Goal: Information Seeking & Learning: Compare options

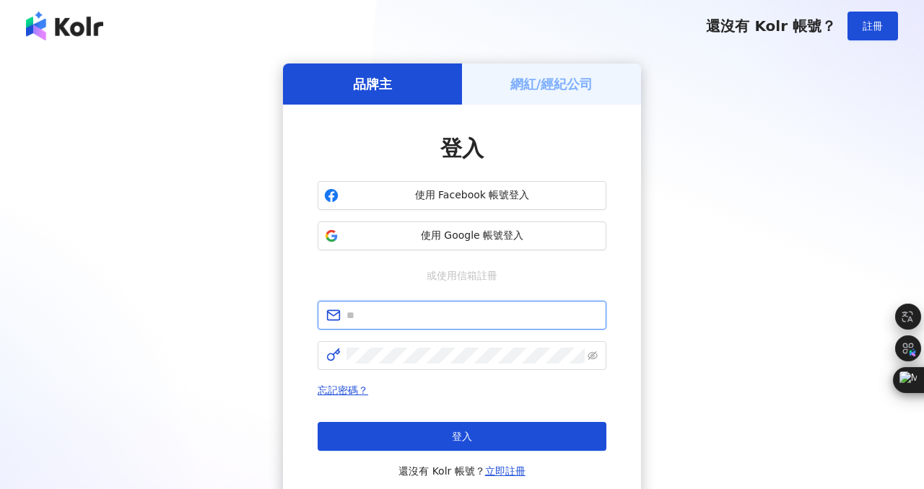
click at [418, 317] on input "text" at bounding box center [471, 315] width 251 height 16
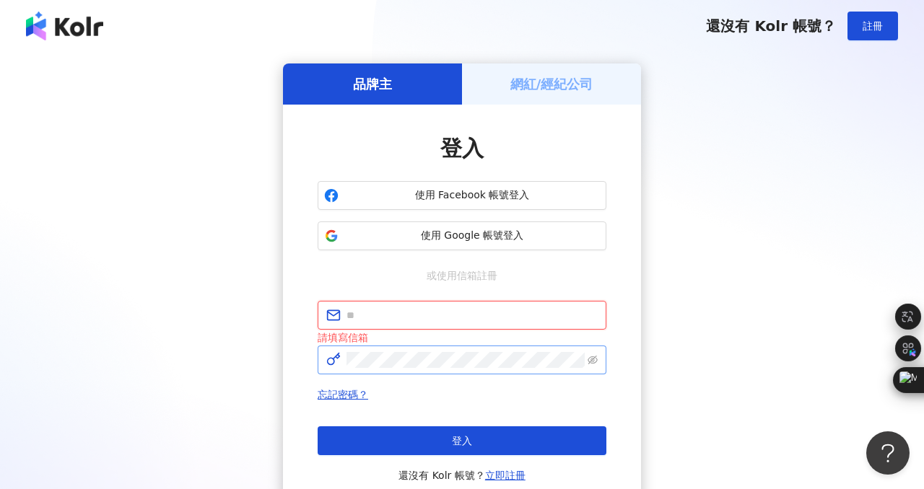
type input "**********"
click at [591, 361] on icon "eye-invisible" at bounding box center [592, 360] width 10 height 9
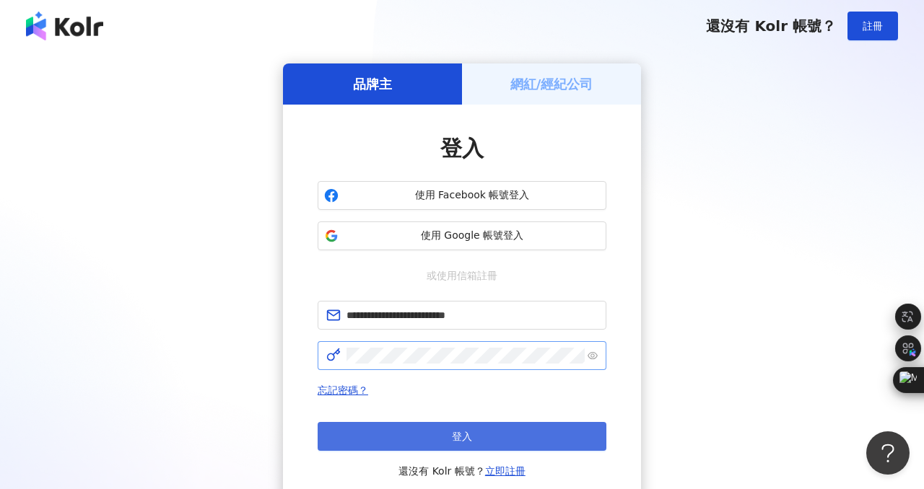
click at [376, 436] on button "登入" at bounding box center [461, 436] width 289 height 29
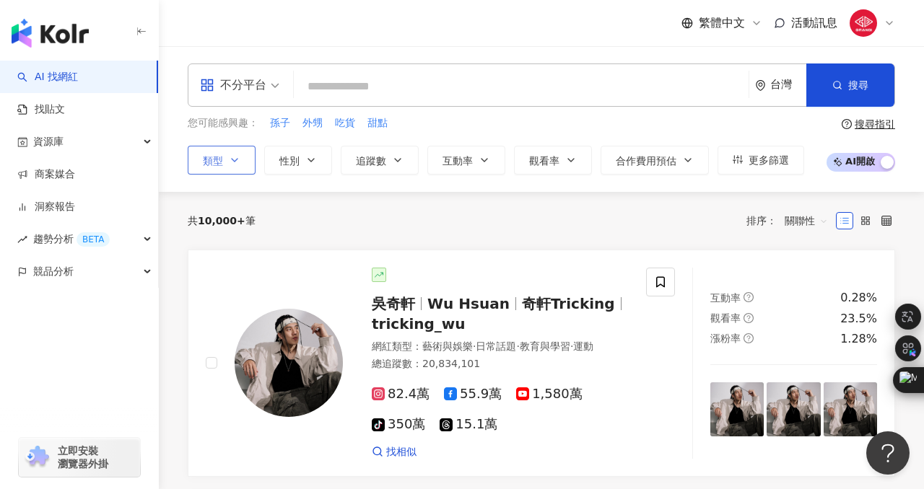
click at [240, 159] on icon "button" at bounding box center [235, 160] width 12 height 12
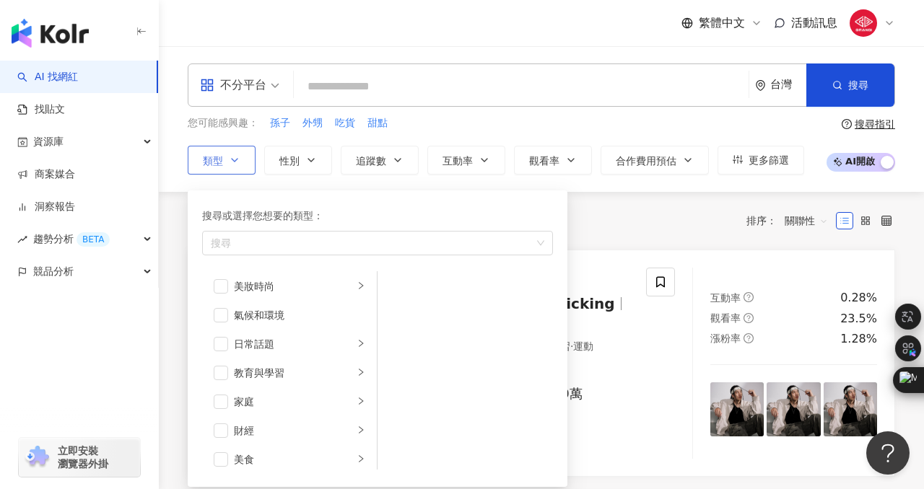
scroll to position [30, 0]
click at [286, 403] on div "家庭" at bounding box center [294, 403] width 120 height 16
click at [400, 317] on span "button" at bounding box center [396, 317] width 14 height 14
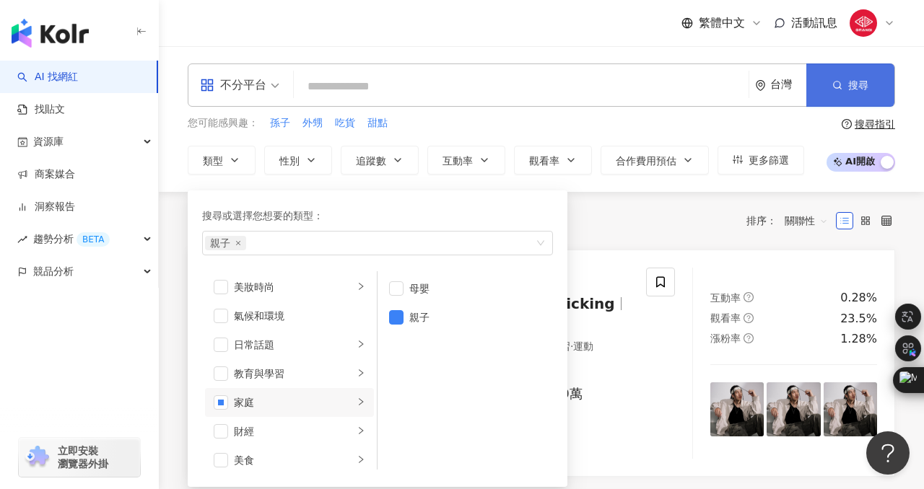
click at [823, 87] on button "搜尋" at bounding box center [850, 84] width 88 height 43
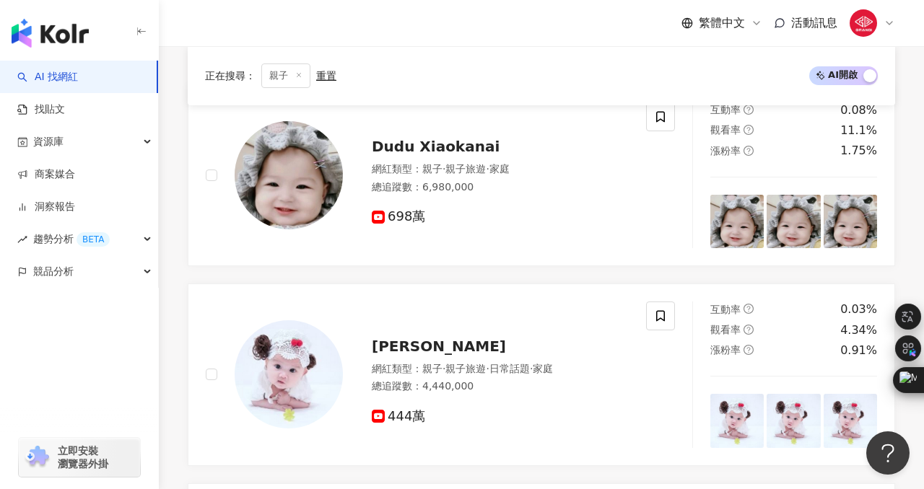
scroll to position [503, 0]
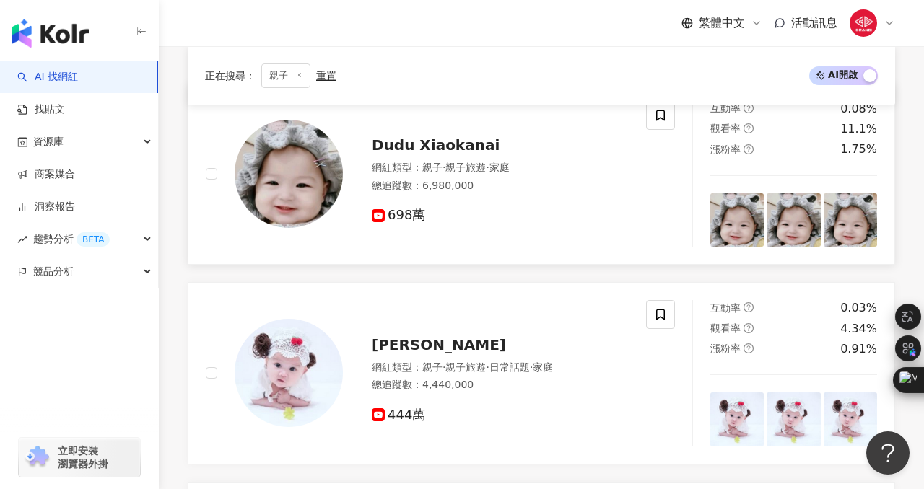
click at [460, 140] on span "Dudu Xiaokanai" at bounding box center [436, 144] width 128 height 17
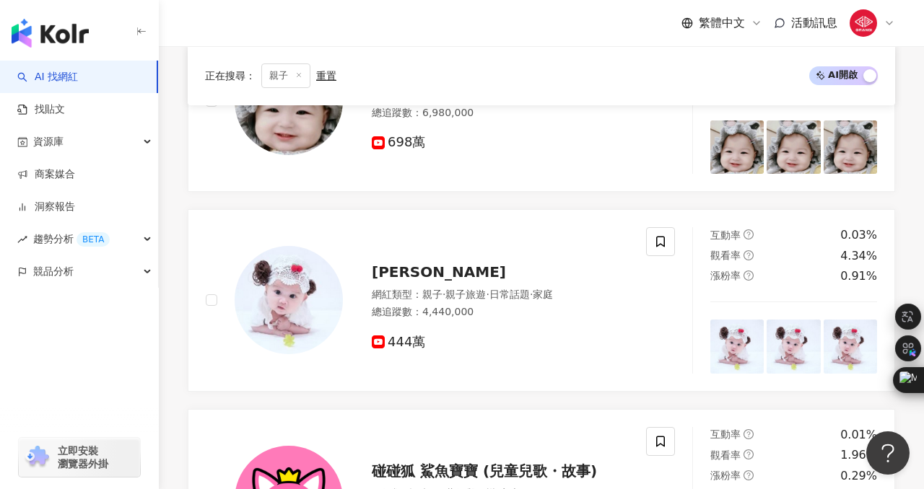
scroll to position [701, 0]
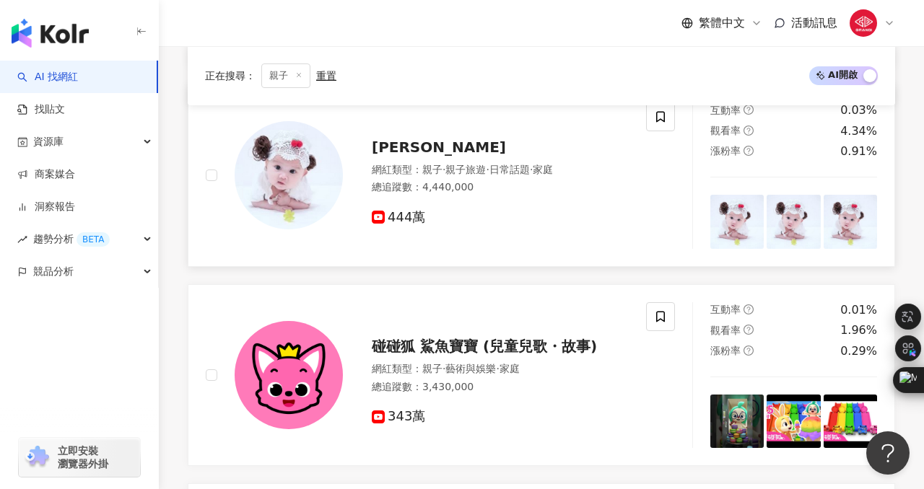
click at [405, 146] on span "Su Xin" at bounding box center [439, 147] width 134 height 17
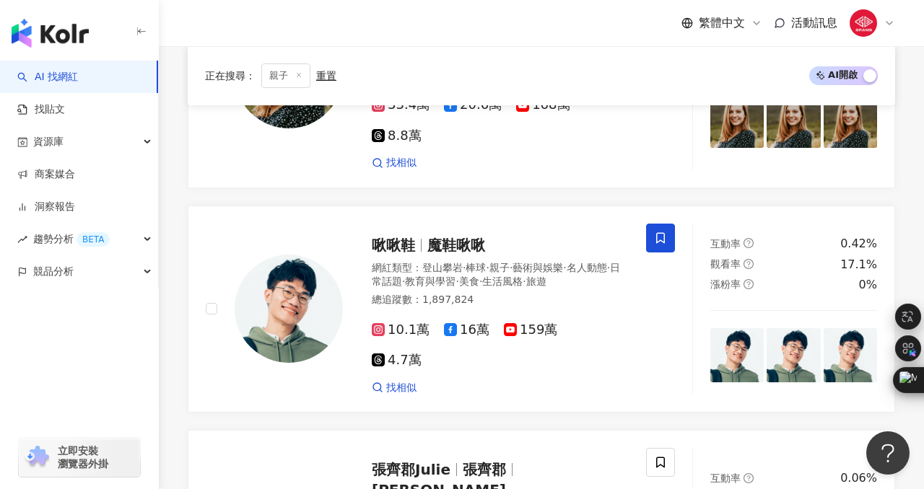
scroll to position [2183, 0]
click at [459, 237] on span "魔鞋啾啾" at bounding box center [456, 245] width 58 height 17
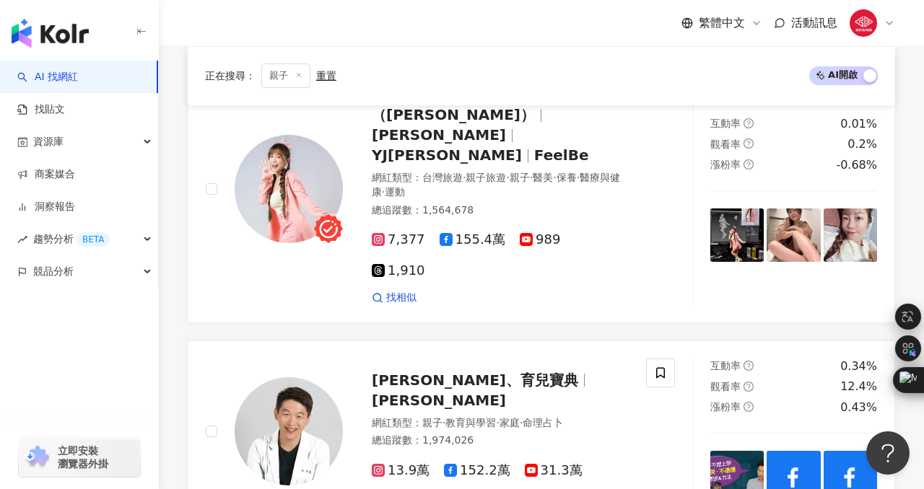
scroll to position [2818, 0]
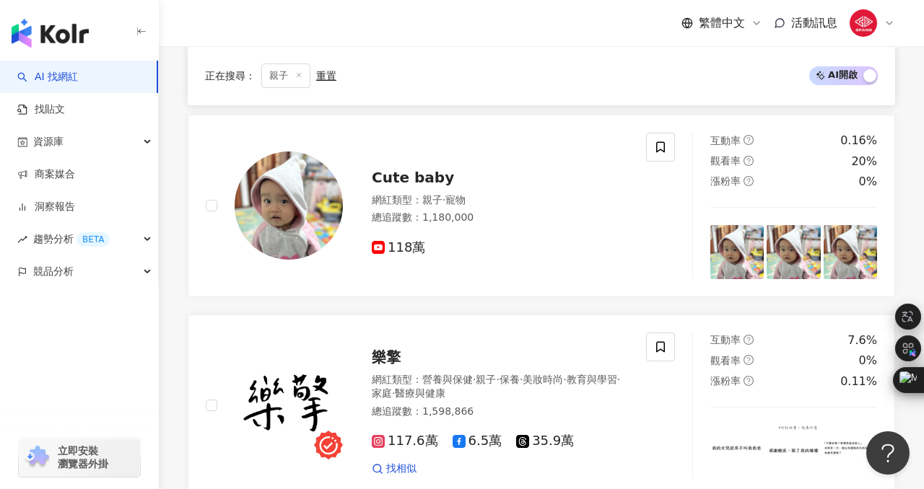
scroll to position [1147, 0]
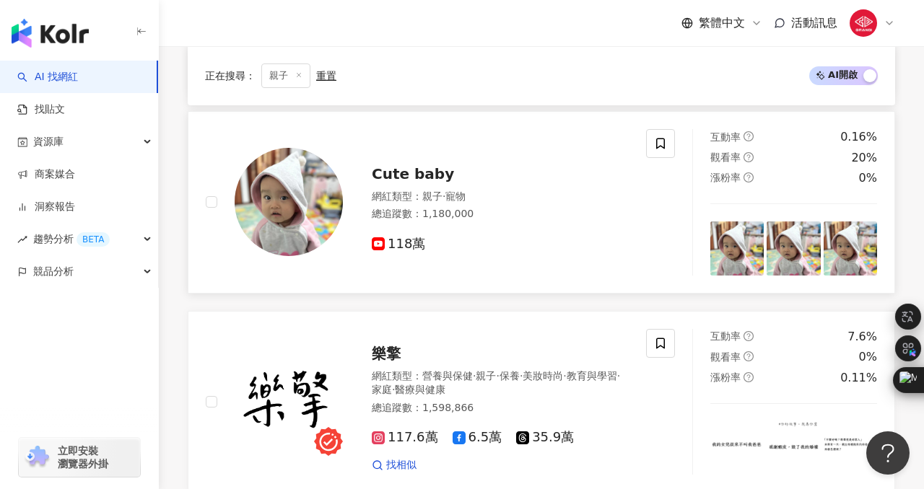
click at [420, 165] on span "Cute baby" at bounding box center [413, 173] width 82 height 17
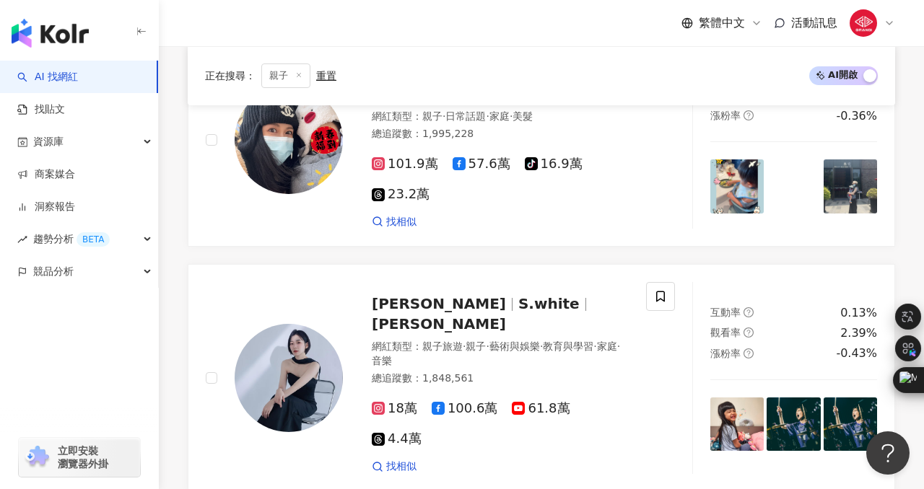
scroll to position [2849, 0]
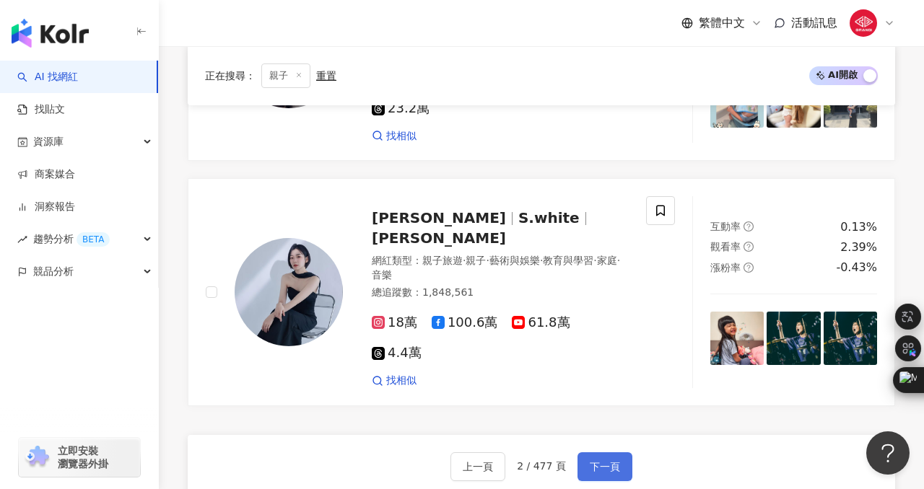
click at [606, 461] on span "下一頁" at bounding box center [604, 467] width 30 height 12
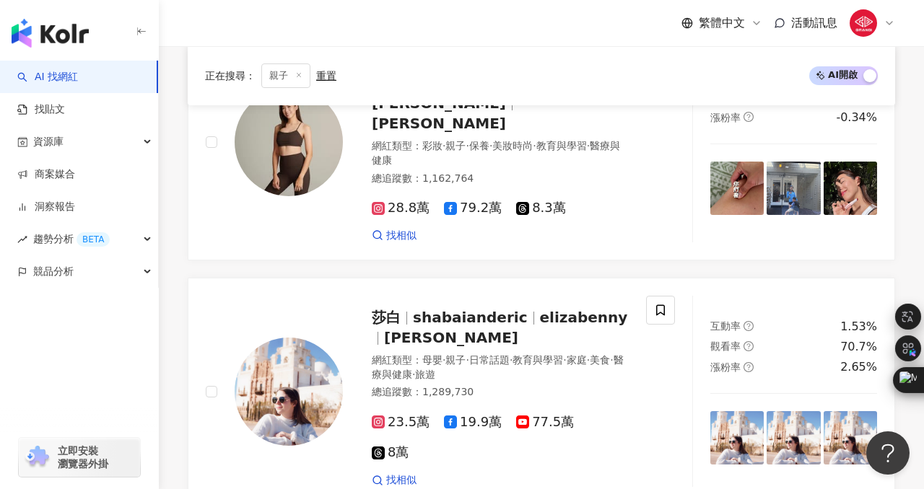
scroll to position [1639, 0]
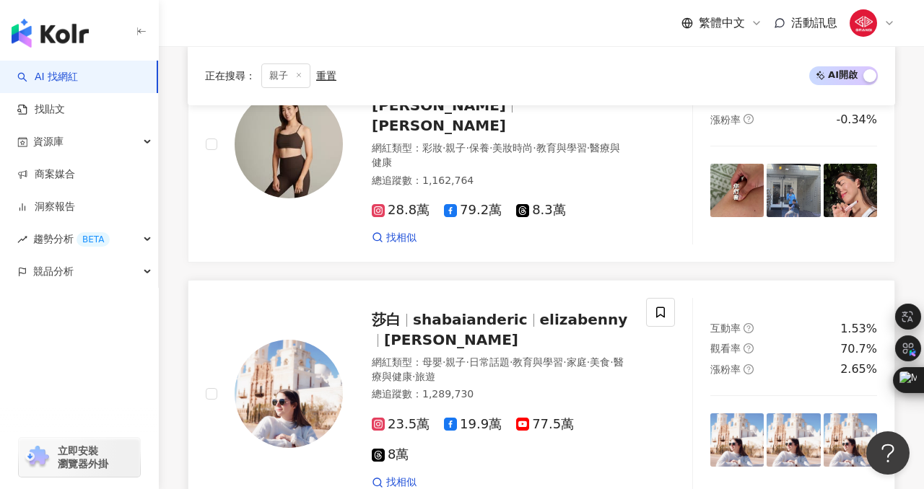
click at [430, 311] on span "shabaianderic" at bounding box center [470, 319] width 115 height 17
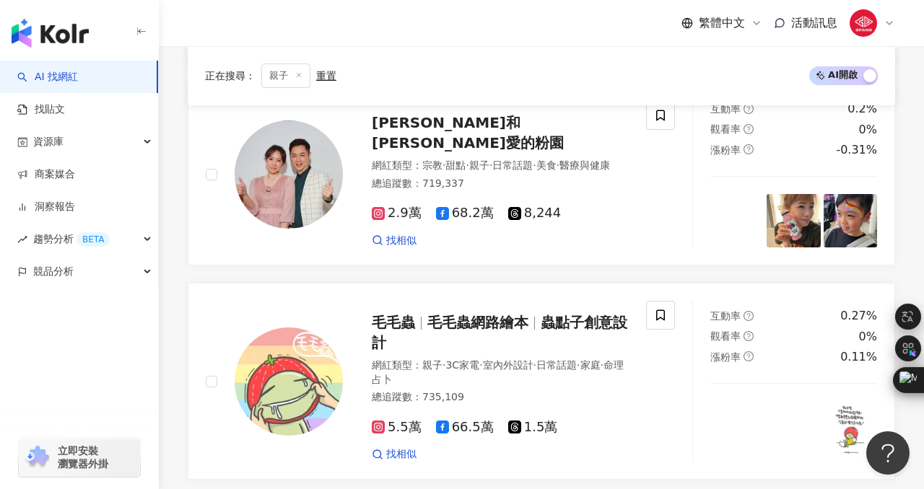
scroll to position [2762, 0]
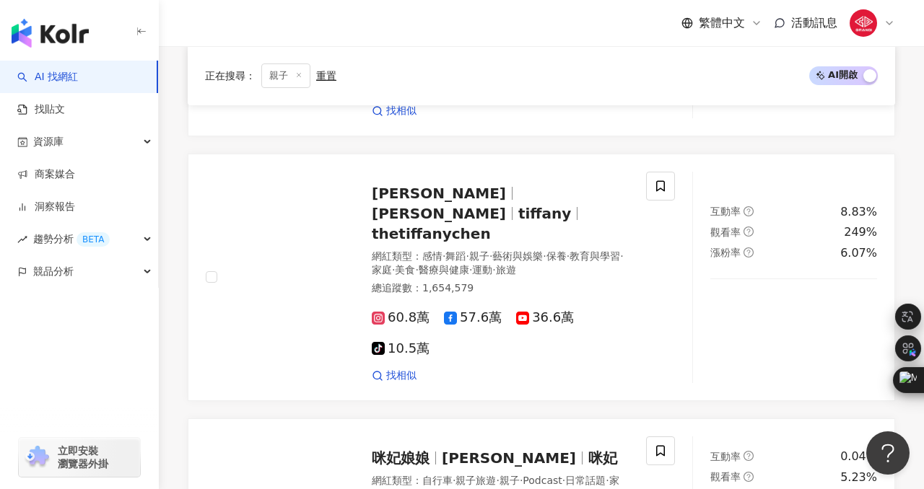
scroll to position [1105, 0]
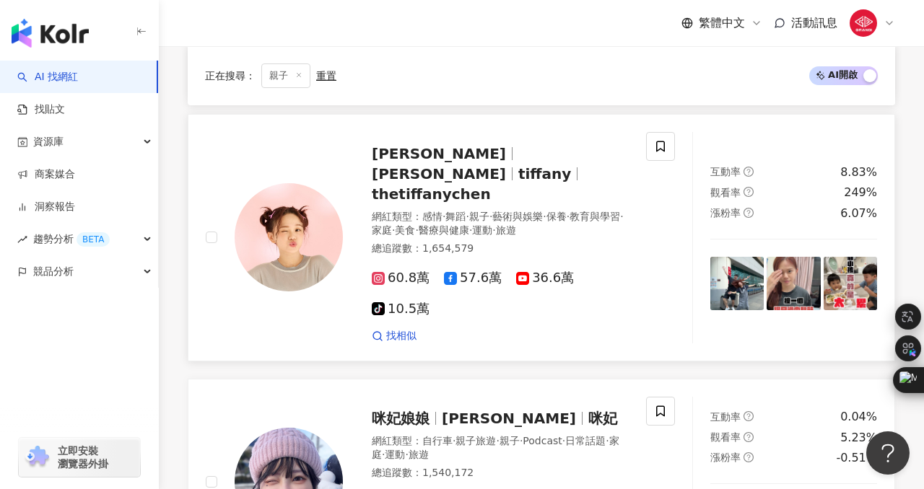
click at [458, 145] on span "陳彥婷 tiffany" at bounding box center [439, 153] width 134 height 17
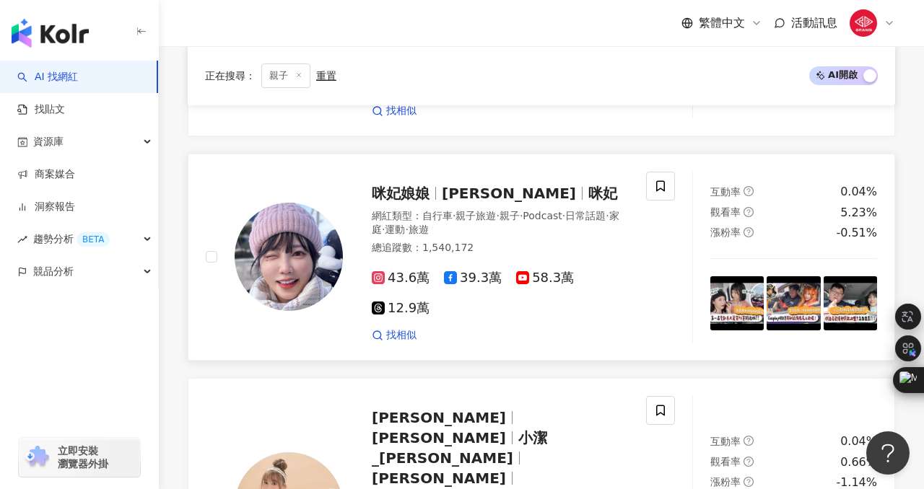
scroll to position [1333, 0]
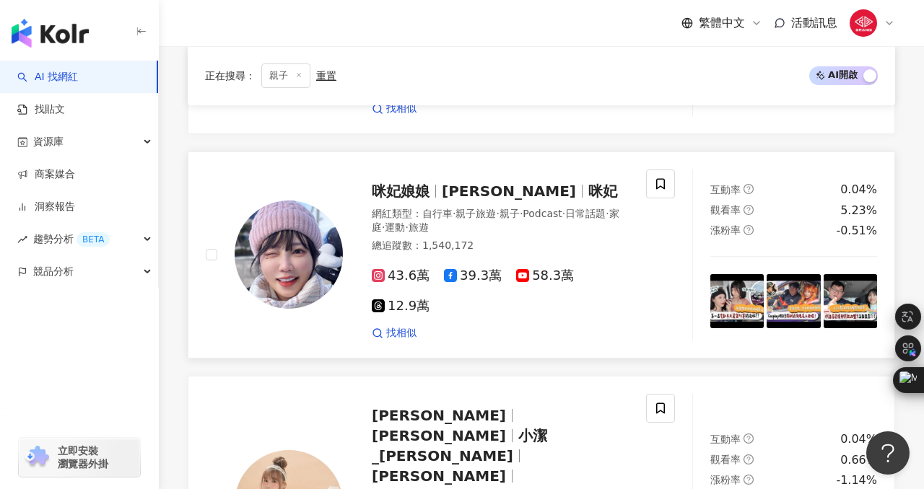
click at [582, 185] on div at bounding box center [582, 191] width 1 height 13
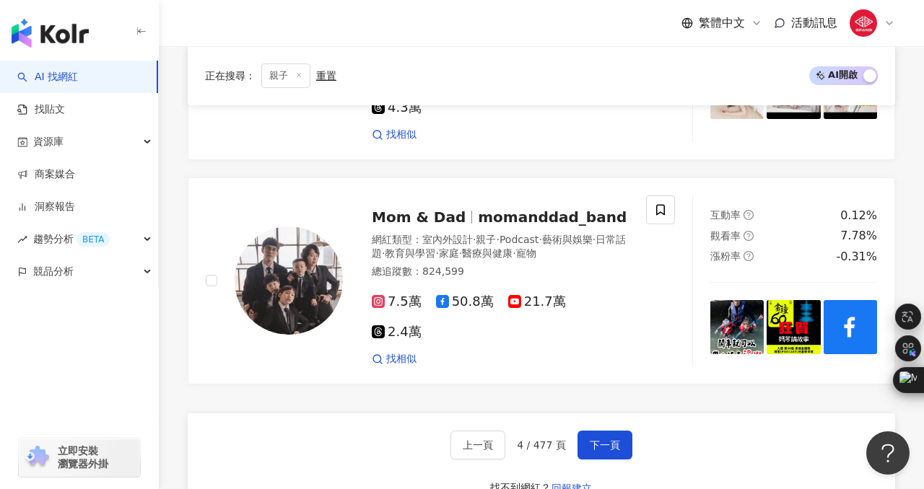
scroll to position [2967, 0]
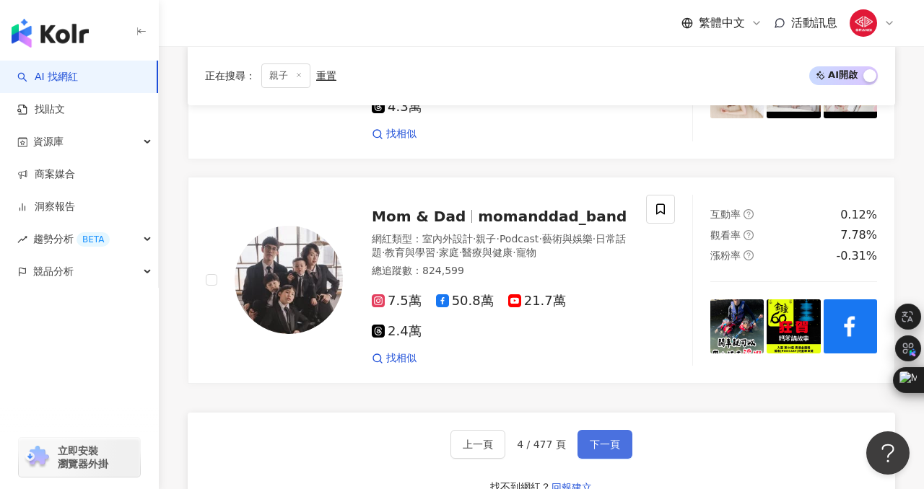
click at [588, 430] on button "下一頁" at bounding box center [604, 444] width 55 height 29
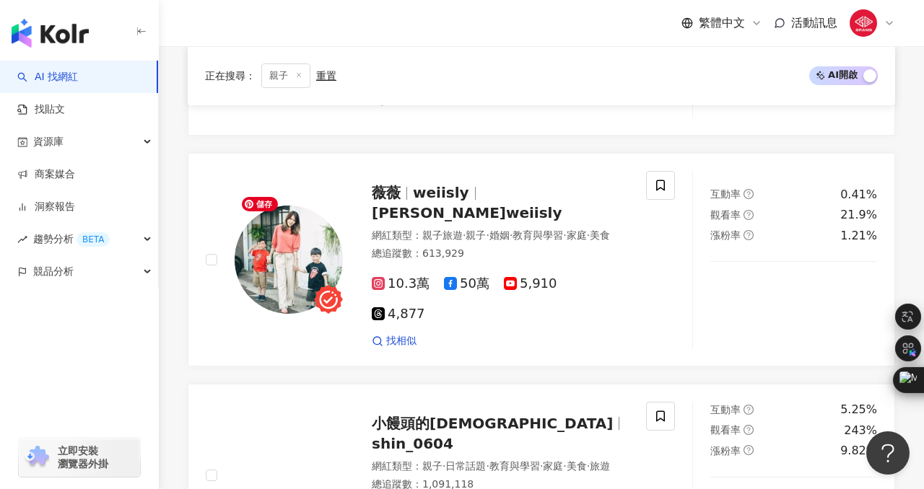
scroll to position [859, 0]
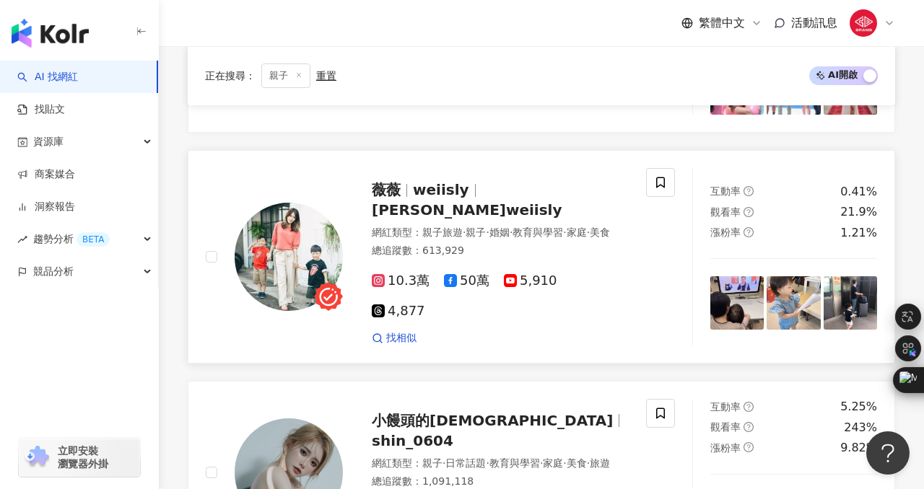
click at [418, 196] on span "weiisly" at bounding box center [441, 189] width 56 height 17
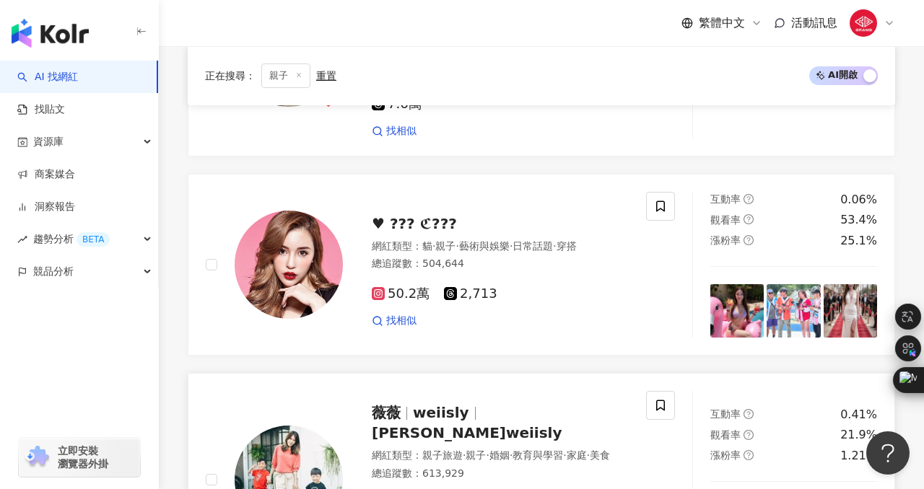
scroll to position [0, 0]
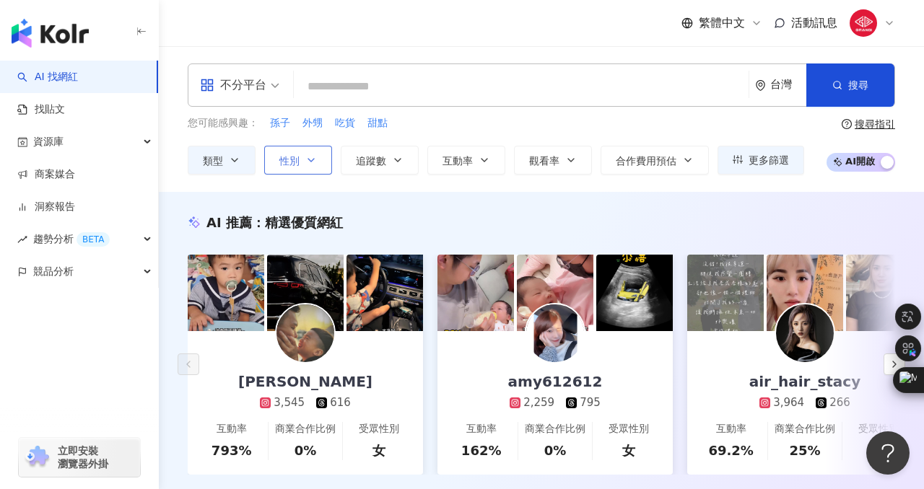
click at [293, 147] on button "性別" at bounding box center [298, 160] width 68 height 29
click at [836, 89] on icon "button" at bounding box center [837, 85] width 10 height 10
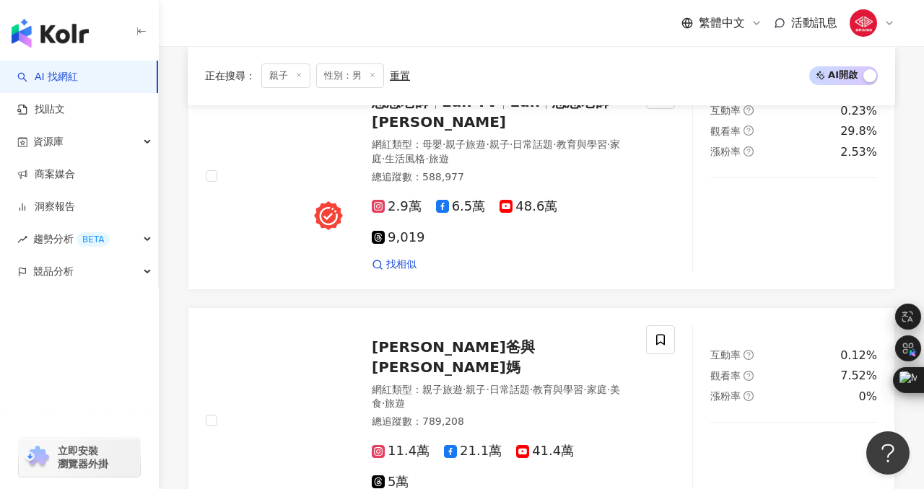
scroll to position [2343, 0]
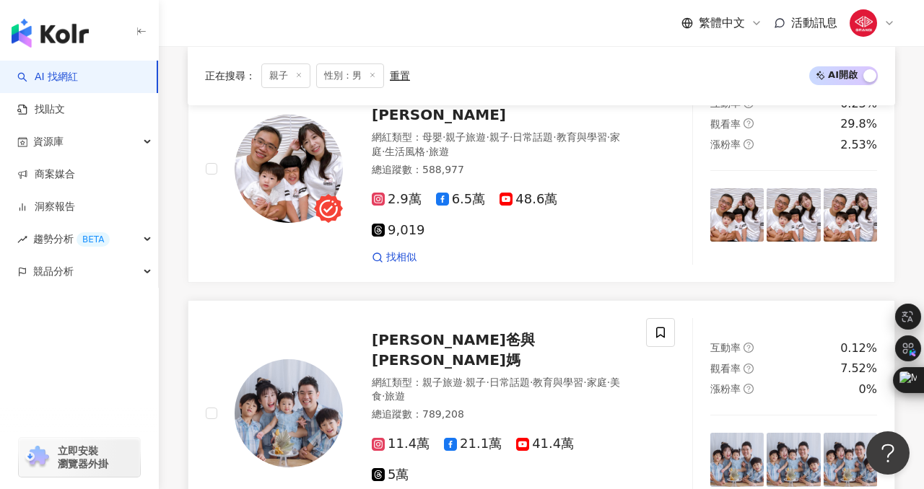
click at [428, 331] on span "彼得爸與蘇珊媽" at bounding box center [453, 350] width 163 height 38
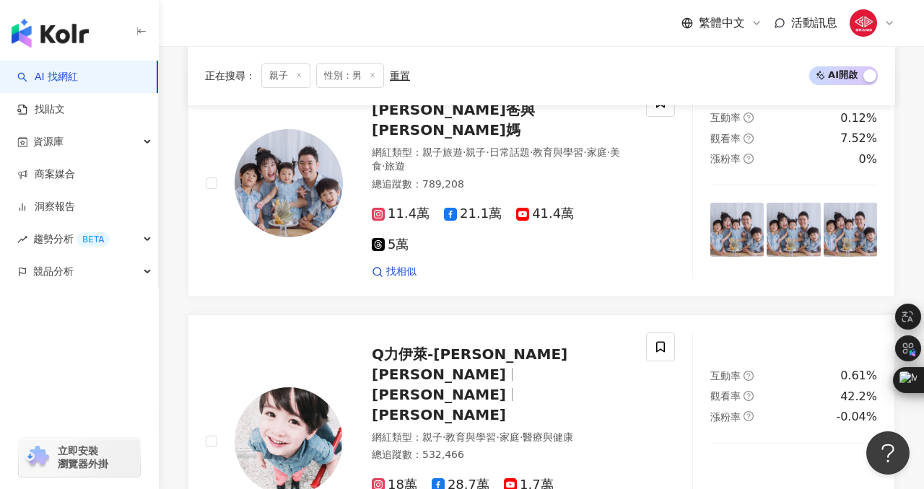
scroll to position [2585, 0]
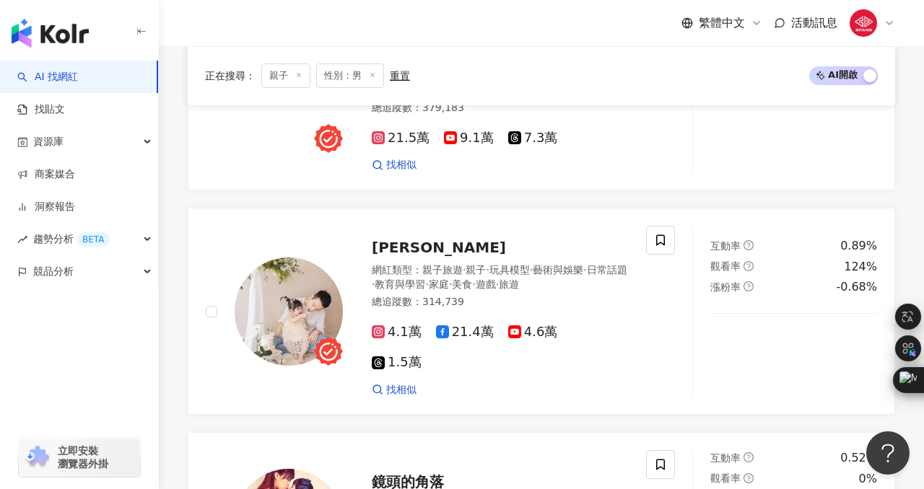
scroll to position [1849, 0]
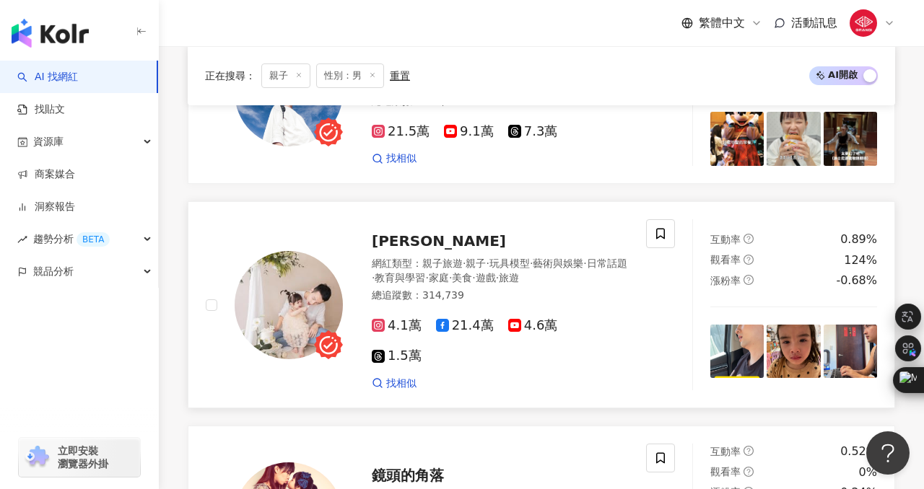
click at [394, 232] on span "張捷" at bounding box center [439, 240] width 134 height 17
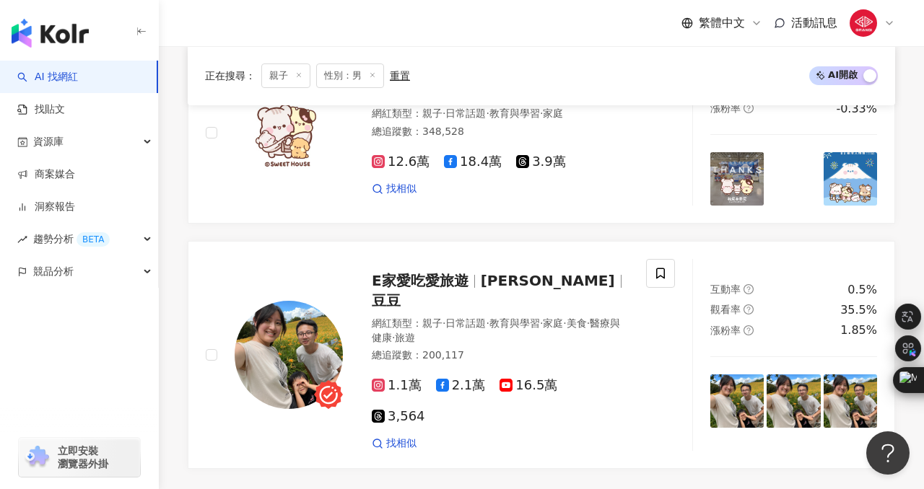
scroll to position [2435, 0]
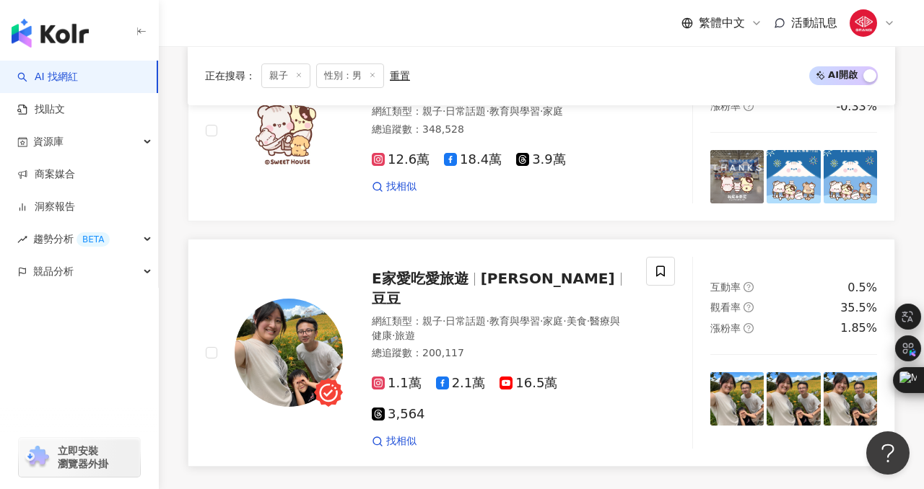
click at [463, 270] on span "E家愛吃愛旅遊" at bounding box center [420, 278] width 97 height 17
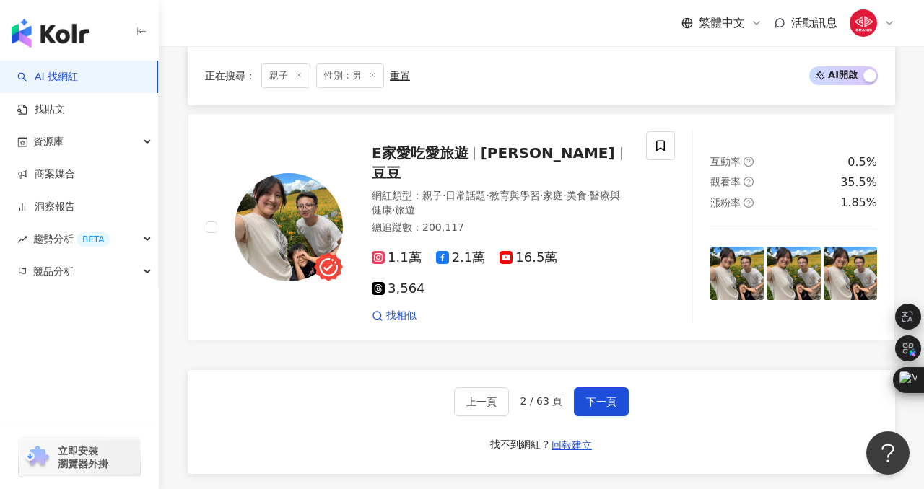
scroll to position [2633, 0]
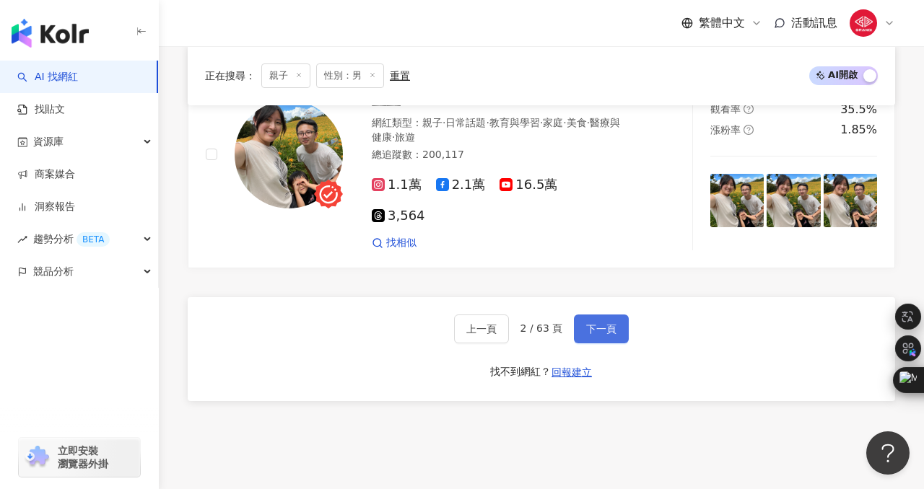
click at [580, 315] on button "下一頁" at bounding box center [601, 329] width 55 height 29
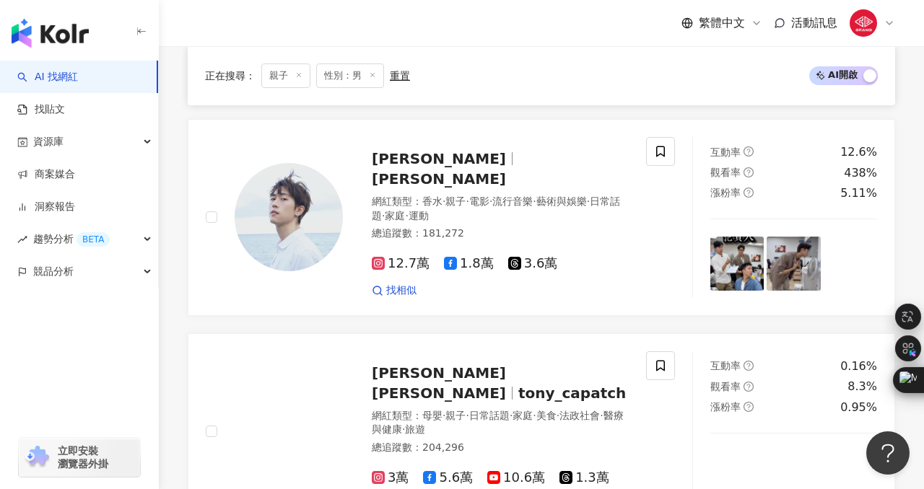
scroll to position [398, 0]
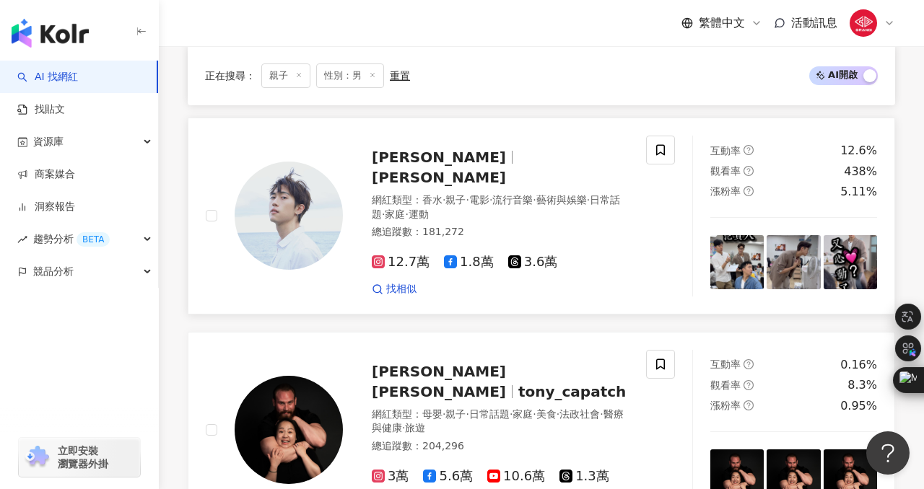
click at [462, 169] on span "Zack" at bounding box center [439, 177] width 134 height 17
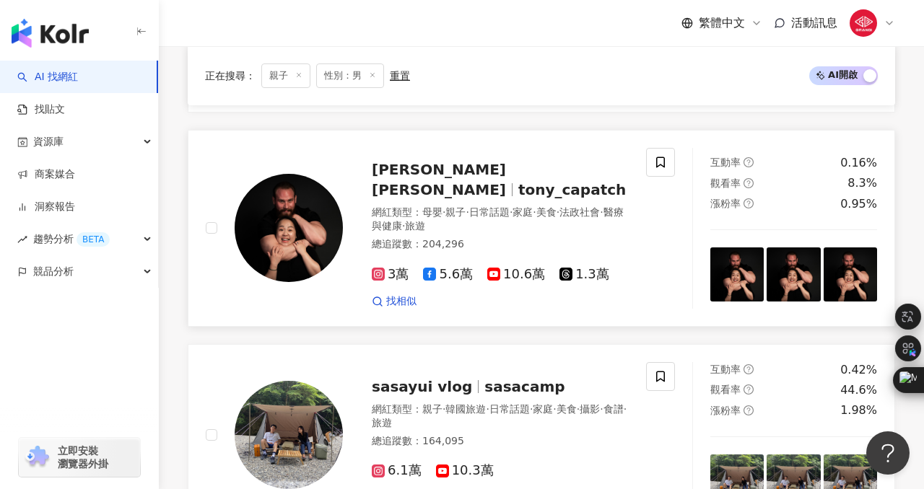
scroll to position [605, 0]
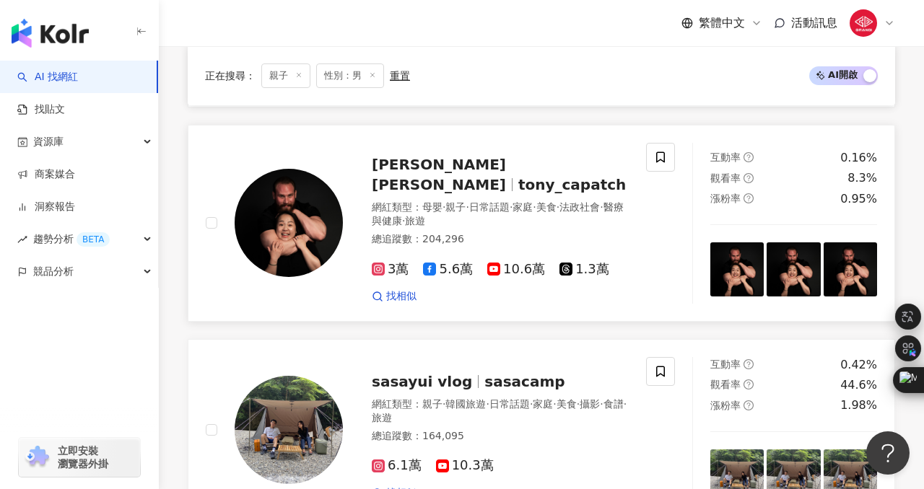
click at [471, 156] on span "Tony Capatch 柯龍" at bounding box center [439, 175] width 134 height 38
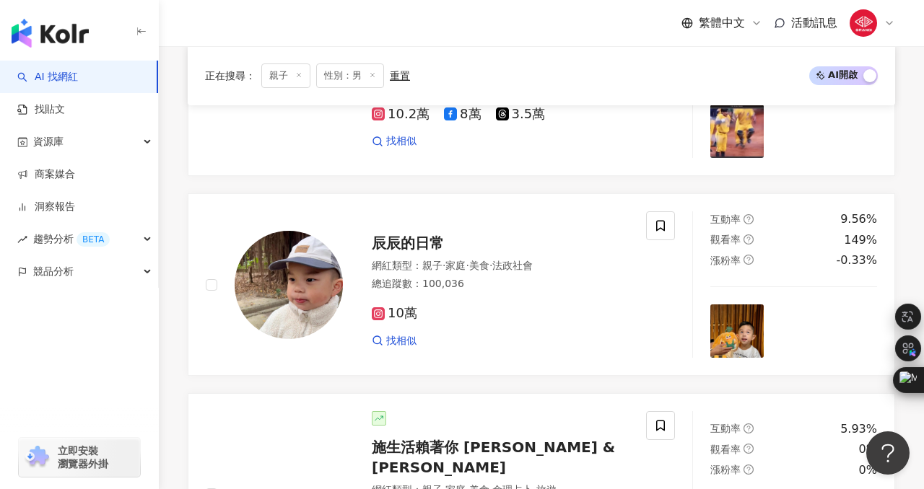
scroll to position [1387, 0]
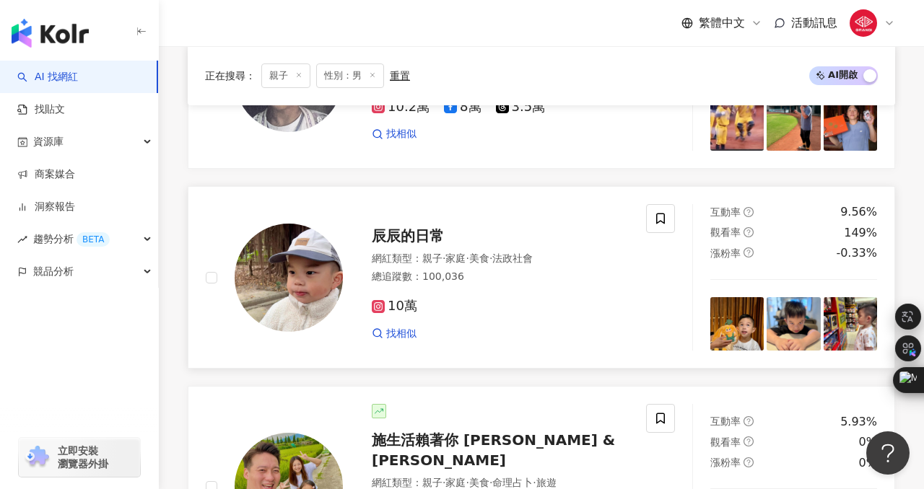
click at [423, 227] on span "辰辰的日常" at bounding box center [408, 235] width 72 height 17
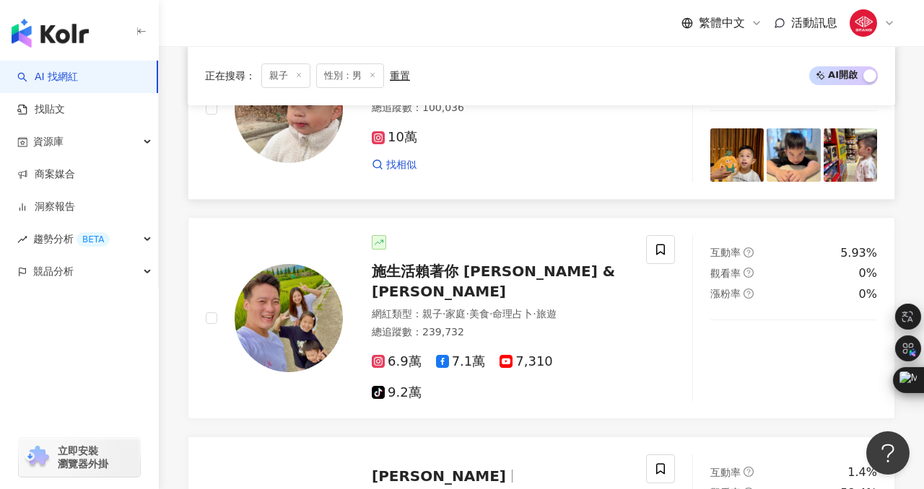
scroll to position [1576, 0]
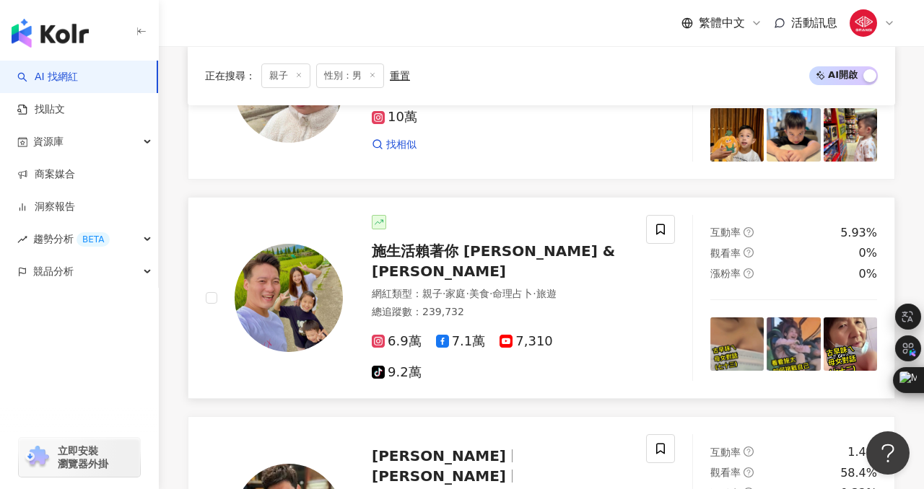
click at [422, 242] on span "施生活賴著你 Kingsley & Laisley" at bounding box center [493, 261] width 243 height 38
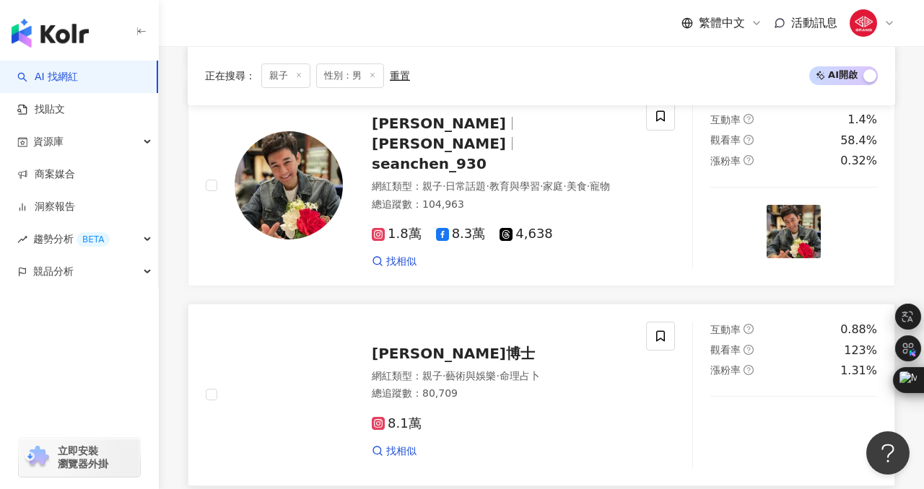
scroll to position [1965, 0]
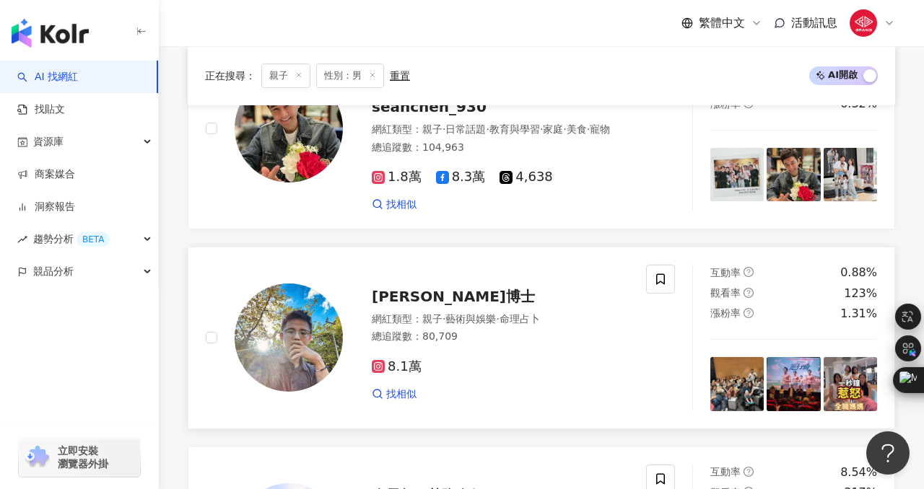
click at [416, 288] on span "阿立博士" at bounding box center [453, 296] width 163 height 17
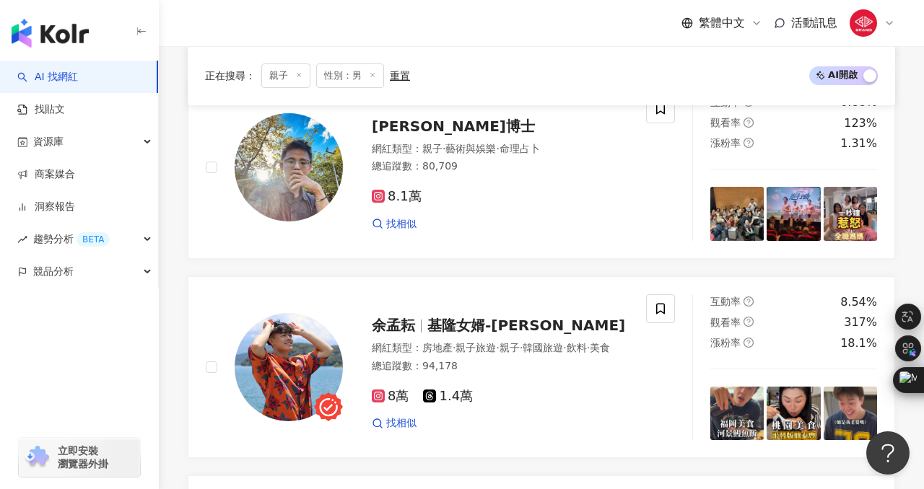
scroll to position [2134, 0]
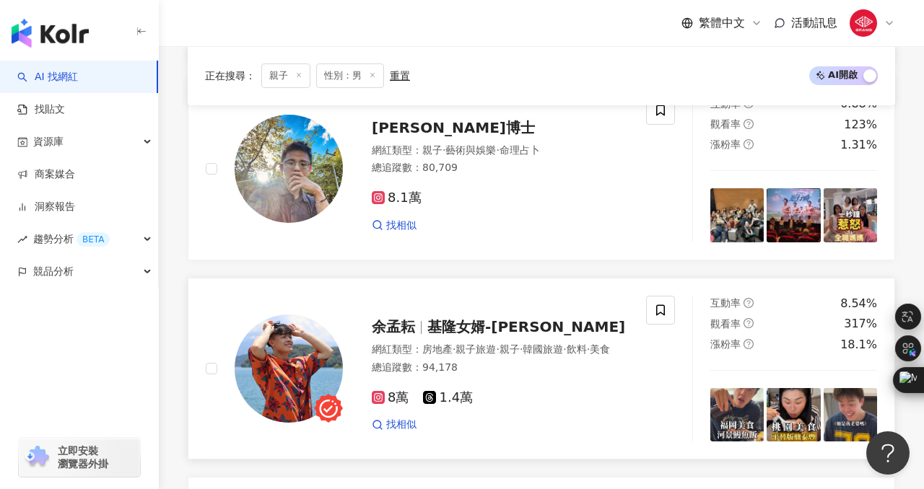
click at [481, 318] on span "基隆女婿-小孟" at bounding box center [526, 326] width 198 height 17
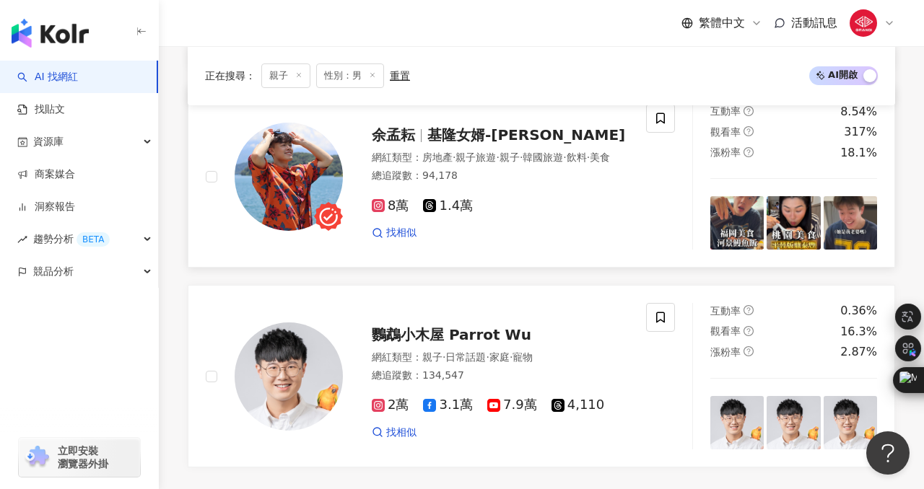
scroll to position [2350, 0]
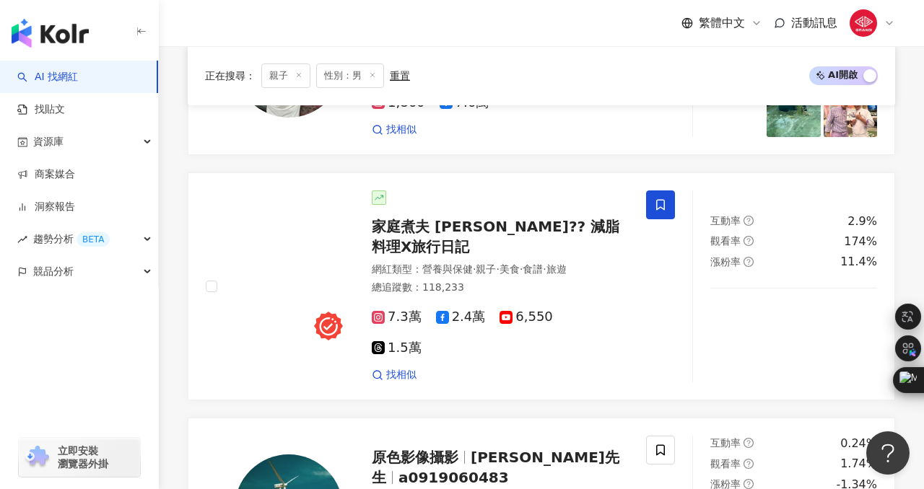
scroll to position [350, 0]
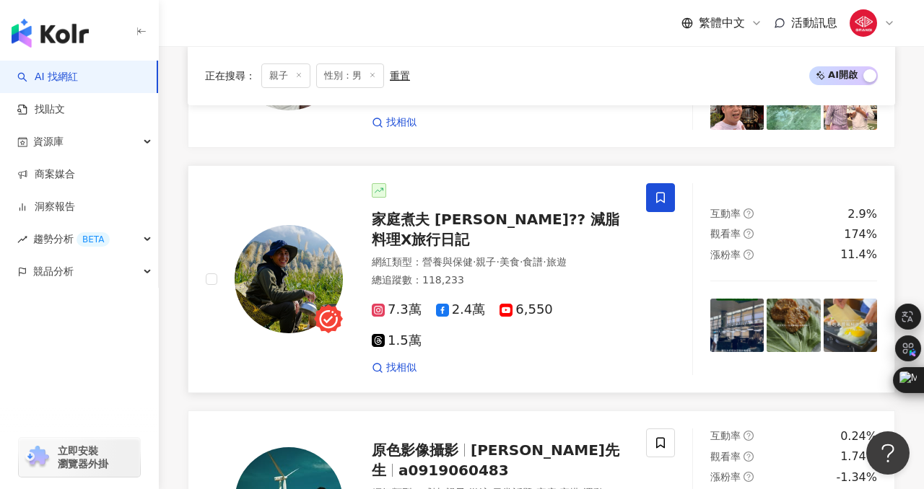
click at [543, 214] on div "家庭煮夫 尚恩?‍? 減脂料理X旅行日記" at bounding box center [500, 229] width 257 height 40
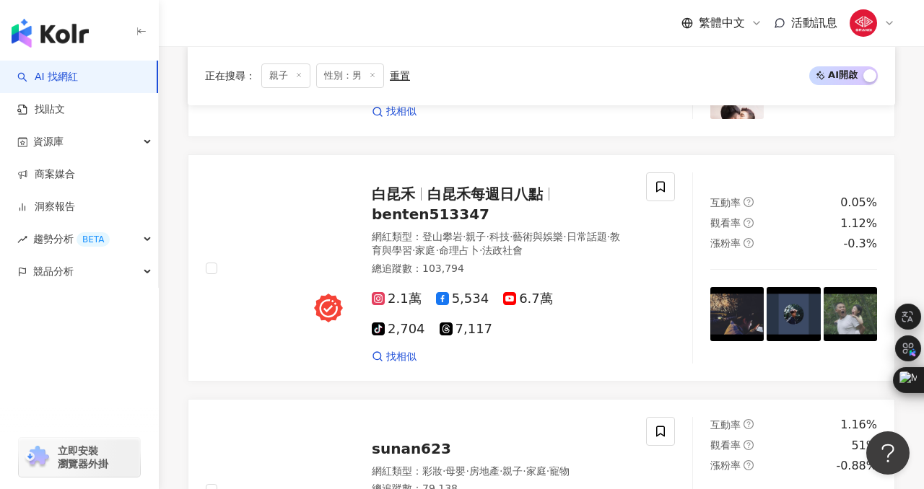
scroll to position [805, 0]
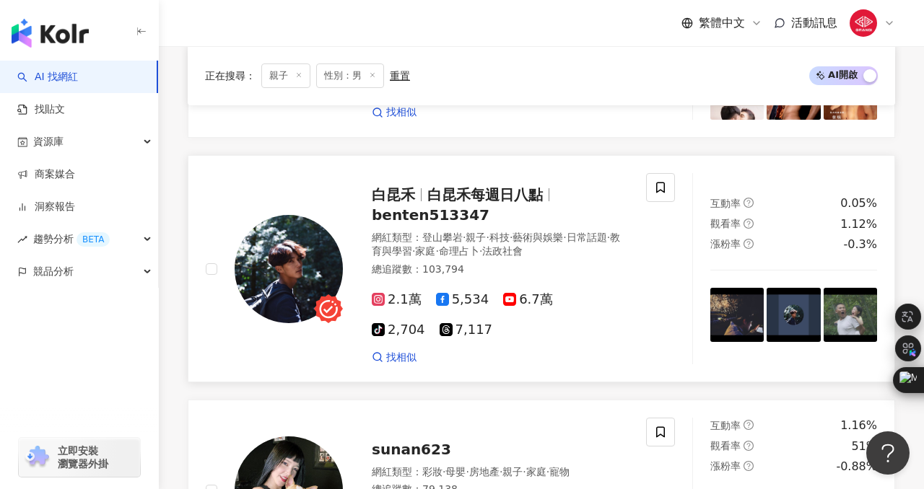
click at [413, 185] on div "白昆禾 白昆禾每週日八點 benten513347" at bounding box center [500, 205] width 257 height 40
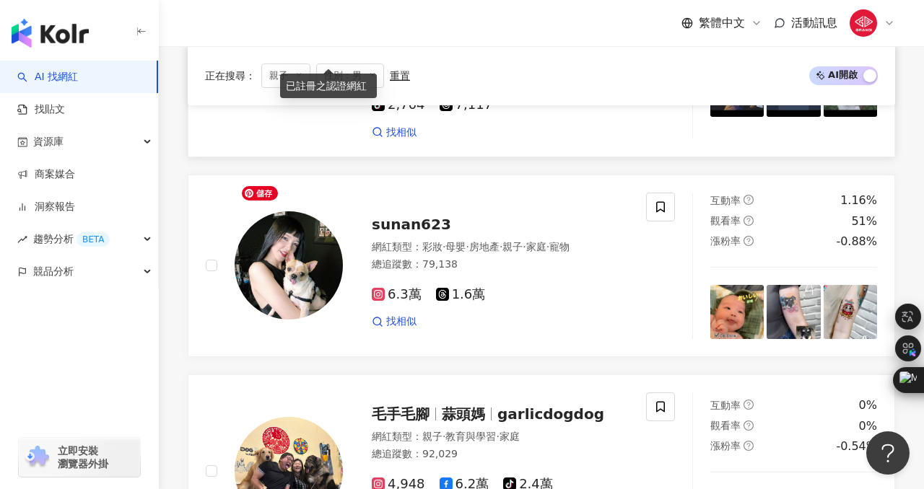
scroll to position [1056, 0]
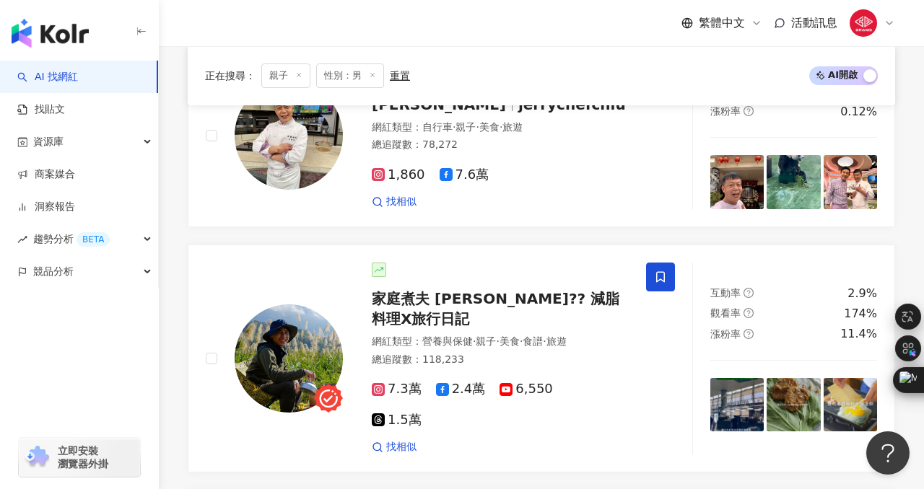
scroll to position [0, 0]
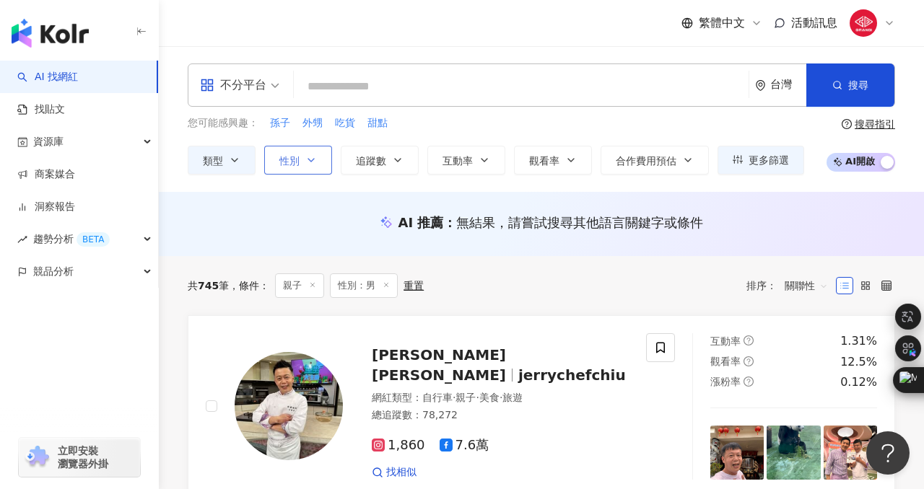
click at [282, 168] on button "性別" at bounding box center [298, 160] width 68 height 29
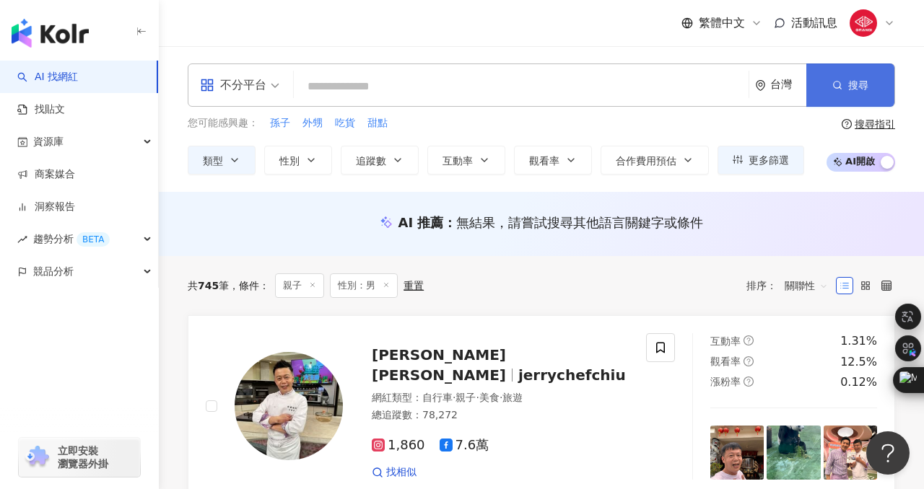
click at [836, 92] on button "搜尋" at bounding box center [850, 84] width 88 height 43
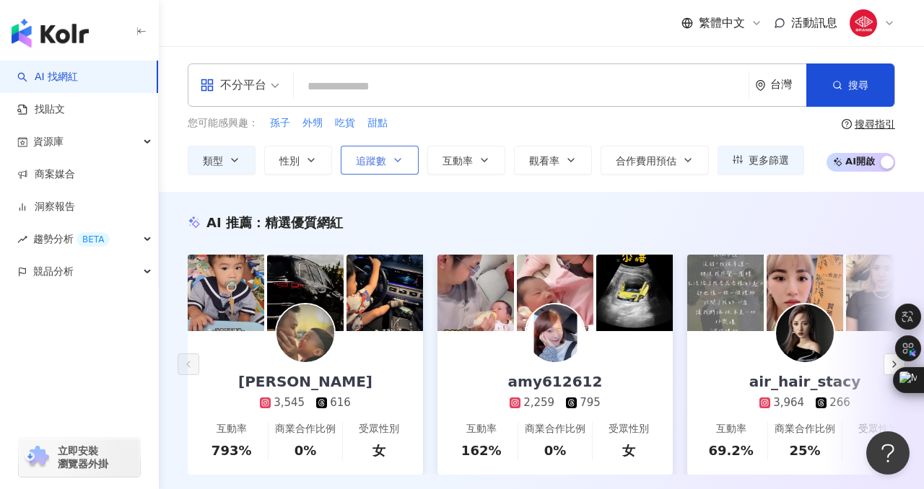
click at [375, 162] on span "追蹤數" at bounding box center [371, 161] width 30 height 12
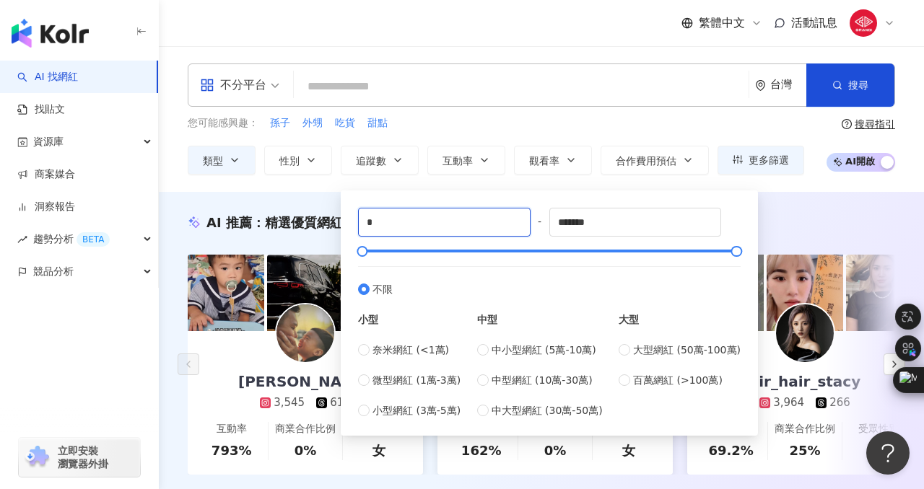
drag, startPoint x: 383, startPoint y: 223, endPoint x: 352, endPoint y: 222, distance: 31.1
click at [352, 222] on div "* - ******* 不限 小型 奈米網紅 (<1萬) 微型網紅 (1萬-3萬) 小型網紅 (3萬-5萬) 中型 中小型網紅 (5萬-10萬) 中型網紅 (…" at bounding box center [549, 313] width 400 height 228
type input "*"
type input "*****"
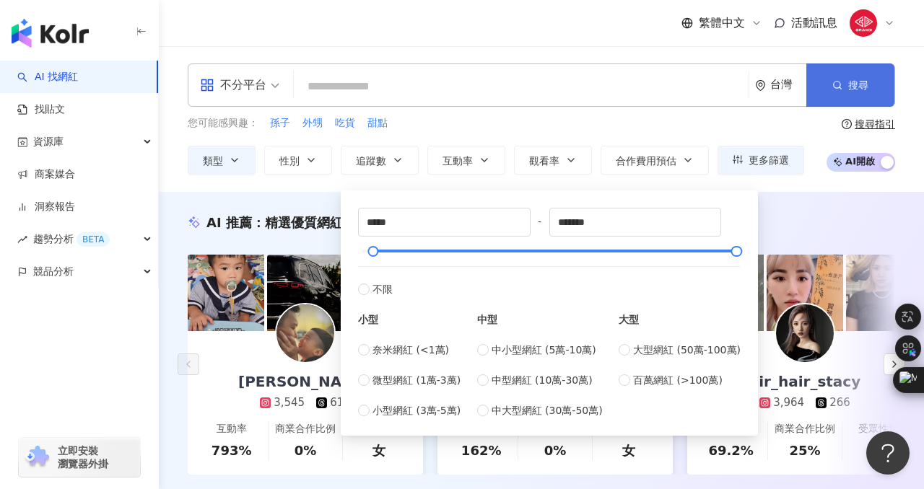
click at [841, 86] on icon "button" at bounding box center [837, 85] width 10 height 10
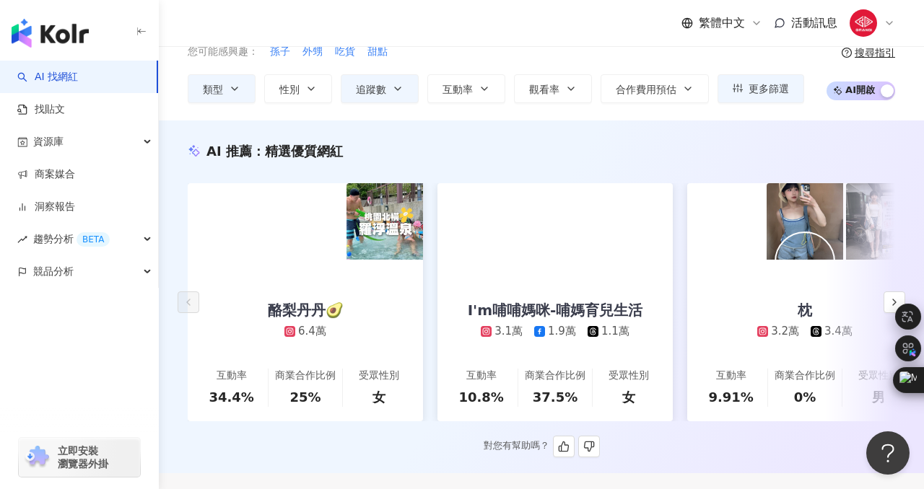
scroll to position [73, 0]
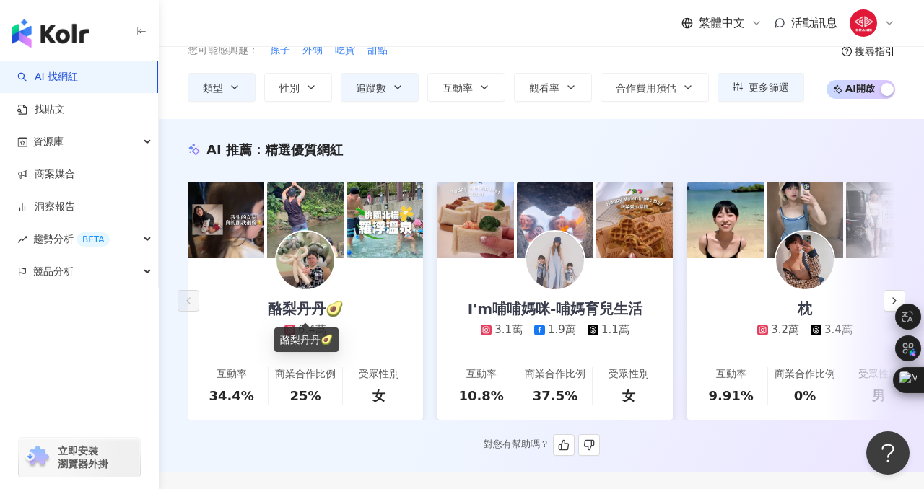
click at [312, 310] on div "酪梨丹丹🥑" at bounding box center [305, 309] width 105 height 20
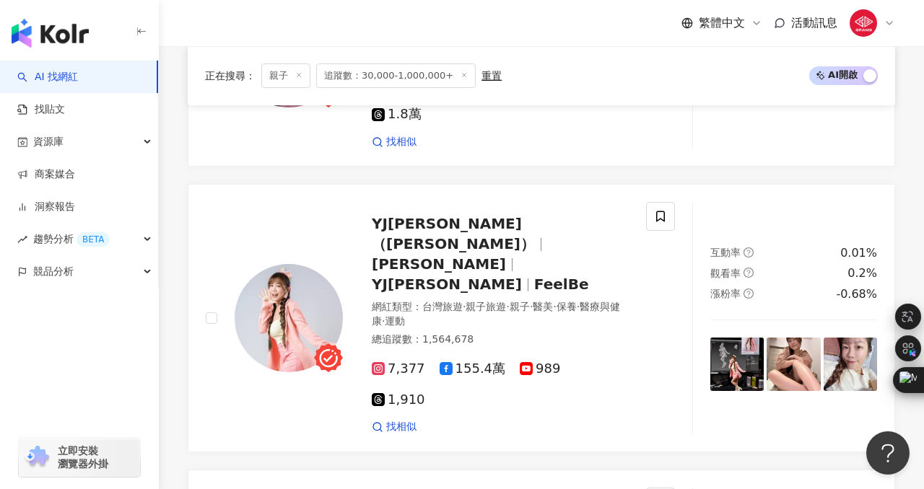
scroll to position [2948, 0]
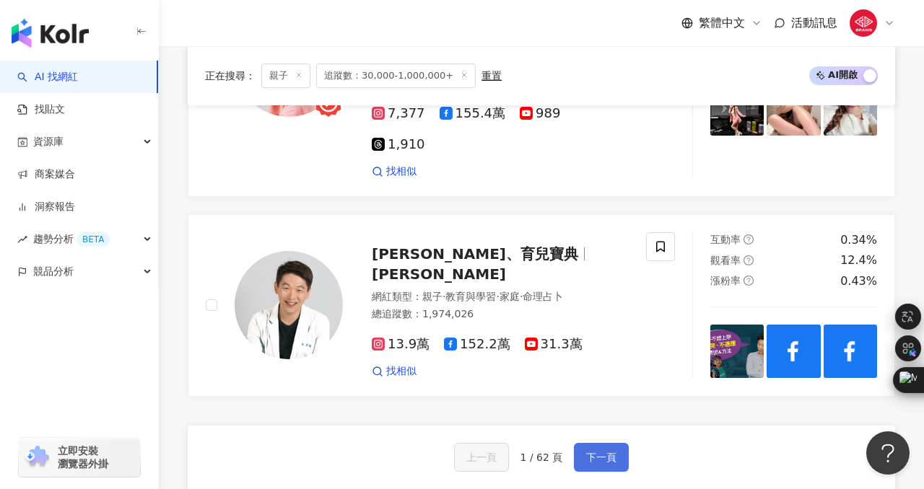
click at [596, 443] on button "下一頁" at bounding box center [601, 457] width 55 height 29
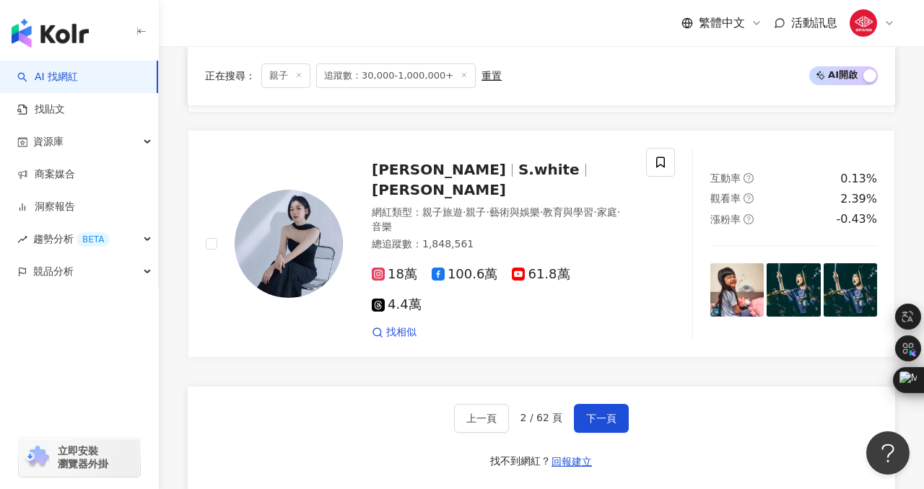
scroll to position [2929, 0]
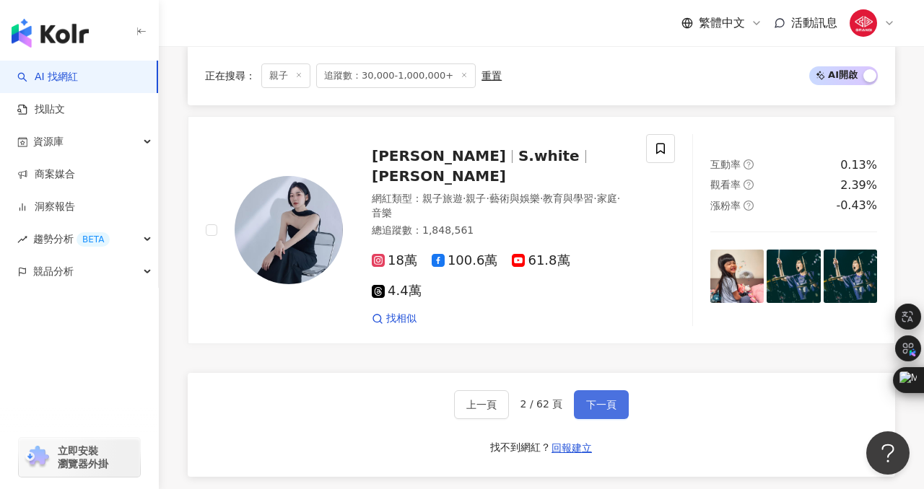
click at [597, 399] on span "下一頁" at bounding box center [601, 405] width 30 height 12
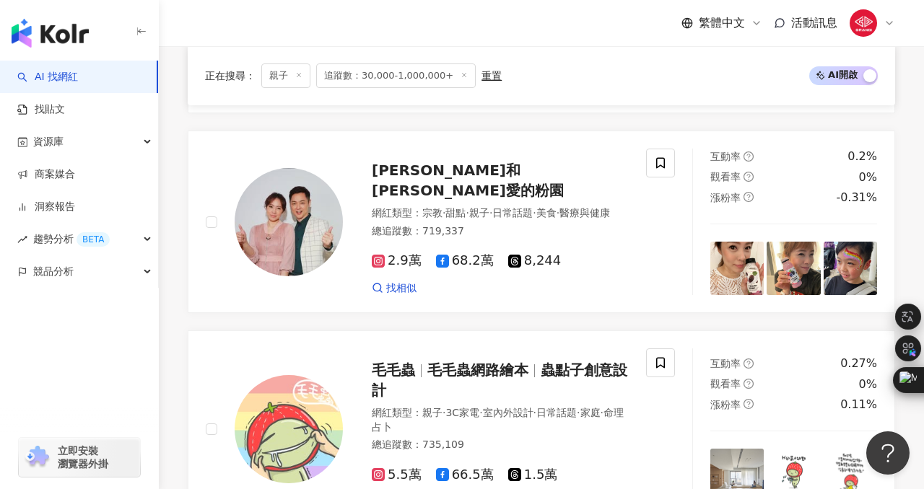
scroll to position [2724, 0]
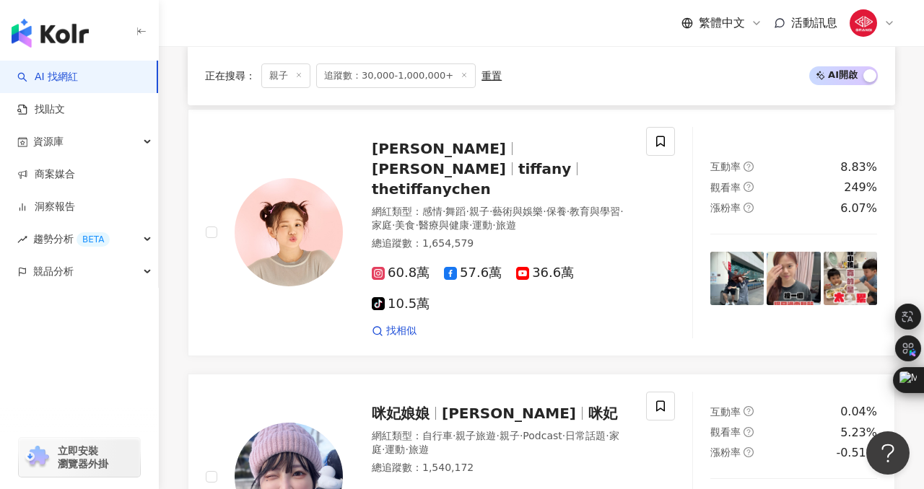
scroll to position [2815, 0]
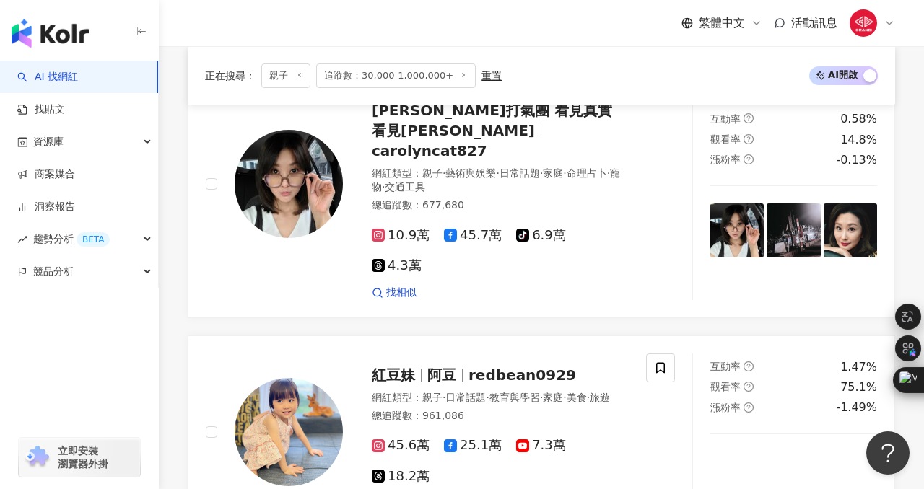
scroll to position [2532, 0]
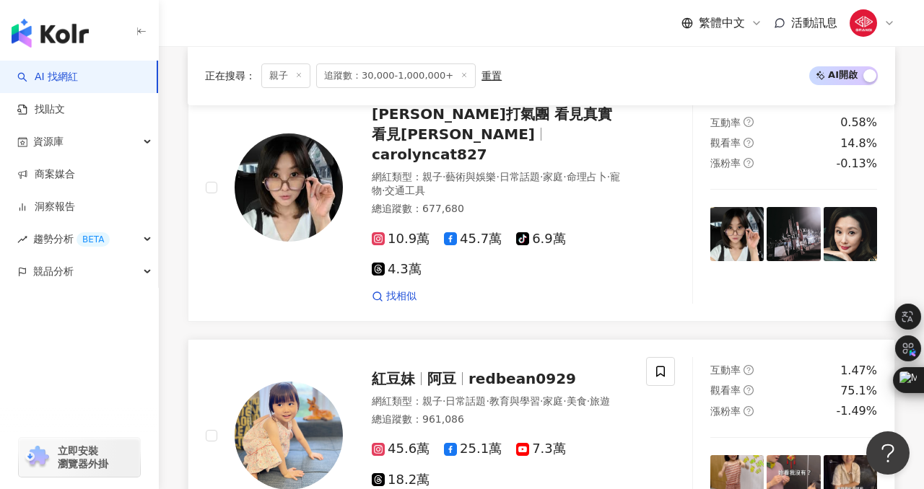
click at [437, 370] on span "阿豆" at bounding box center [441, 378] width 29 height 17
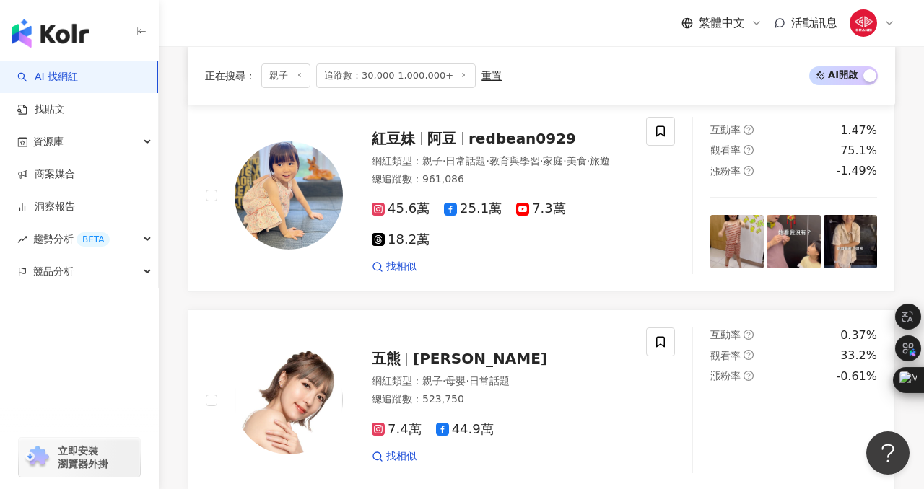
scroll to position [2791, 0]
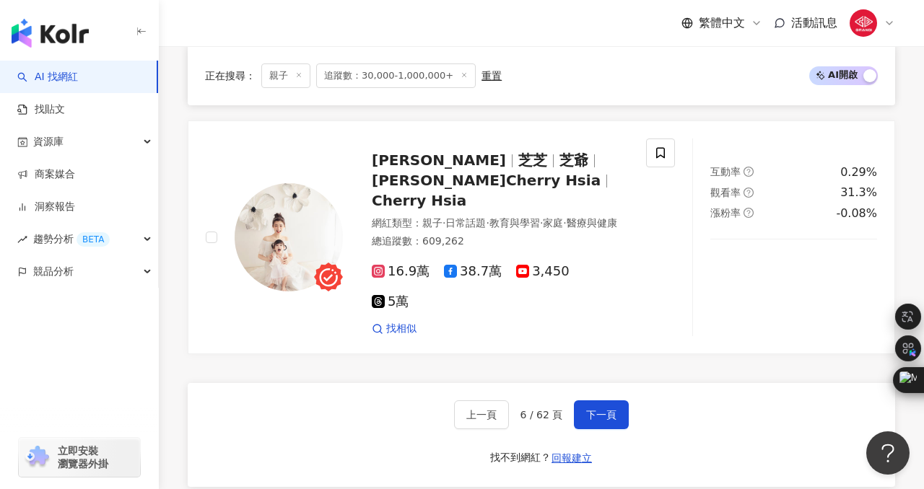
scroll to position [2934, 0]
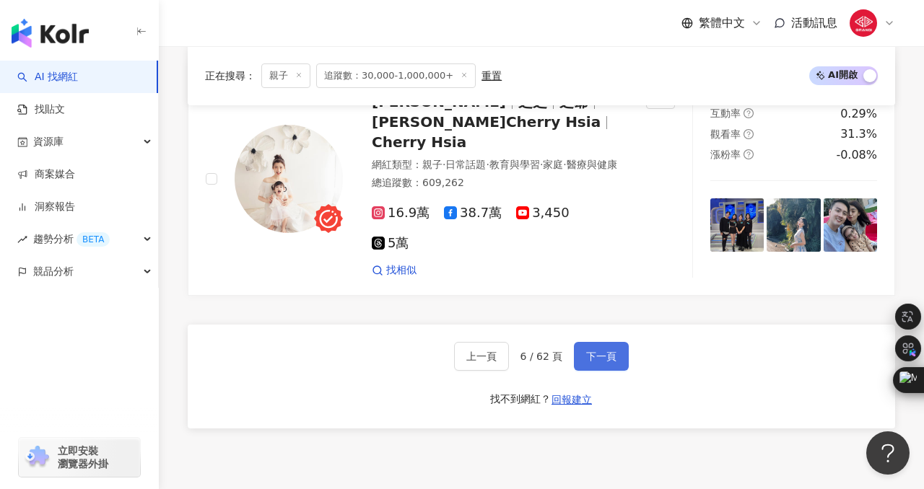
click at [582, 342] on button "下一頁" at bounding box center [601, 356] width 55 height 29
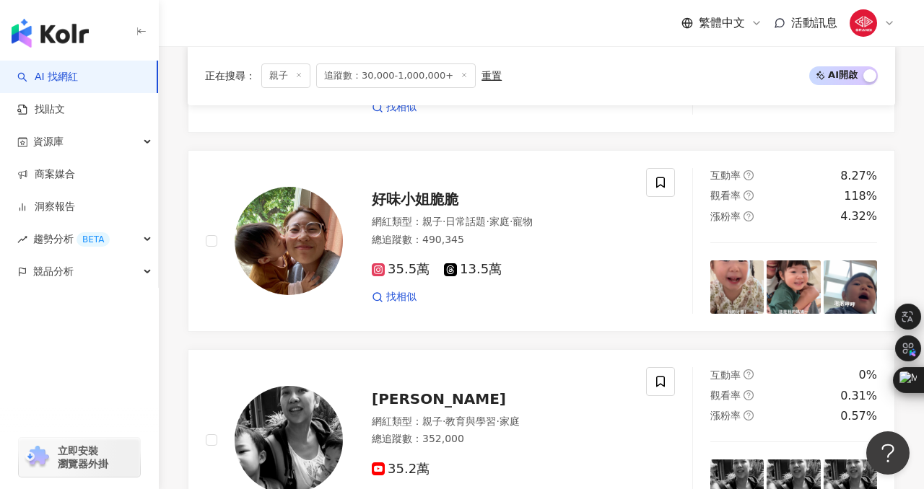
scroll to position [1913, 0]
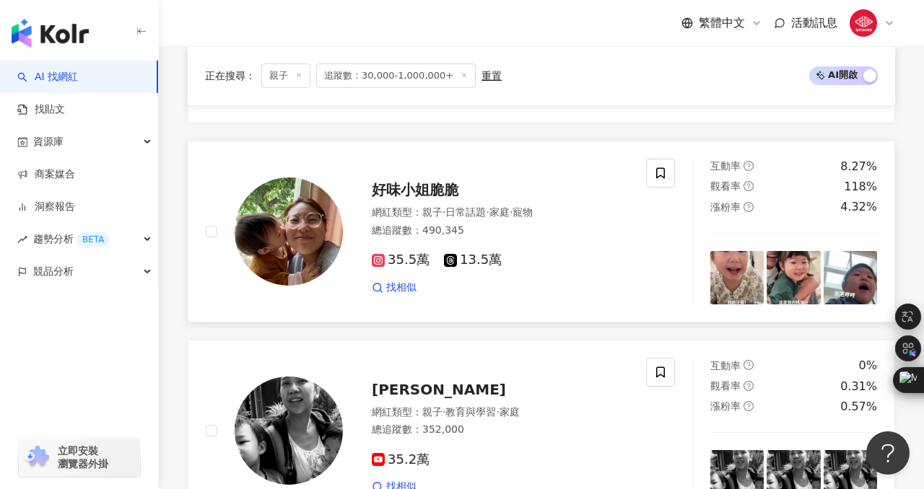
click at [405, 181] on span "好味小姐脆脆" at bounding box center [415, 189] width 87 height 17
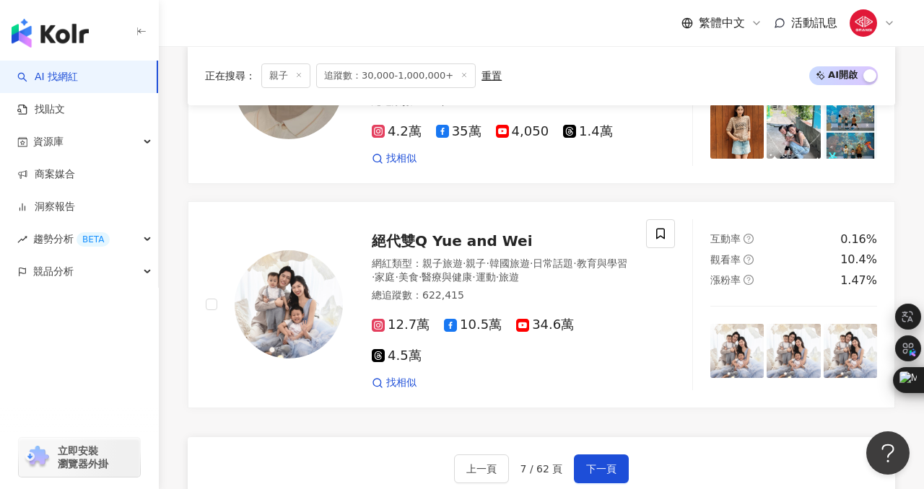
scroll to position [2711, 0]
click at [455, 233] on span "絕代雙Q Yue and Wei" at bounding box center [452, 241] width 161 height 17
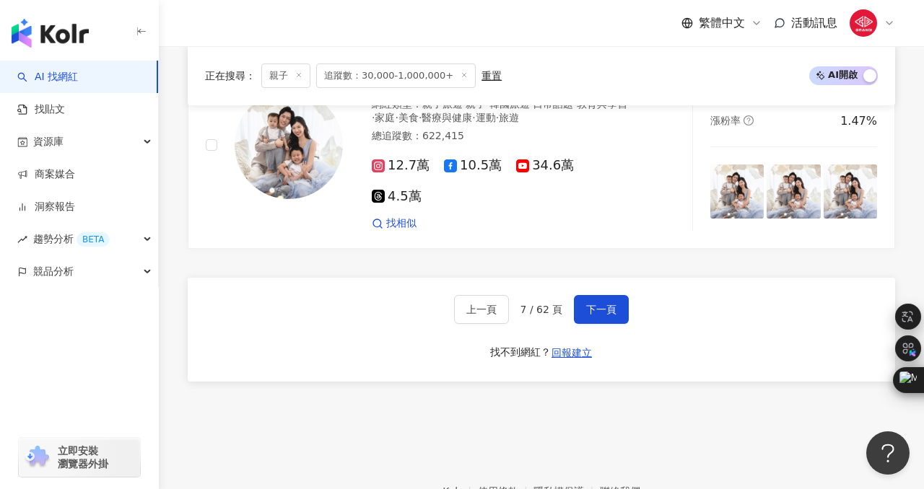
scroll to position [2910, 0]
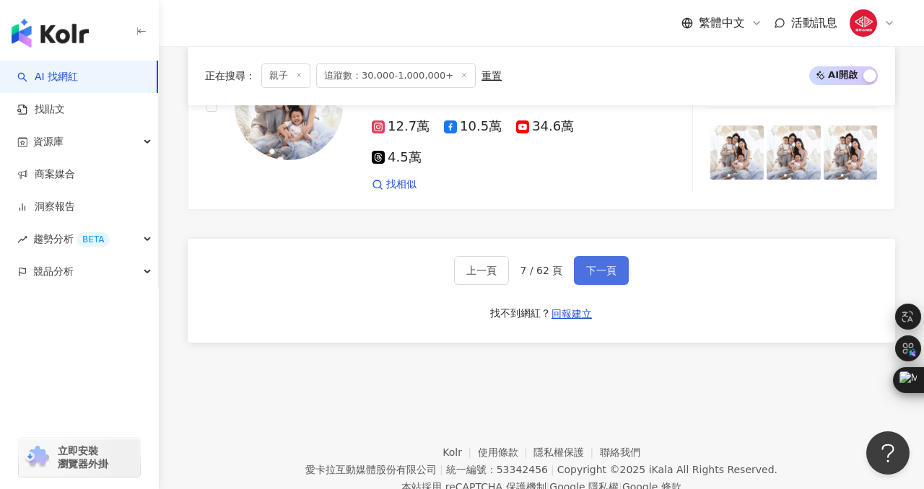
click at [592, 256] on button "下一頁" at bounding box center [601, 270] width 55 height 29
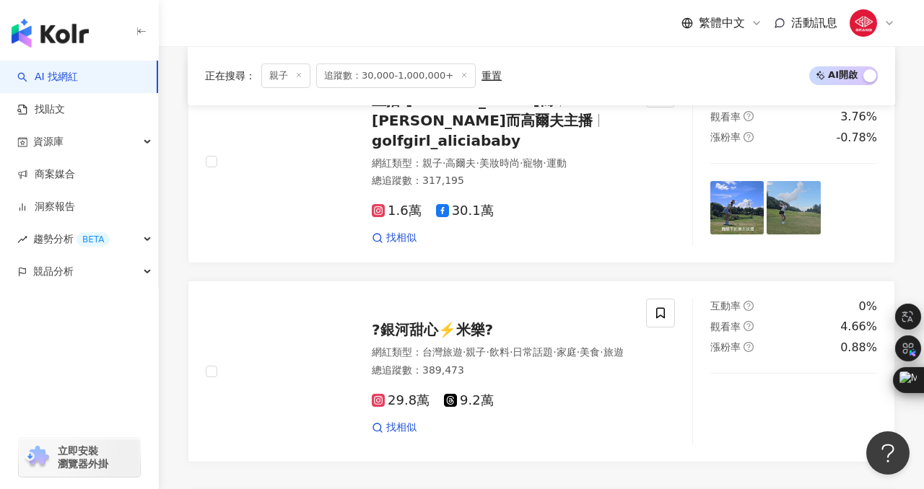
scroll to position [2804, 0]
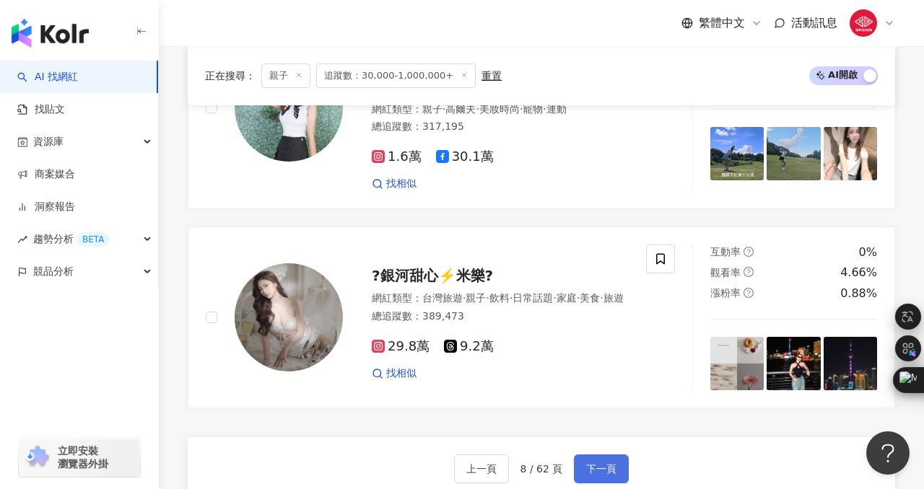
click at [576, 455] on button "下一頁" at bounding box center [601, 469] width 55 height 29
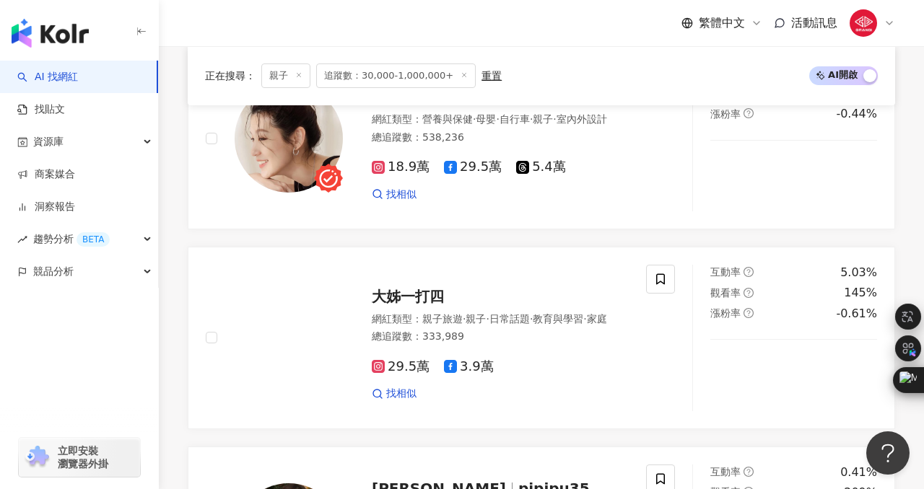
scroll to position [773, 0]
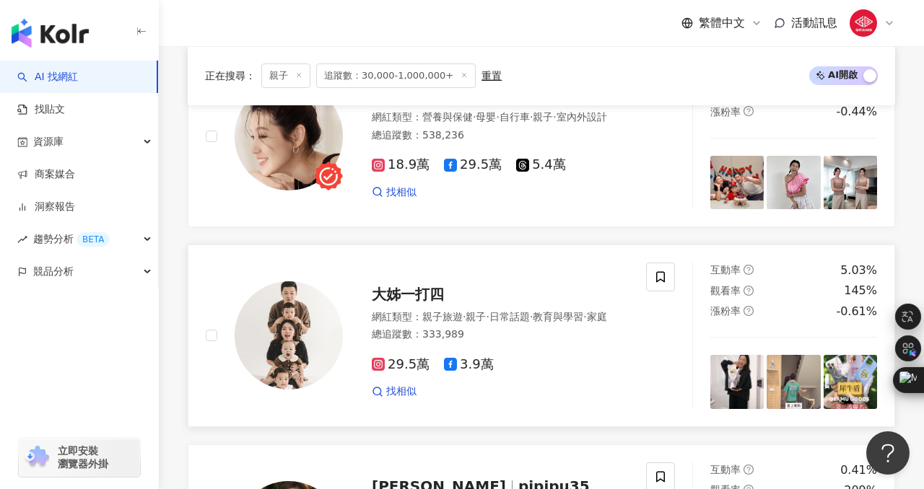
click at [426, 286] on span "大姊一打四" at bounding box center [408, 294] width 72 height 17
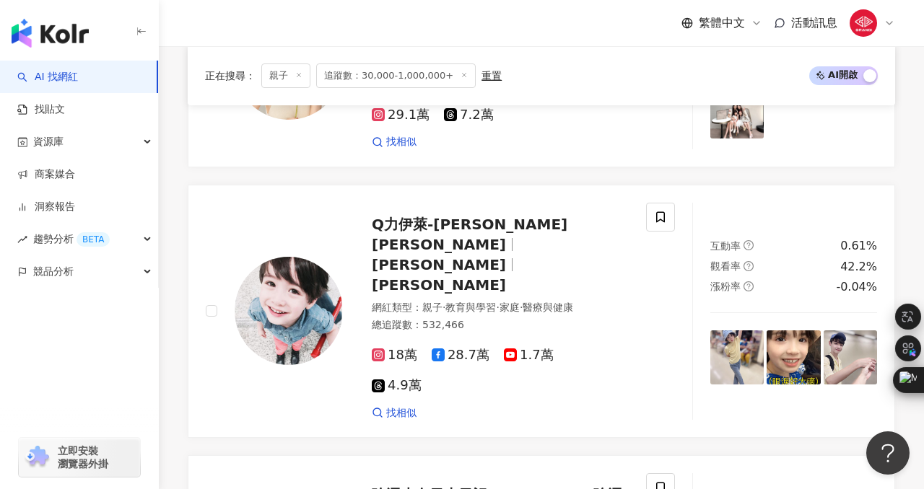
scroll to position [1863, 0]
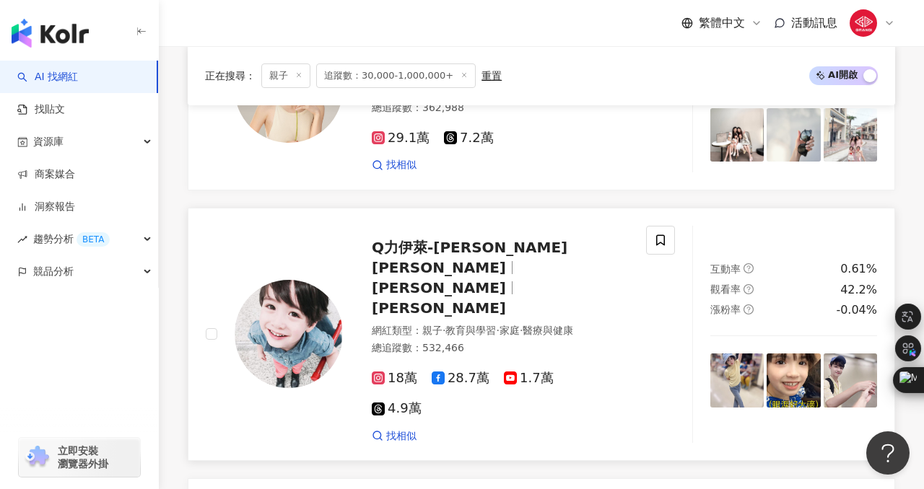
click at [483, 239] on span "Q力伊萊-Elijah Kewley 池東澤" at bounding box center [470, 258] width 196 height 38
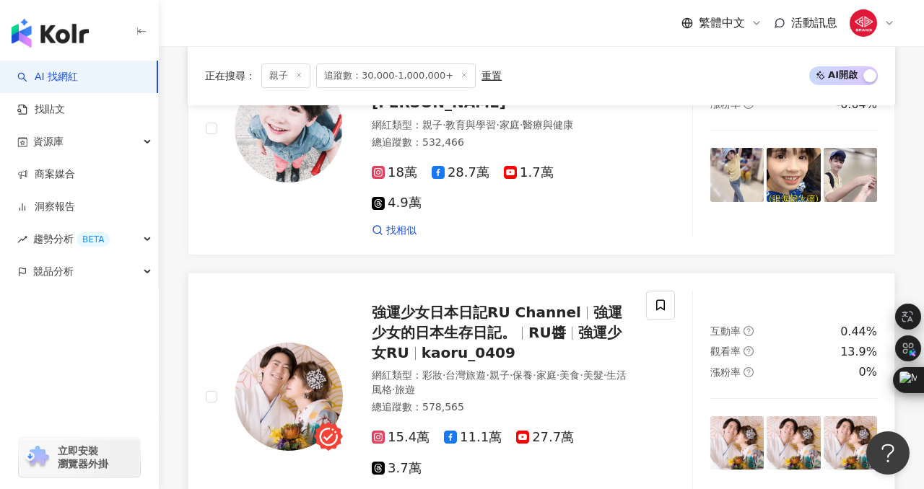
scroll to position [2075, 0]
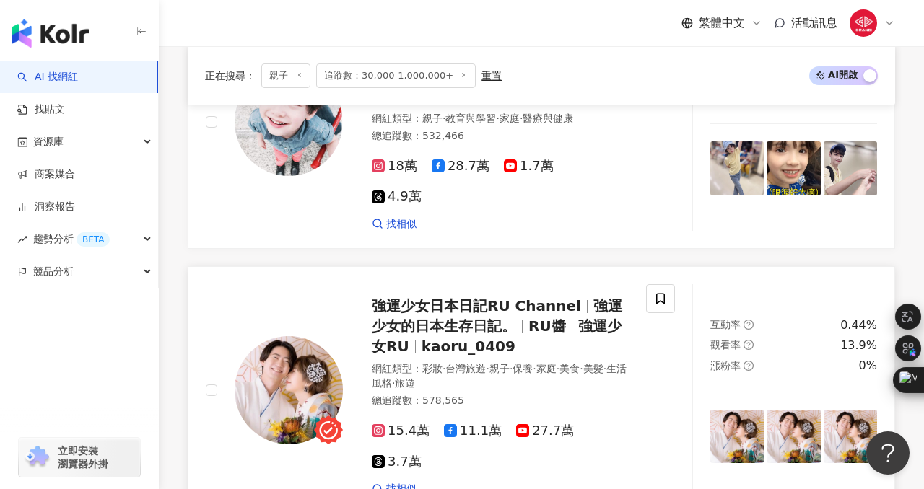
click at [458, 297] on span "強運少女日本日記RU Channel" at bounding box center [476, 305] width 209 height 17
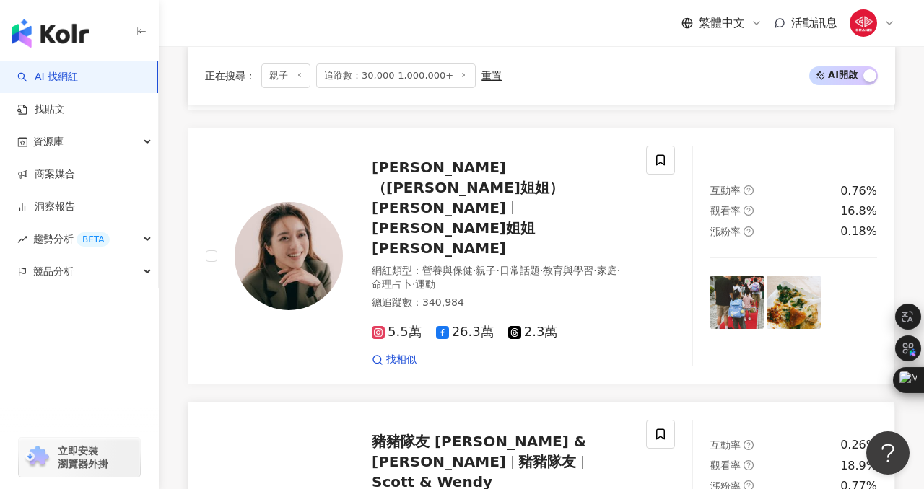
scroll to position [2480, 0]
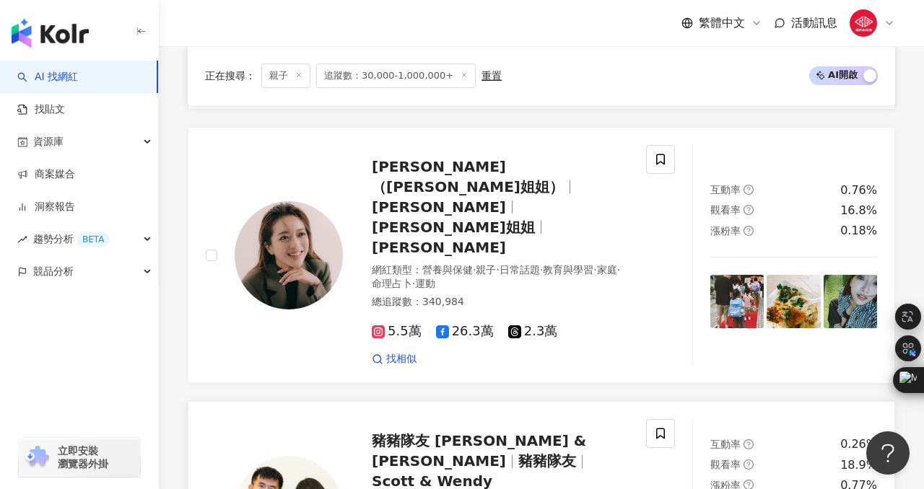
click at [442, 431] on div "豬豬隊友 Scott & Wendy 豬豬隊友 Scott & Wendy" at bounding box center [500, 461] width 257 height 61
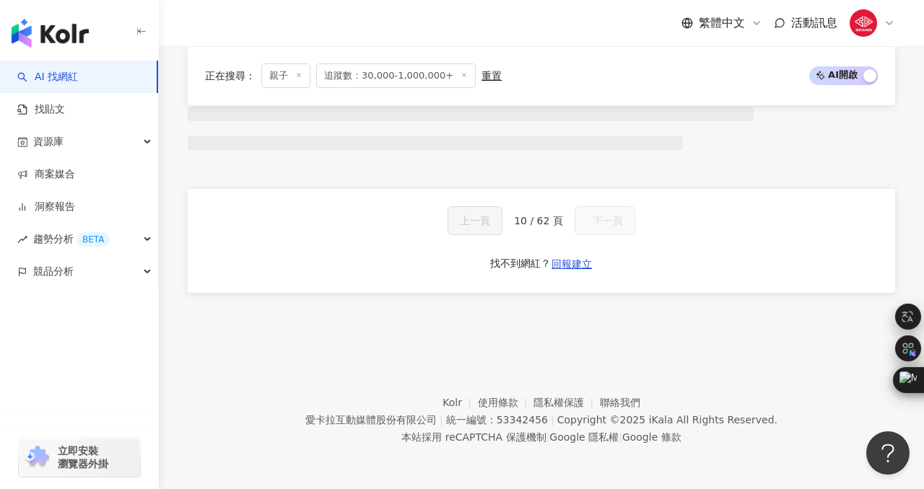
scroll to position [1120, 0]
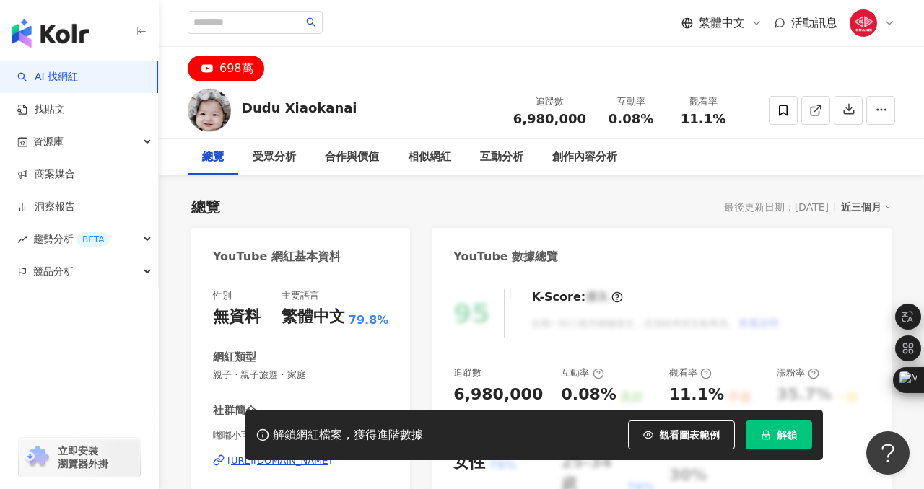
scroll to position [126, 0]
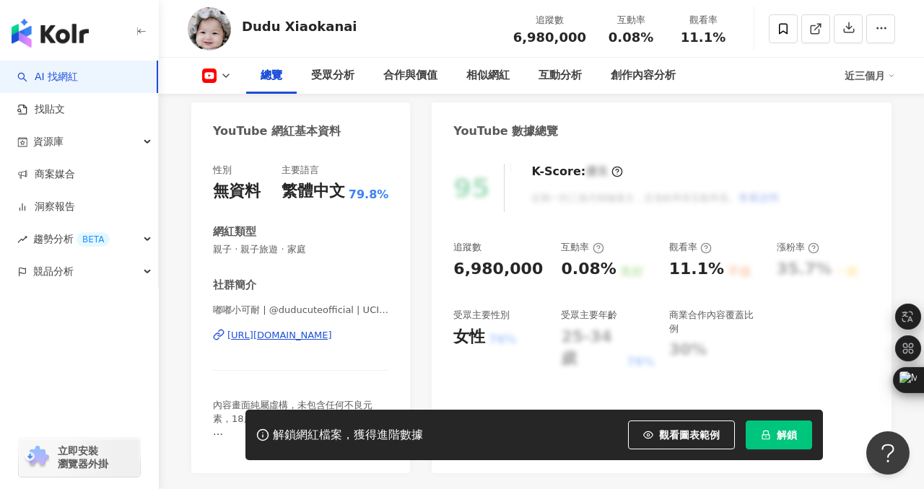
click at [302, 335] on div "https://www.youtube.com/channel/UCIpD8v1Qt7-DbSFUumF-ghg" at bounding box center [279, 335] width 105 height 13
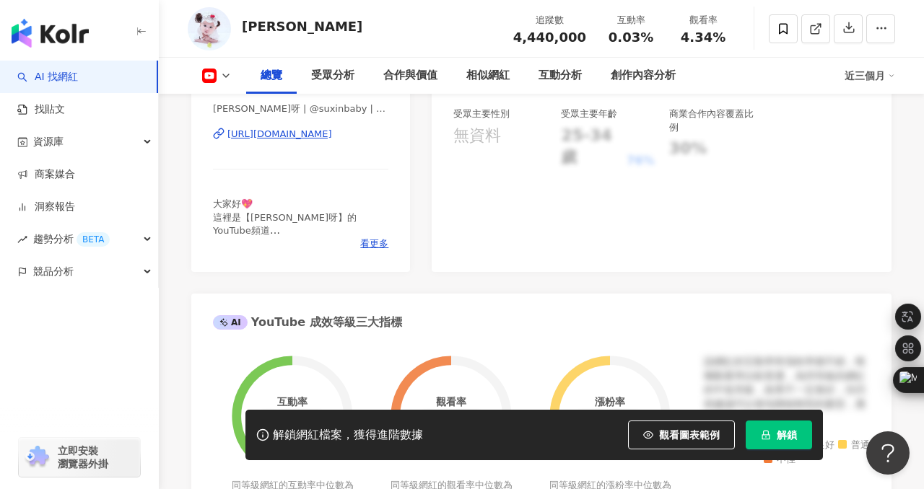
scroll to position [311, 0]
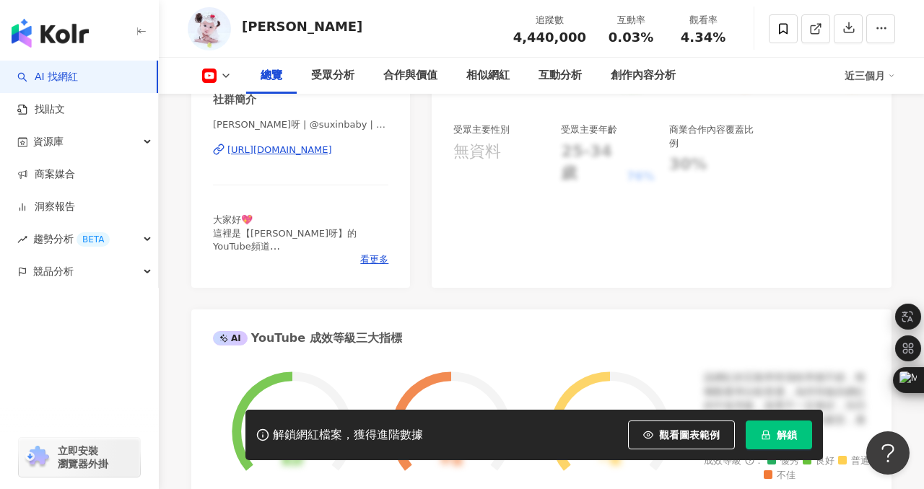
click at [330, 149] on div "https://www.youtube.com/channel/UCJwDN2XcQUTXj7neN-uBpqA" at bounding box center [279, 150] width 105 height 13
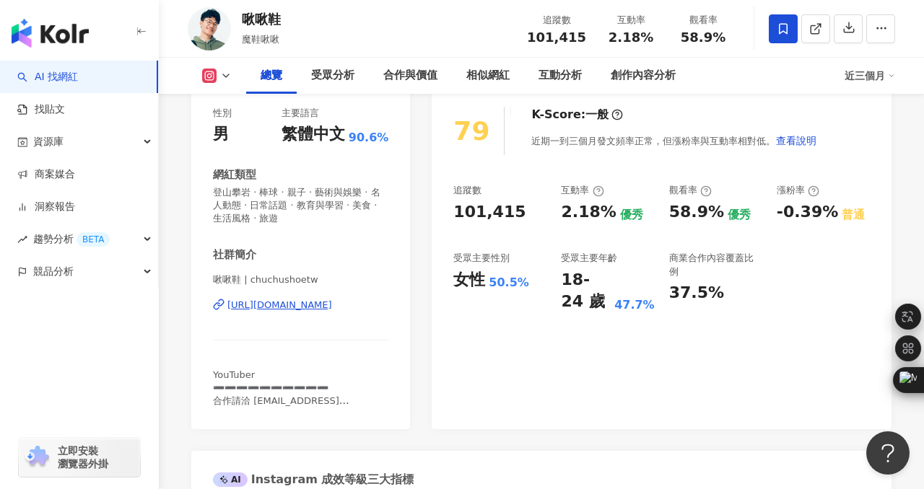
scroll to position [185, 0]
click at [301, 310] on div "https://www.instagram.com/chuchushoetw/" at bounding box center [279, 305] width 105 height 13
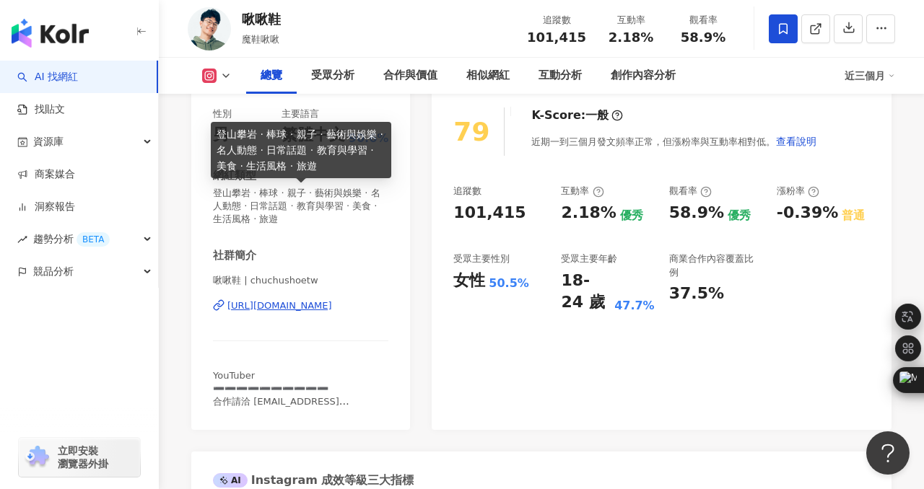
scroll to position [0, 0]
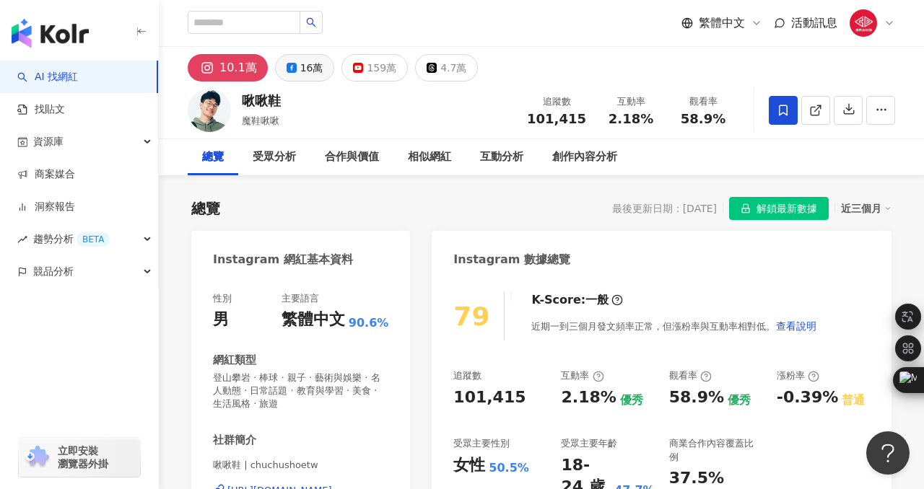
click at [300, 73] on div "16萬" at bounding box center [311, 68] width 23 height 20
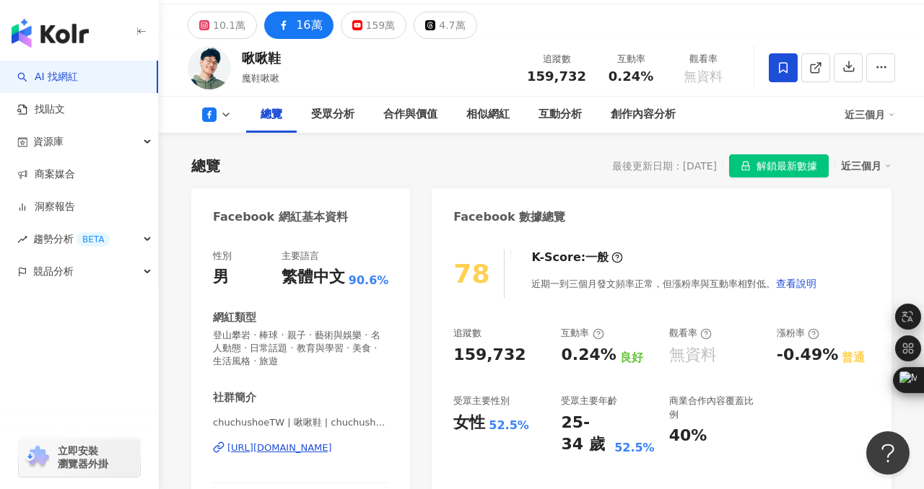
scroll to position [185, 0]
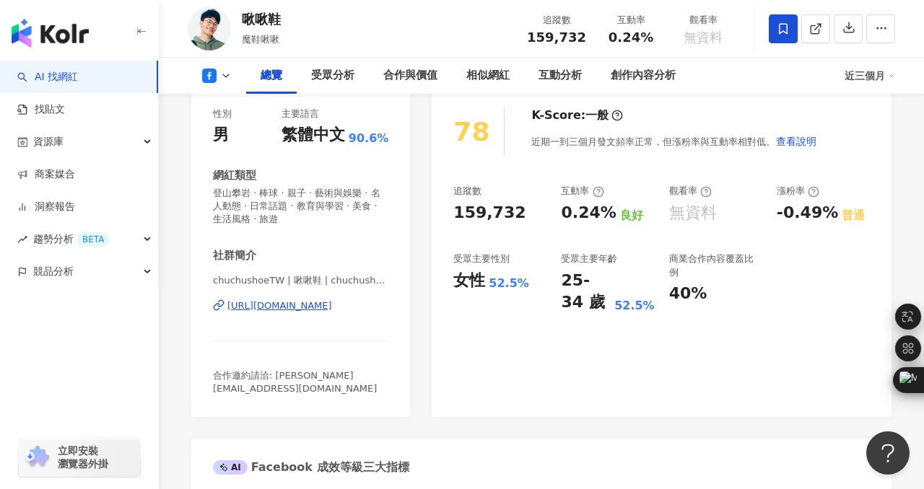
click at [317, 308] on div "https://www.facebook.com/823878360969684" at bounding box center [279, 305] width 105 height 13
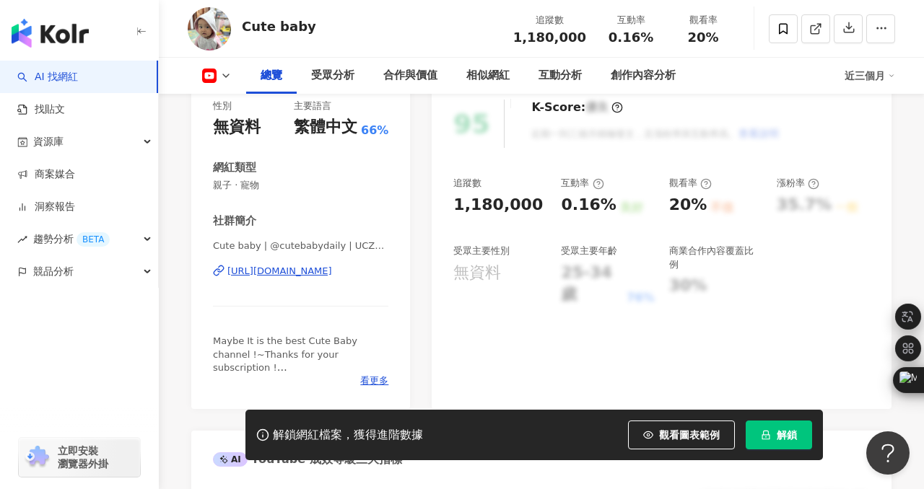
scroll to position [175, 0]
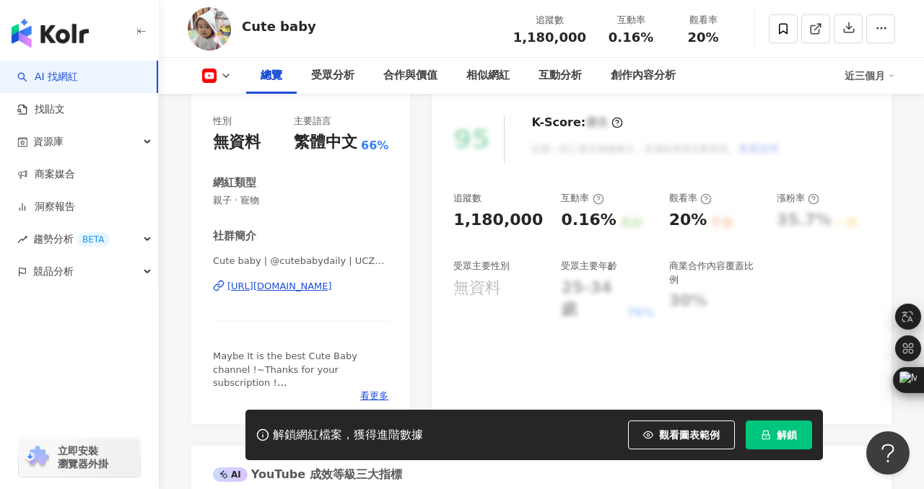
click at [317, 293] on div "https://www.youtube.com/channel/UCZ4d7Dn8xdJoJwH79qhAELg" at bounding box center [279, 286] width 105 height 13
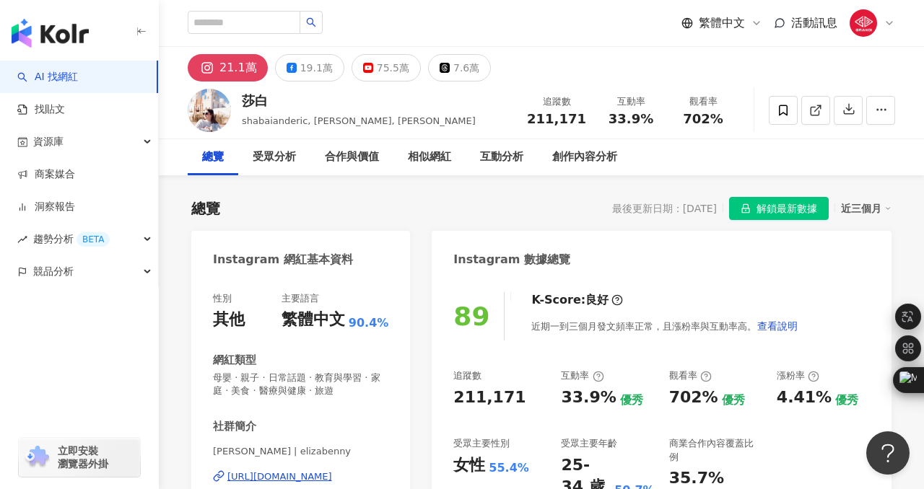
scroll to position [45, 0]
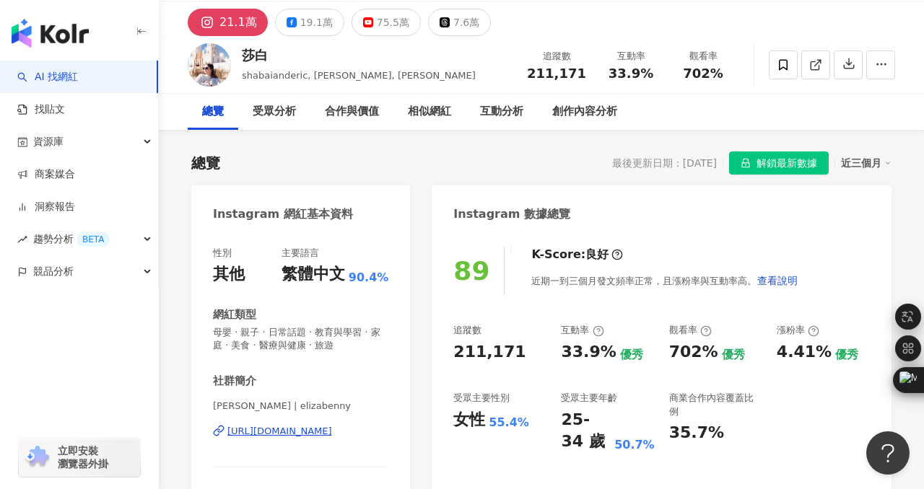
click at [332, 436] on div "[URL][DOMAIN_NAME]" at bounding box center [279, 431] width 105 height 13
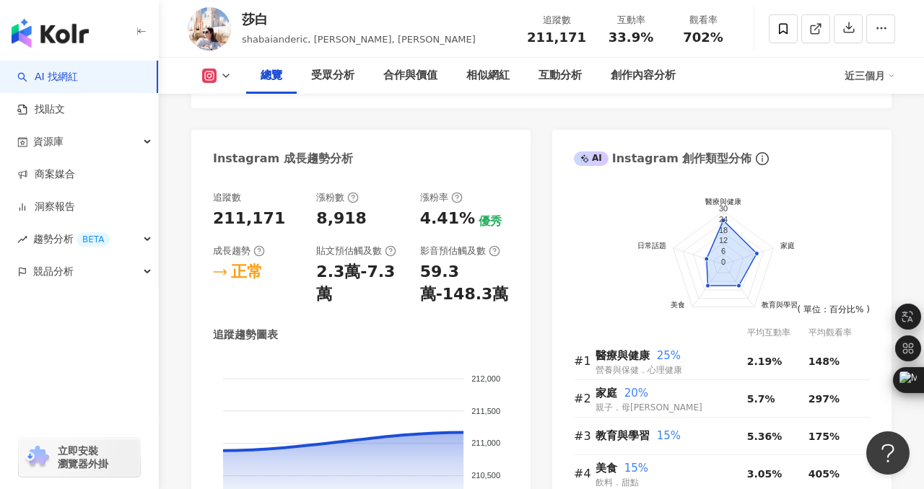
scroll to position [673, 0]
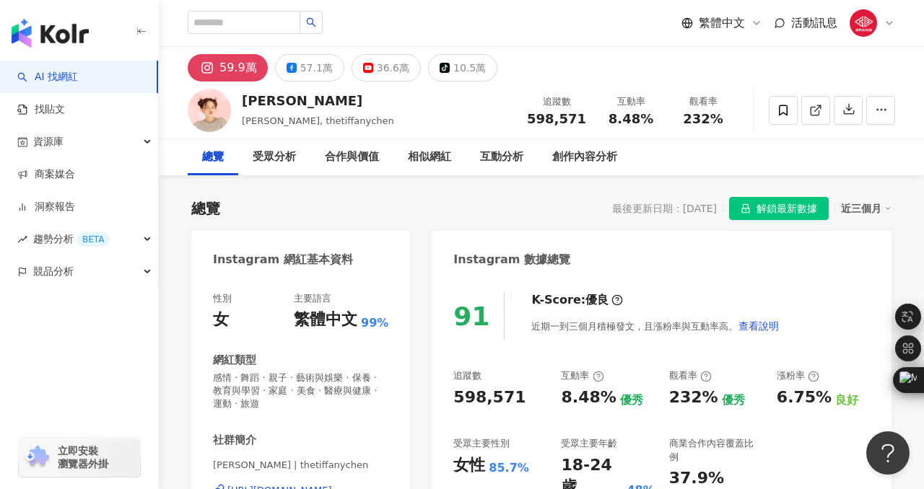
scroll to position [160, 0]
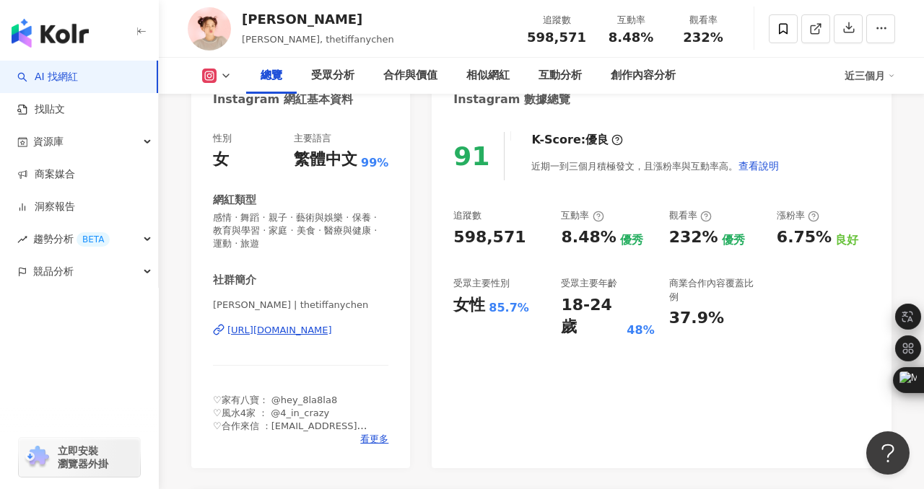
click at [332, 332] on div "[URL][DOMAIN_NAME]" at bounding box center [279, 330] width 105 height 13
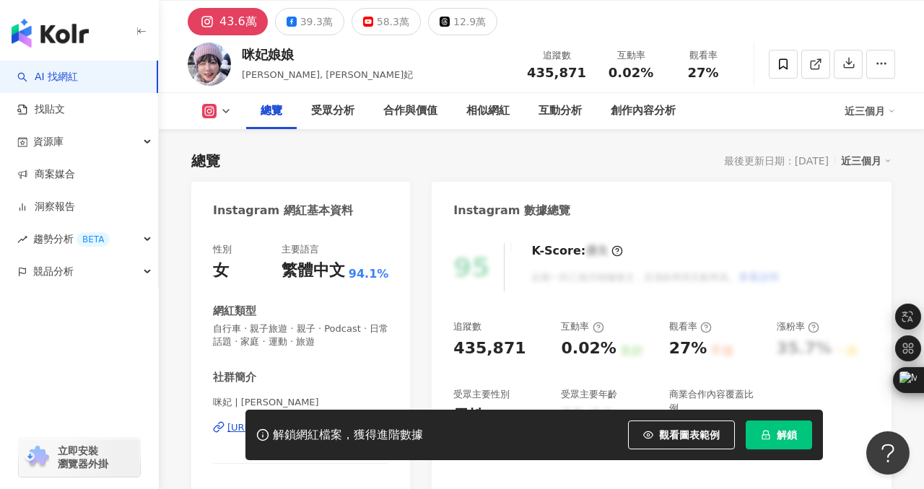
scroll to position [179, 0]
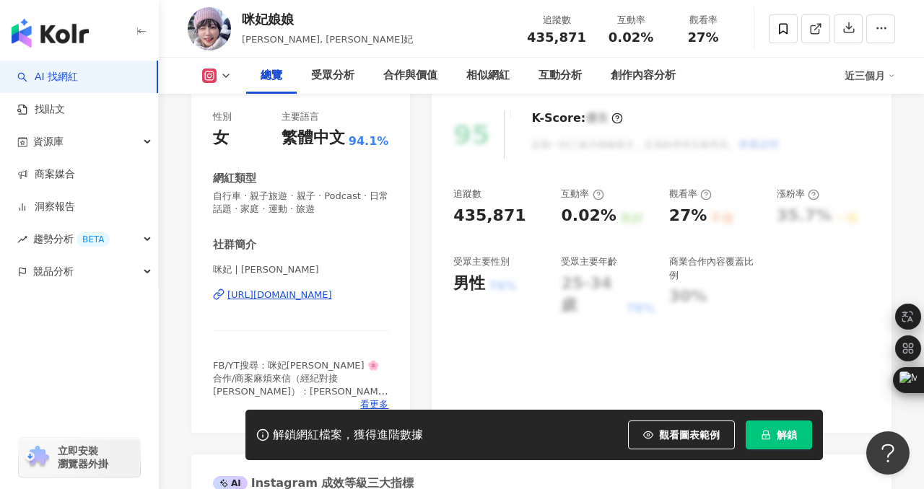
click at [315, 296] on div "https://www.instagram.com/juliamisakii/" at bounding box center [279, 295] width 105 height 13
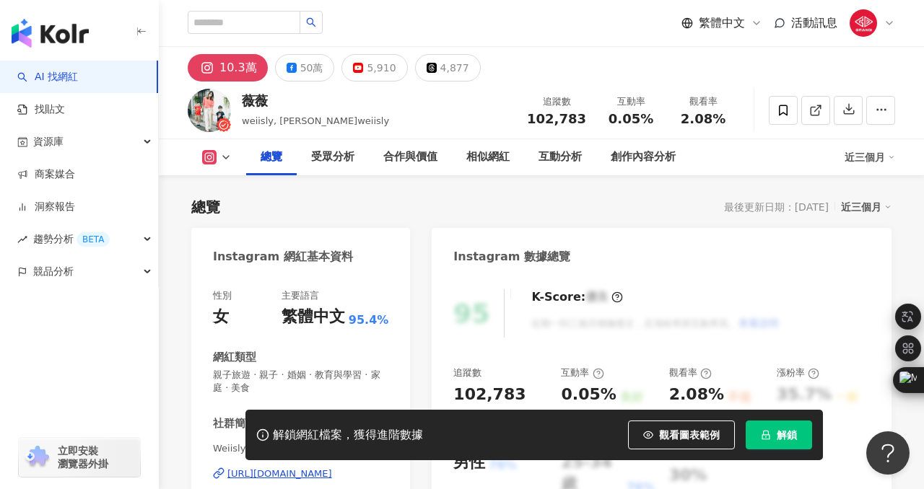
scroll to position [120, 0]
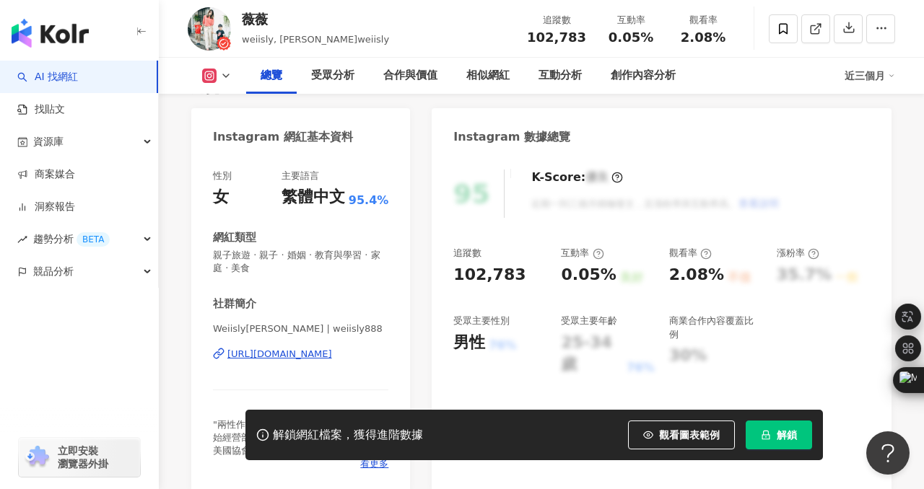
click at [332, 354] on div "[URL][DOMAIN_NAME]" at bounding box center [279, 354] width 105 height 13
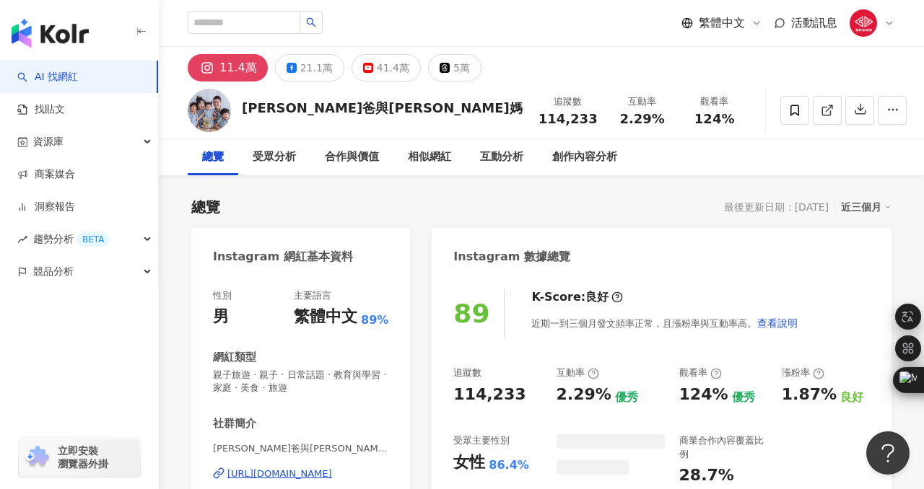
scroll to position [175, 0]
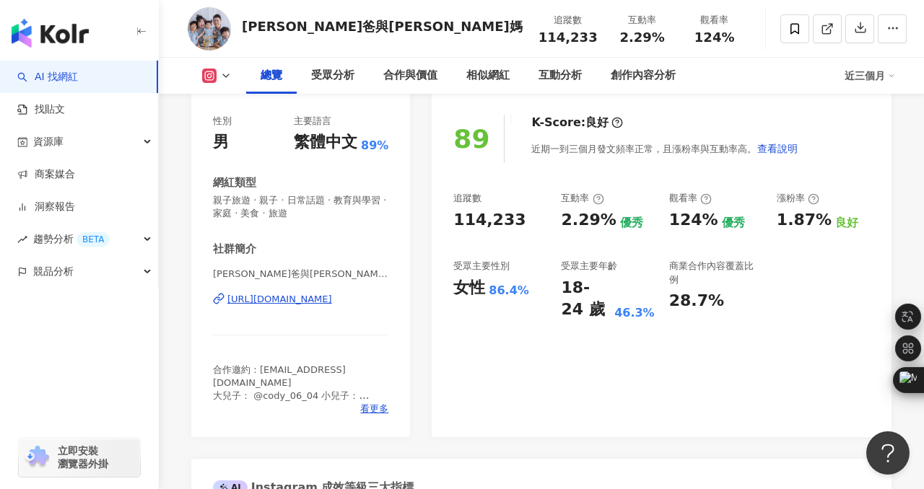
click at [317, 298] on div "https://www.instagram.com/peter_and_susan/" at bounding box center [279, 299] width 105 height 13
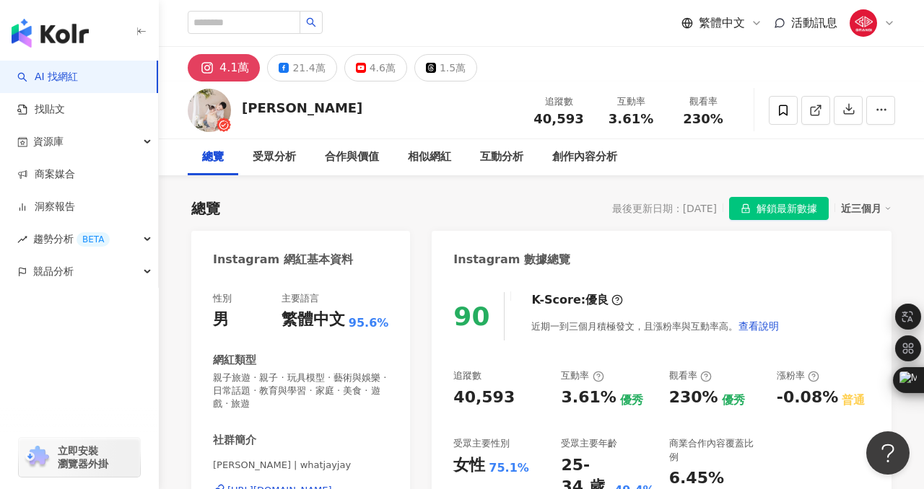
scroll to position [227, 0]
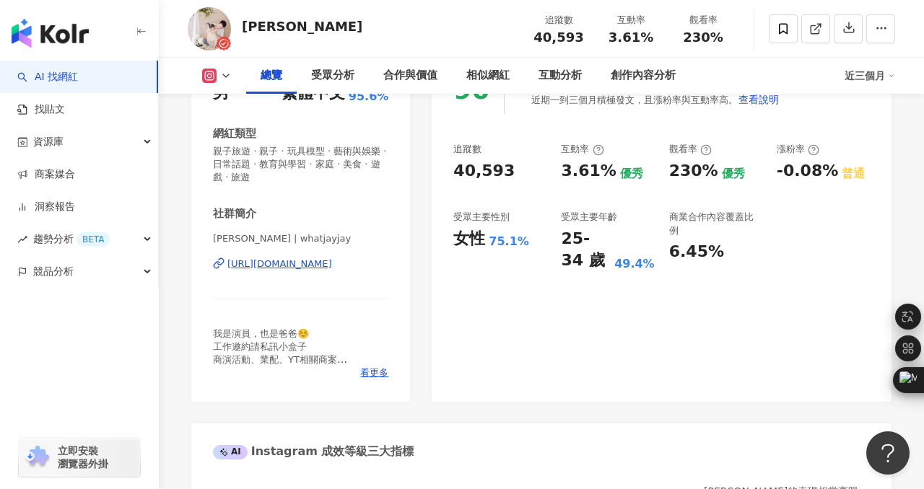
click at [325, 258] on div "https://www.instagram.com/whatjayjay/" at bounding box center [279, 264] width 105 height 13
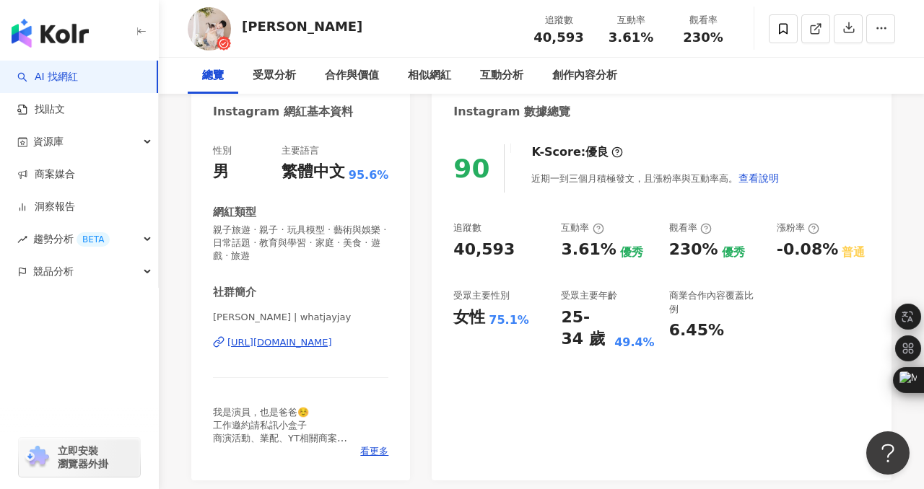
scroll to position [0, 0]
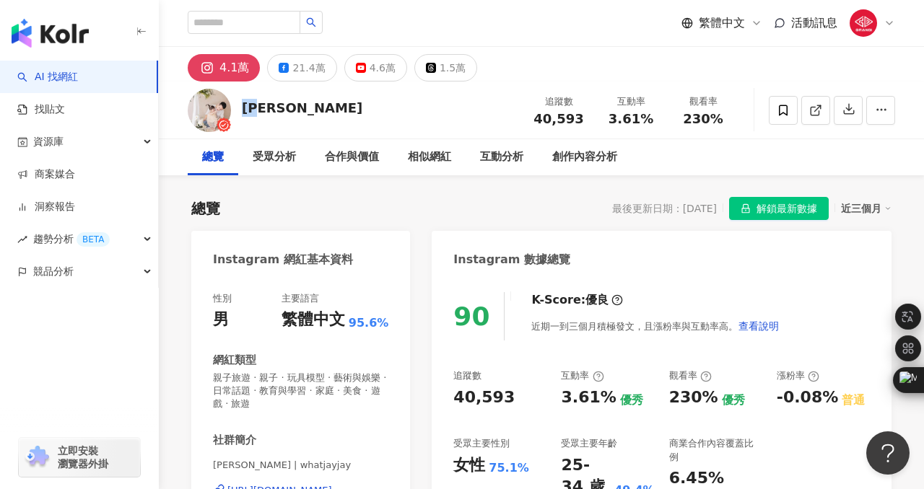
drag, startPoint x: 272, startPoint y: 108, endPoint x: 245, endPoint y: 108, distance: 27.4
click at [245, 108] on div "張捷 追蹤數 40,593 互動率 3.61% 觀看率 230%" at bounding box center [541, 110] width 765 height 57
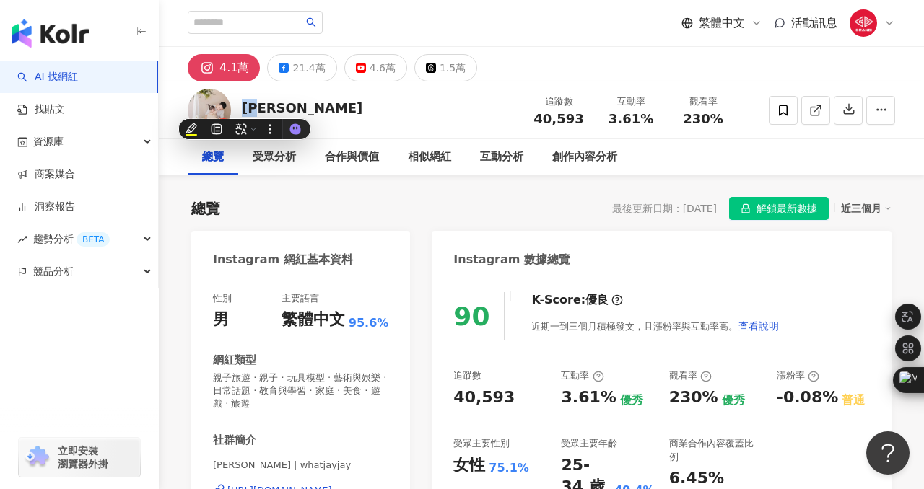
copy div "張捷"
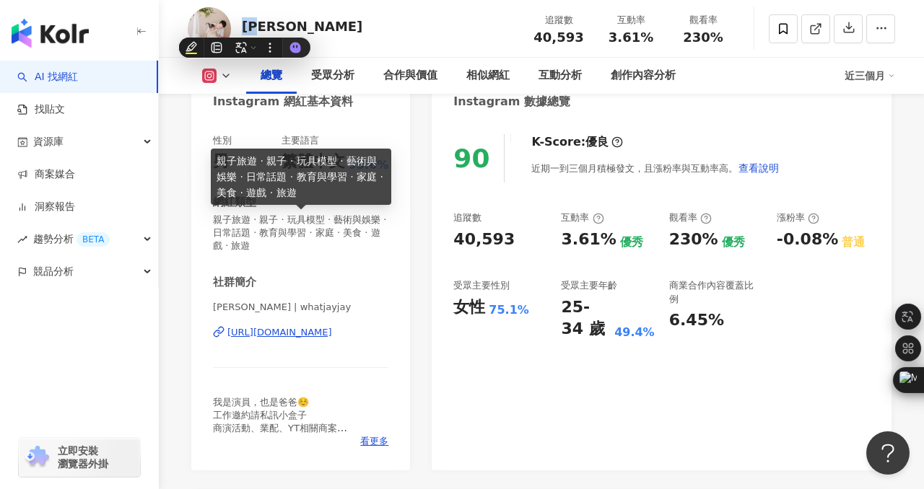
scroll to position [194, 0]
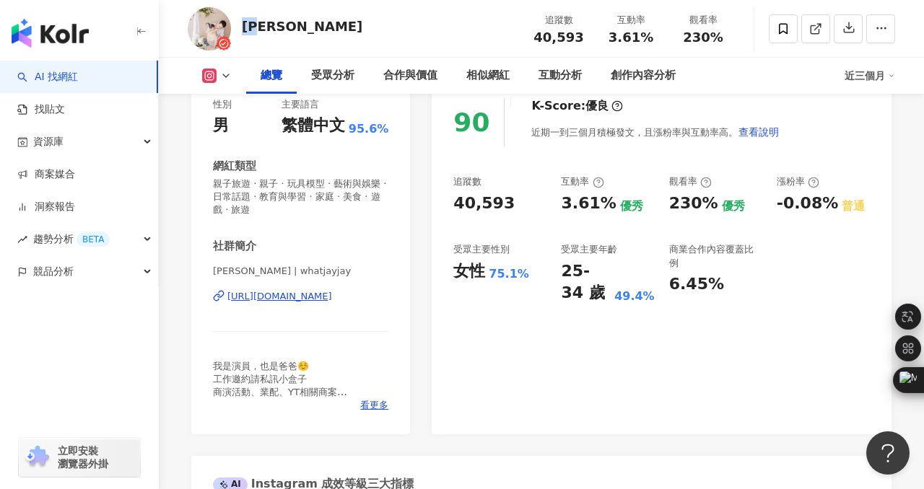
click at [323, 294] on div "https://www.instagram.com/whatjayjay/" at bounding box center [279, 296] width 105 height 13
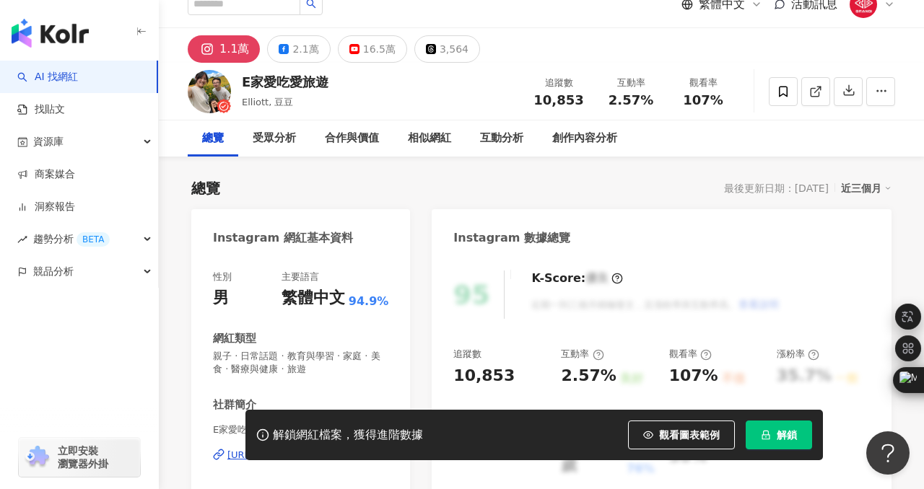
scroll to position [279, 0]
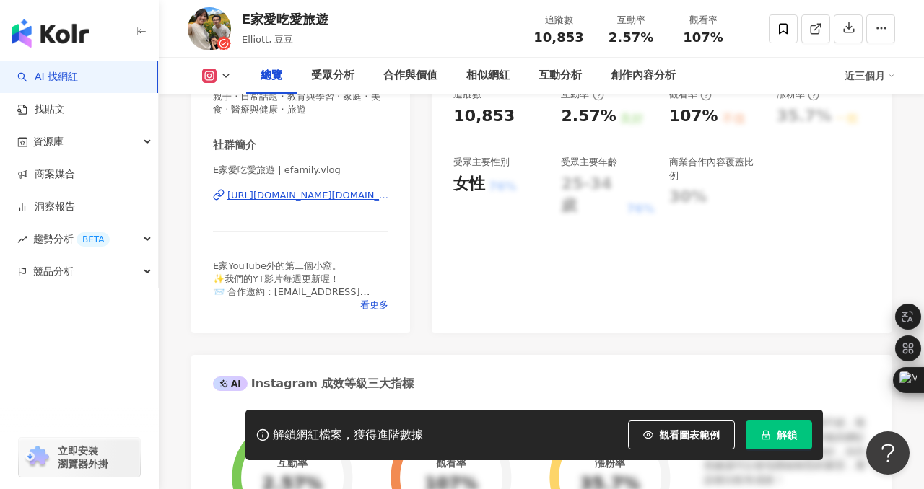
click at [347, 196] on div "https://www.instagram.com/efamily.vlog/" at bounding box center [307, 195] width 161 height 13
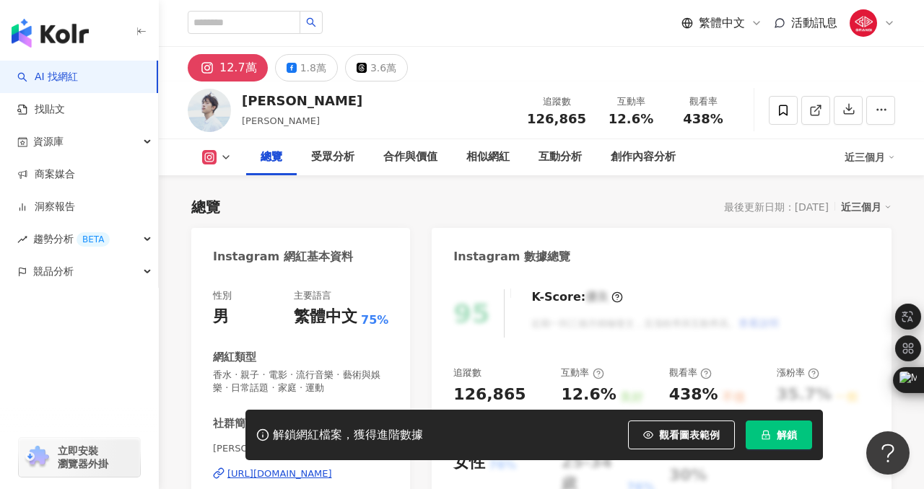
scroll to position [169, 0]
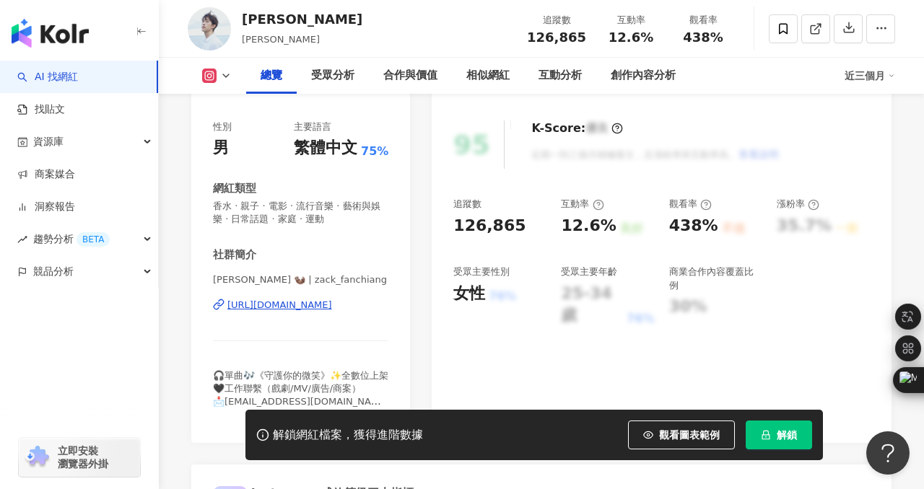
click at [292, 304] on div "[URL][DOMAIN_NAME]" at bounding box center [279, 305] width 105 height 13
drag, startPoint x: 250, startPoint y: 14, endPoint x: 242, endPoint y: 15, distance: 7.3
click at [242, 15] on div "[PERSON_NAME] 追蹤數 126,865 互動率 12.6% 觀看率 438%" at bounding box center [541, 28] width 765 height 57
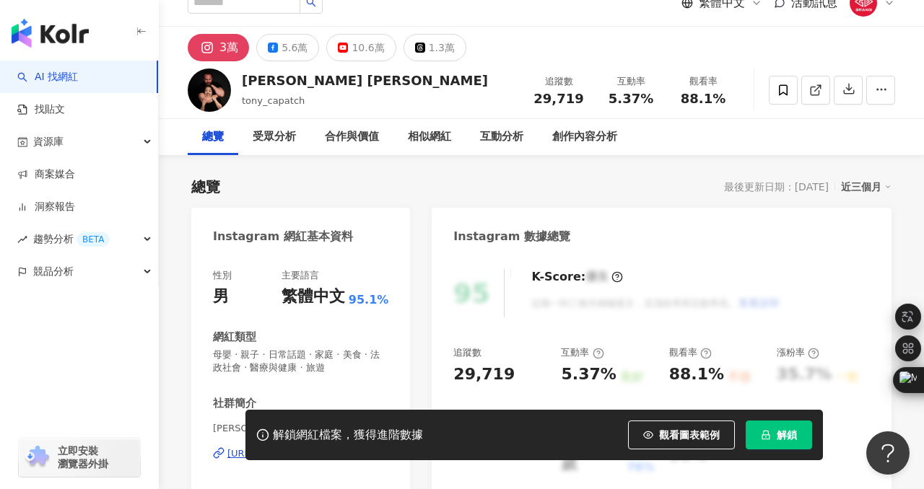
scroll to position [149, 0]
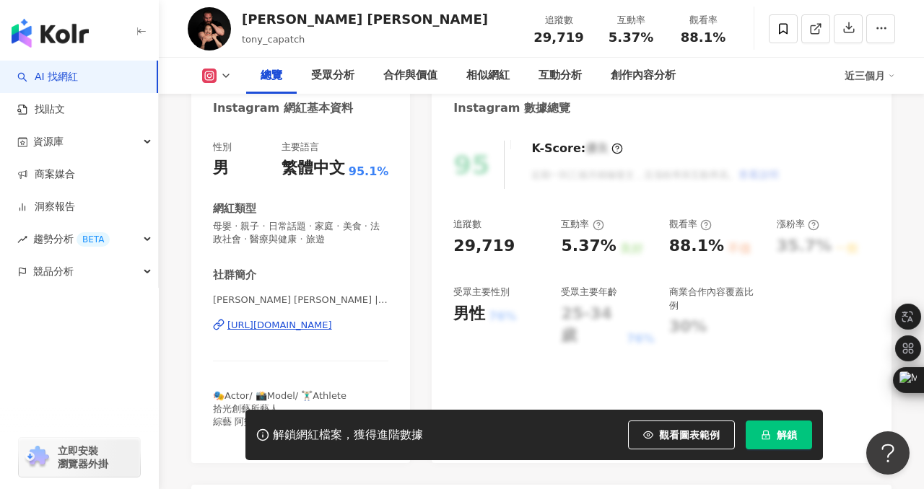
click at [332, 326] on div "https://www.instagram.com/tony_capatch/" at bounding box center [279, 325] width 105 height 13
drag, startPoint x: 240, startPoint y: 16, endPoint x: 364, endPoint y: 20, distance: 124.2
click at [364, 20] on div "Tony Capatch 柯龍 tony_capatch 追蹤數 29,719 互動率 5.37% 觀看率 88.1%" at bounding box center [541, 28] width 765 height 57
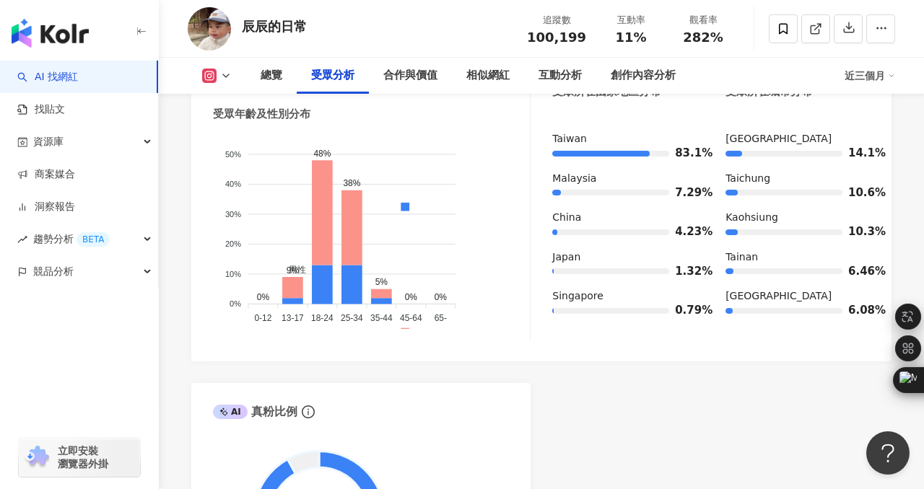
scroll to position [1485, 0]
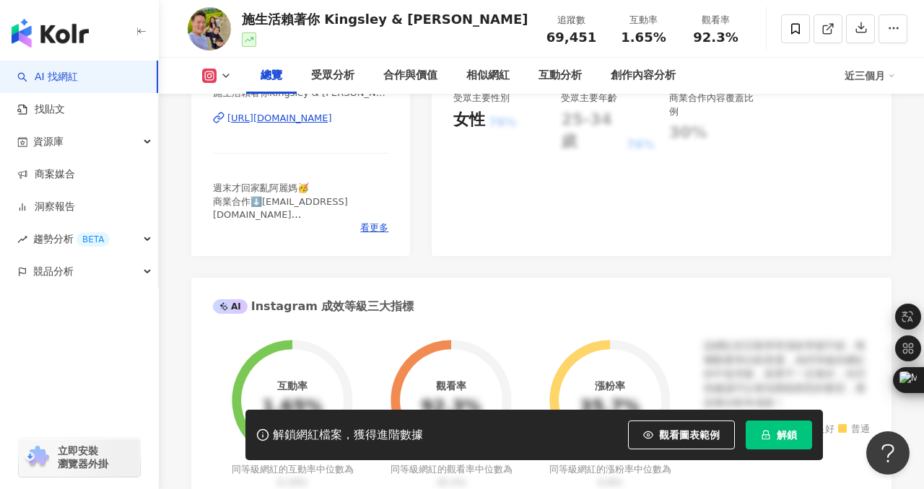
scroll to position [216, 0]
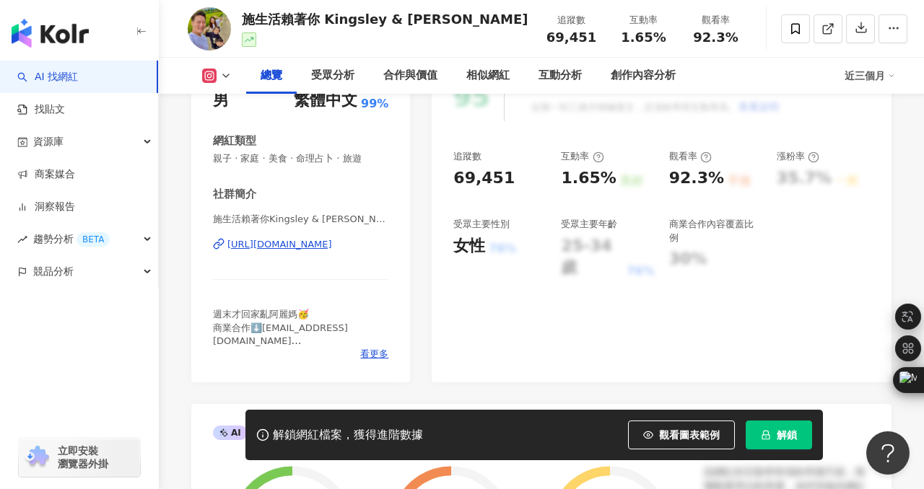
click at [311, 244] on div "https://www.instagram.com/kingsley_730/" at bounding box center [279, 244] width 105 height 13
drag, startPoint x: 244, startPoint y: 17, endPoint x: 456, endPoint y: 17, distance: 212.1
click at [457, 17] on div "施生活賴著你 Kingsley & Laisley 追蹤數 69,451 互動率 1.65% 觀看率 92.3%" at bounding box center [541, 28] width 765 height 57
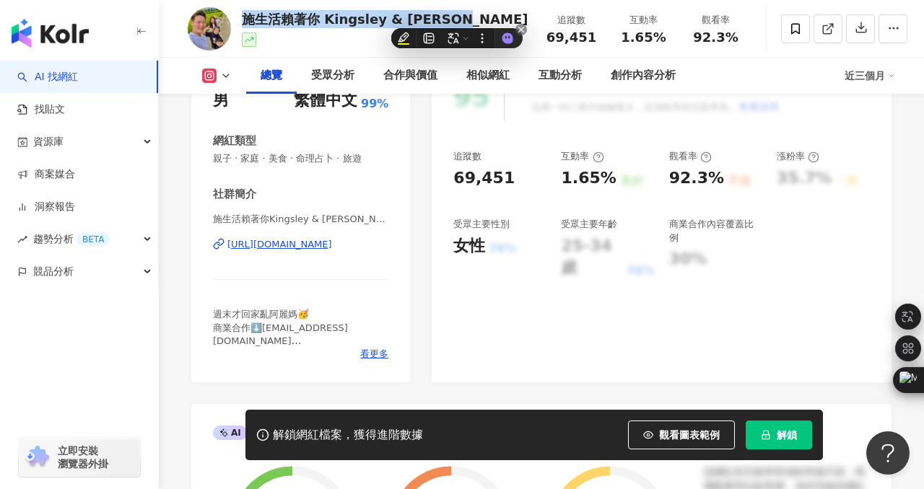
copy div "施生活賴著你 Kingsley & Laisley"
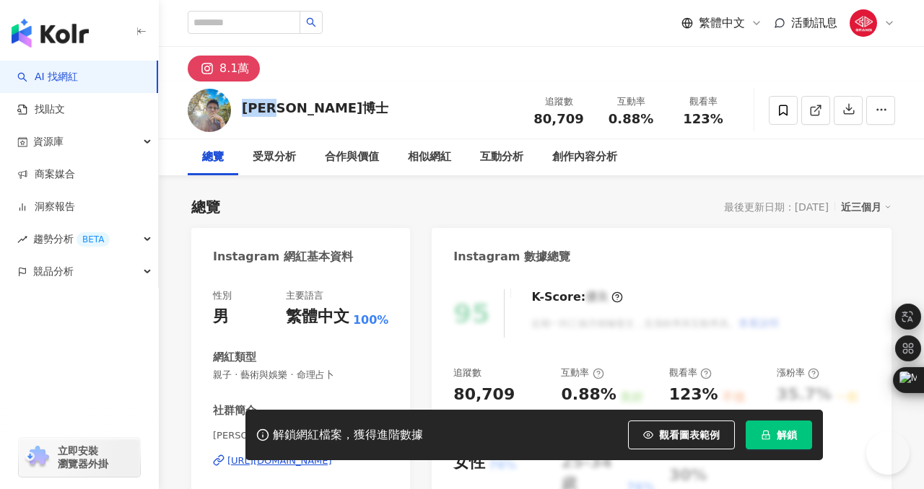
drag, startPoint x: 242, startPoint y: 106, endPoint x: 293, endPoint y: 107, distance: 50.5
click at [293, 107] on div "阿立博士" at bounding box center [315, 108] width 146 height 18
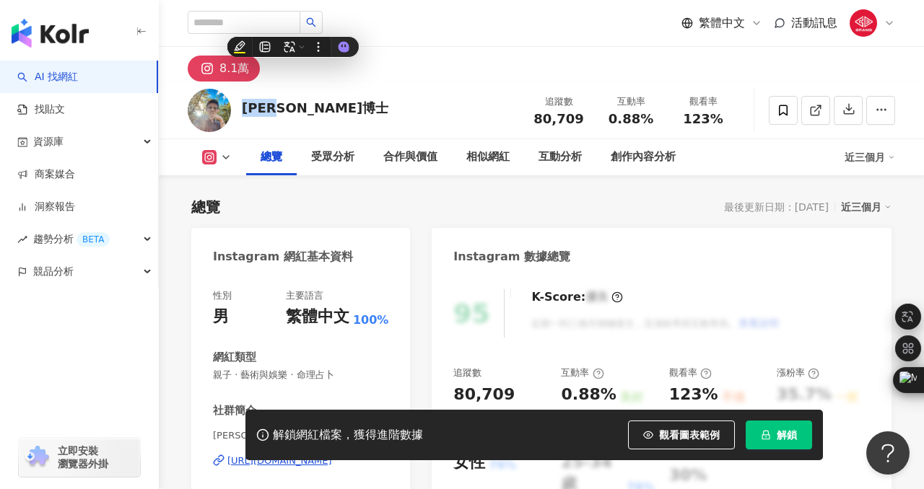
scroll to position [201, 0]
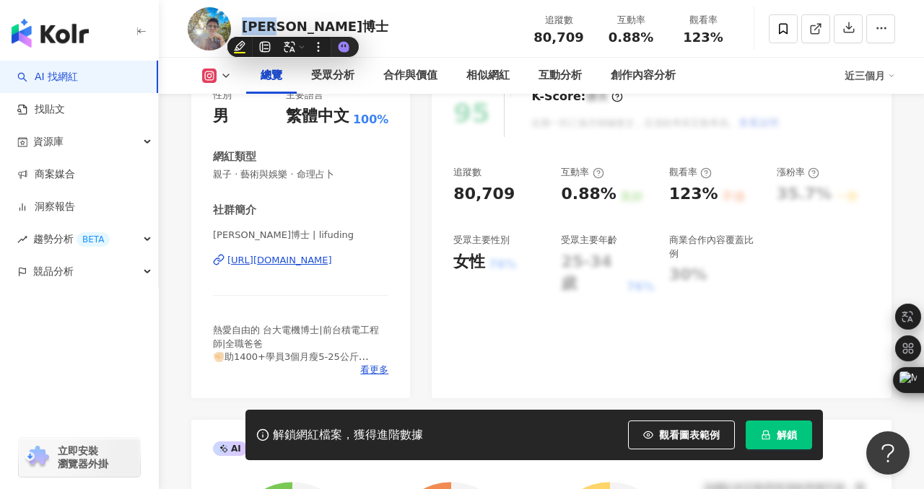
click at [307, 261] on div "https://www.instagram.com/lifuding/" at bounding box center [279, 260] width 105 height 13
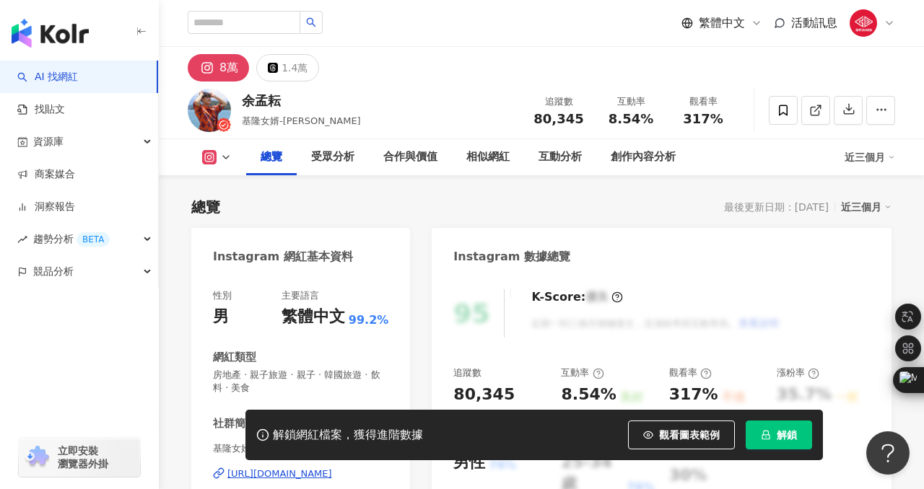
click at [290, 468] on div "[URL][DOMAIN_NAME]" at bounding box center [279, 474] width 105 height 13
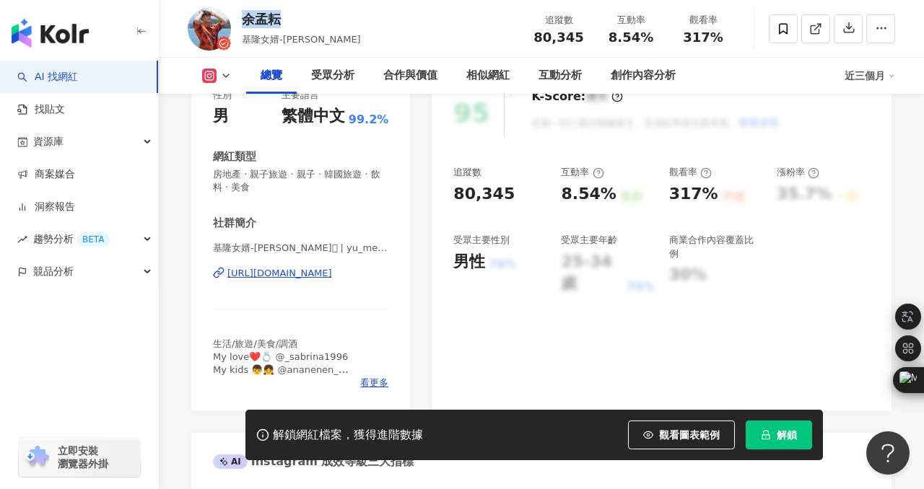
drag, startPoint x: 242, startPoint y: 22, endPoint x: 279, endPoint y: 21, distance: 36.8
click at [279, 21] on div "余孟耘" at bounding box center [301, 19] width 119 height 18
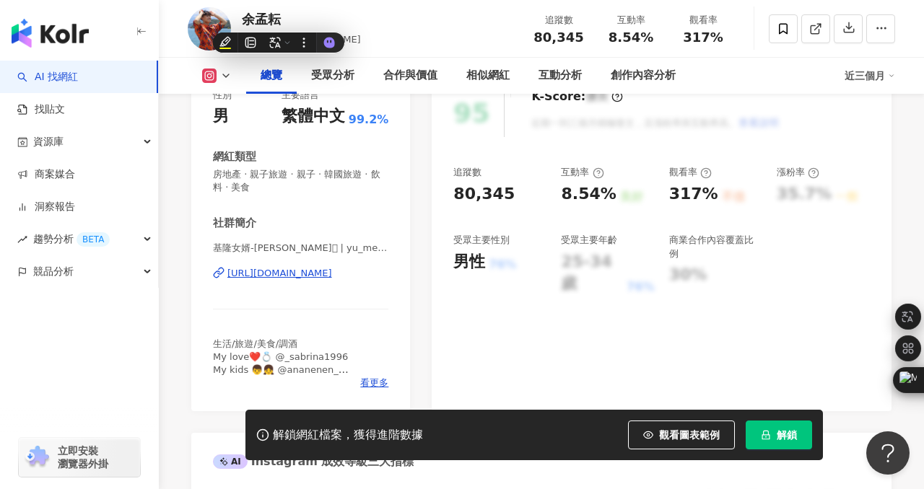
click at [381, 36] on div "余孟耘 基隆女婿-小孟 追蹤數 80,345 互動率 8.54% 觀看率 317%" at bounding box center [541, 28] width 765 height 57
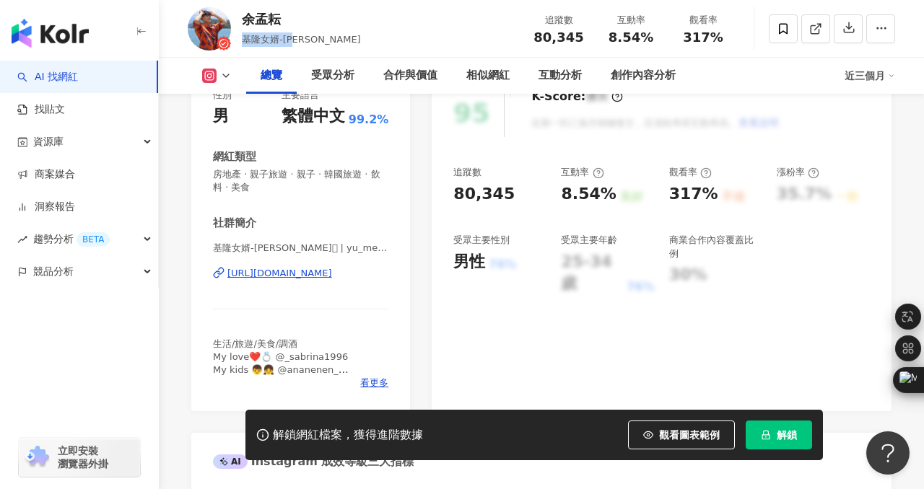
drag, startPoint x: 315, startPoint y: 40, endPoint x: 244, endPoint y: 40, distance: 70.7
click at [244, 40] on div "余孟耘 基隆女婿-小孟 追蹤數 80,345 互動率 8.54% 觀看率 317%" at bounding box center [541, 28] width 765 height 57
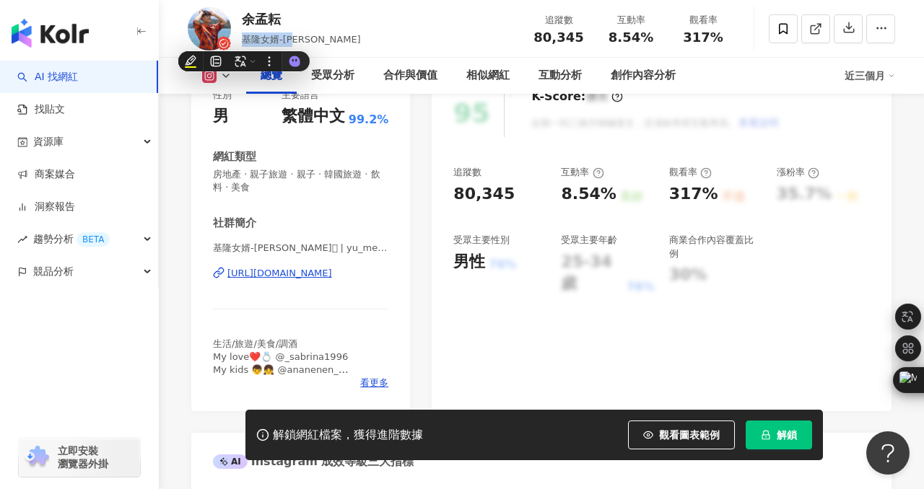
copy span "基隆女婿-小孟"
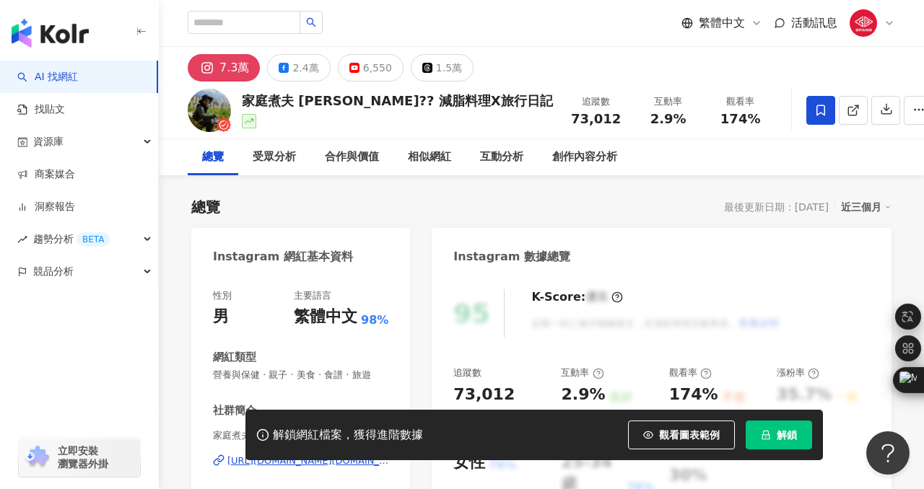
click at [304, 455] on div "https://www.instagram.com/shawn.betterlife.recipe/" at bounding box center [307, 461] width 161 height 13
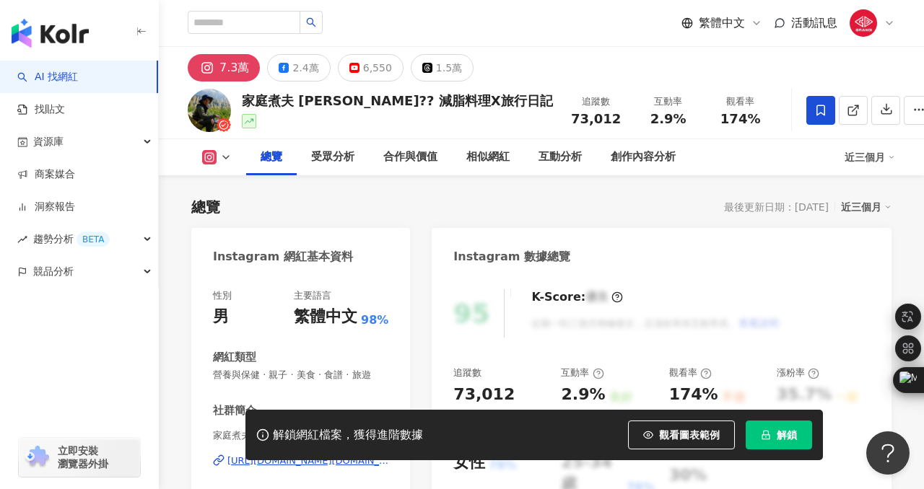
scroll to position [131, 0]
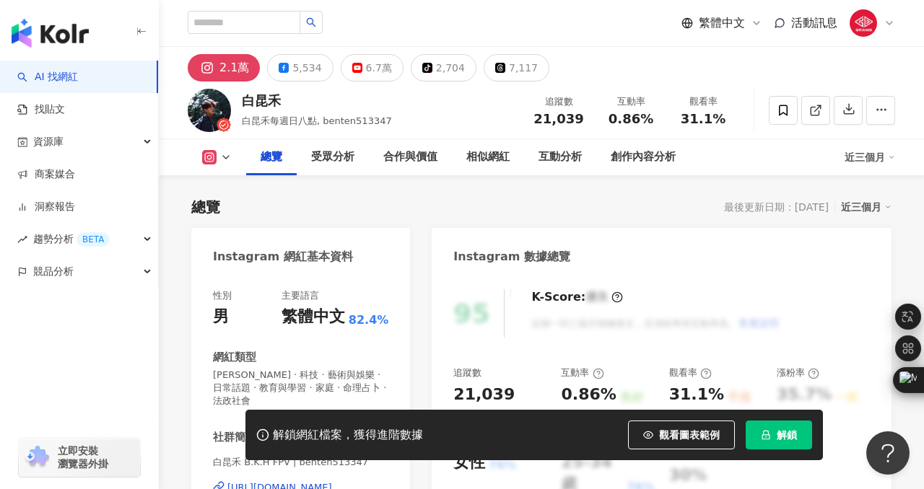
scroll to position [178, 0]
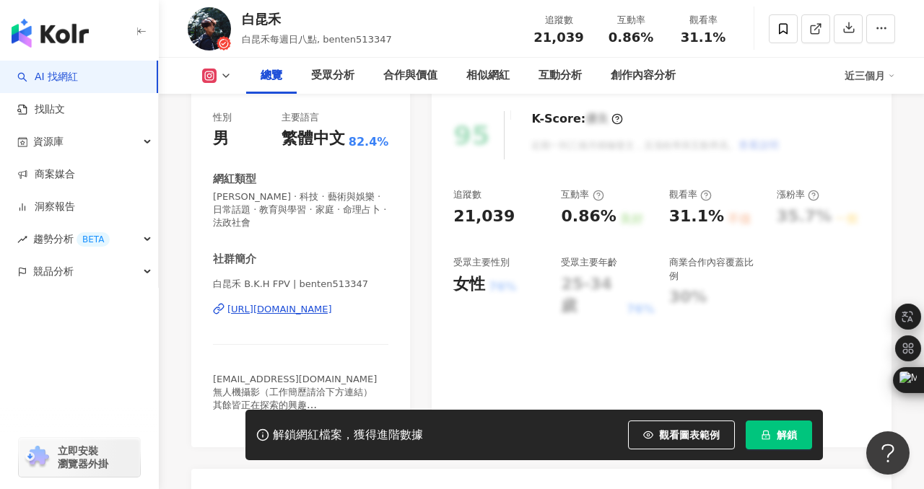
click at [291, 312] on div "[URL][DOMAIN_NAME]" at bounding box center [279, 309] width 105 height 13
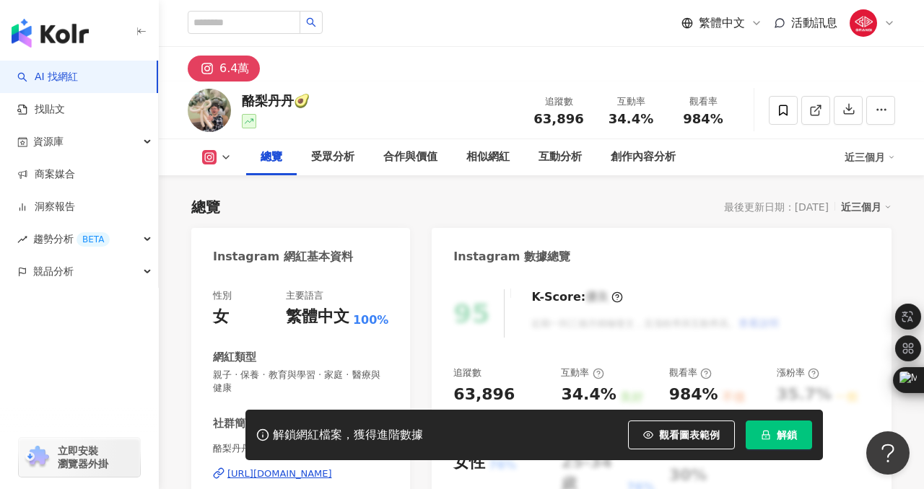
scroll to position [219, 0]
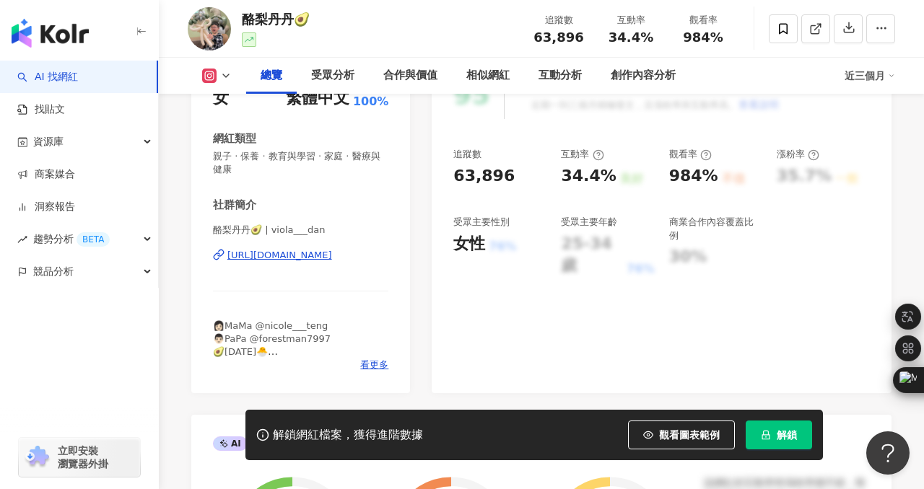
click at [320, 258] on div "[URL][DOMAIN_NAME]" at bounding box center [279, 255] width 105 height 13
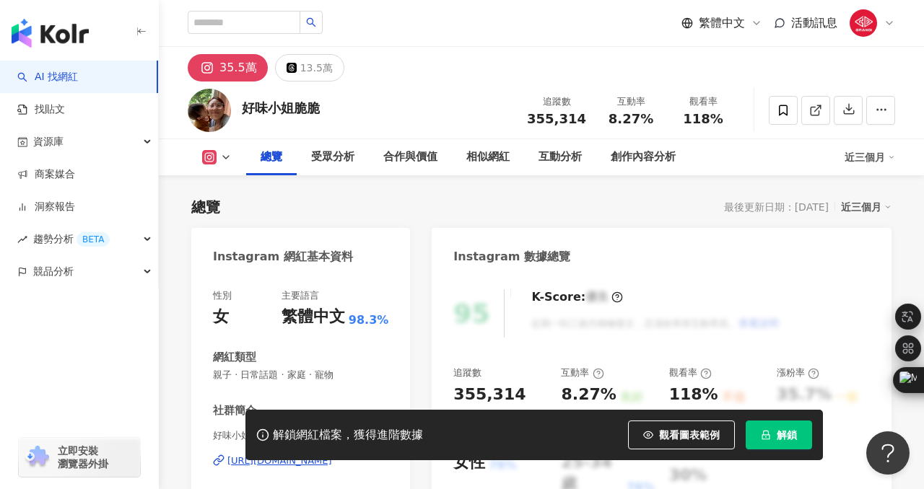
scroll to position [126, 0]
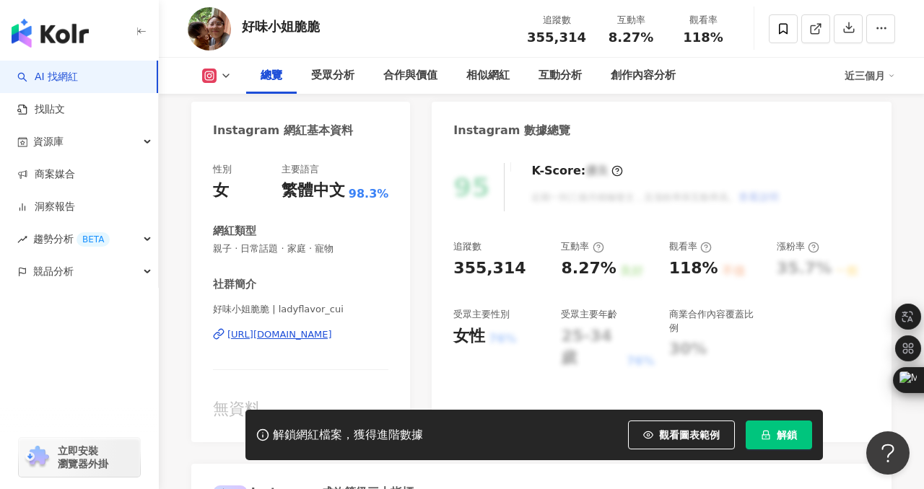
click at [265, 332] on div "https://www.instagram.com/ladyflavor_cui/" at bounding box center [279, 334] width 105 height 13
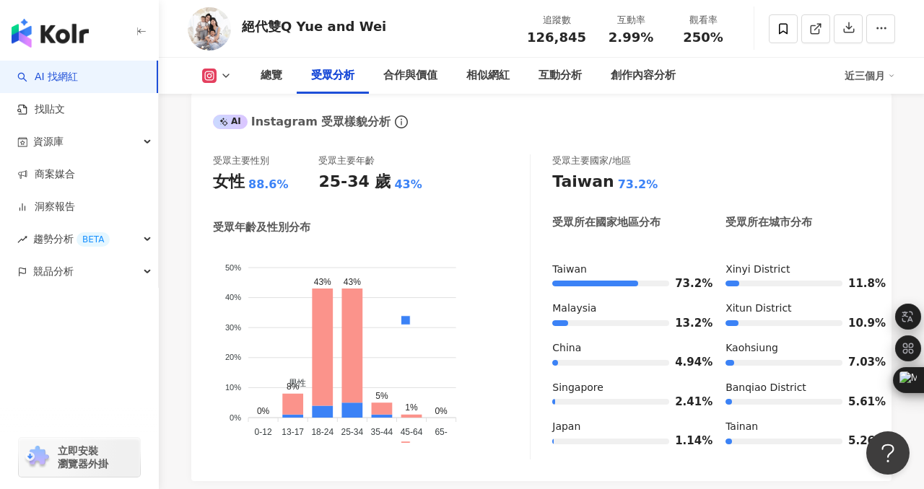
scroll to position [1352, 0]
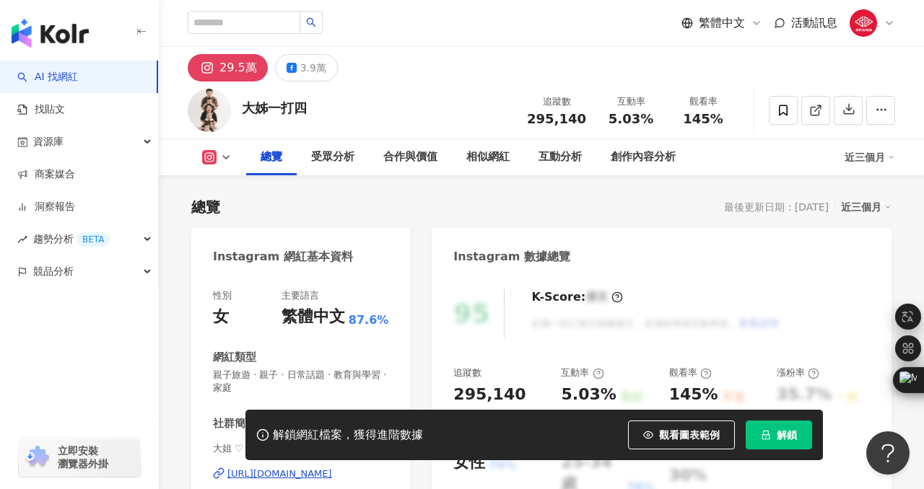
scroll to position [131, 0]
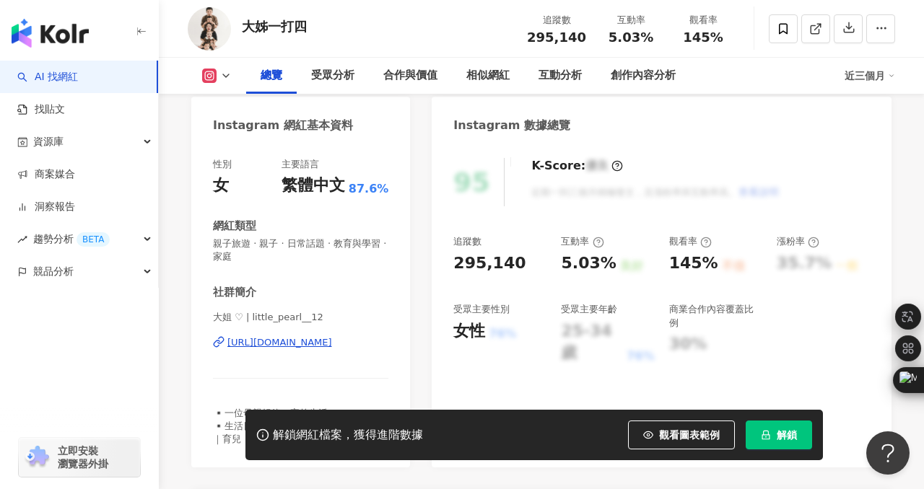
click at [320, 347] on div "[URL][DOMAIN_NAME]" at bounding box center [279, 342] width 105 height 13
drag, startPoint x: 304, startPoint y: 30, endPoint x: 243, endPoint y: 27, distance: 61.4
click at [243, 27] on div "大姊一打四" at bounding box center [274, 26] width 65 height 18
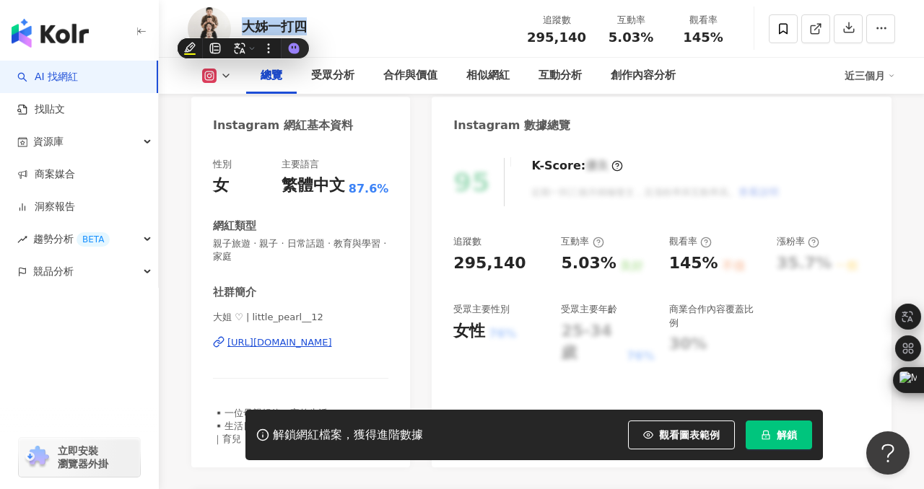
copy div "大姊一打四"
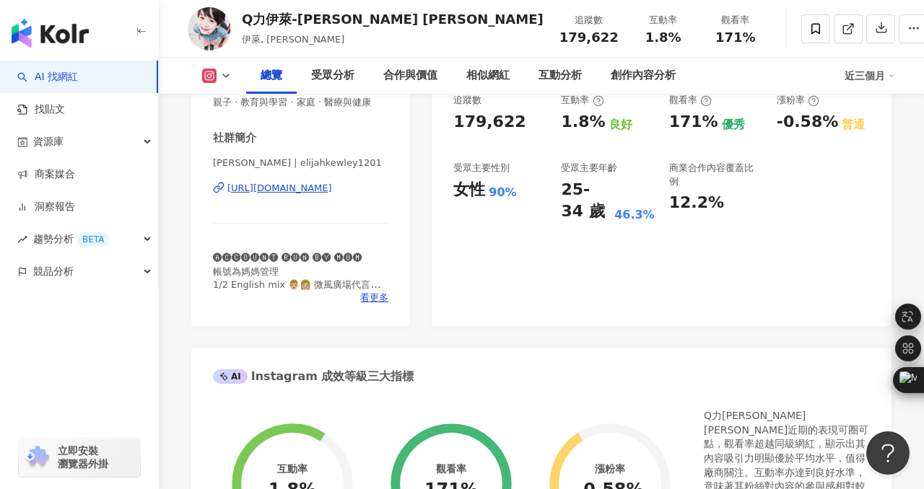
scroll to position [237, 0]
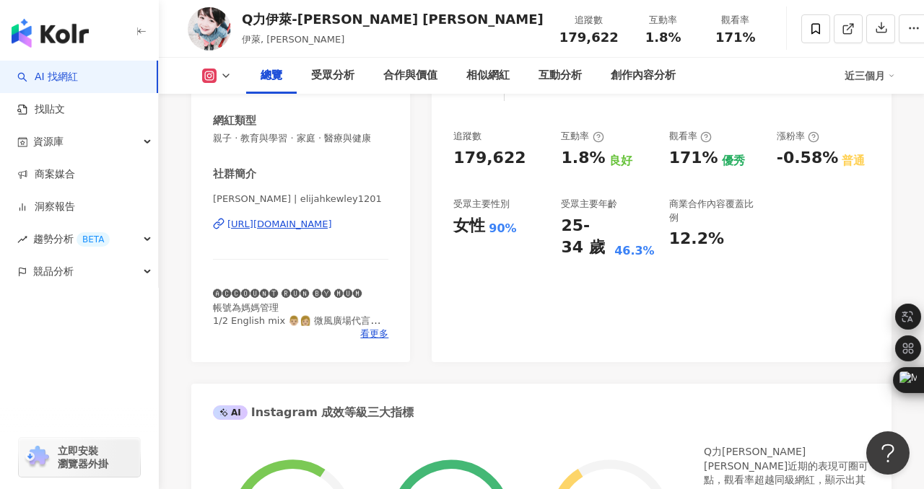
click at [317, 227] on div "https://www.instagram.com/elijahkewley1201/" at bounding box center [279, 224] width 105 height 13
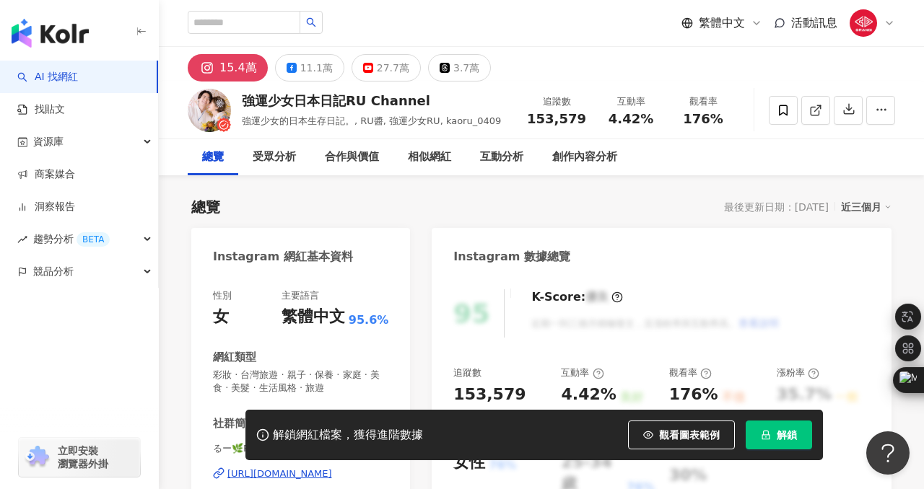
click at [323, 314] on div "繁體中文" at bounding box center [312, 317] width 63 height 22
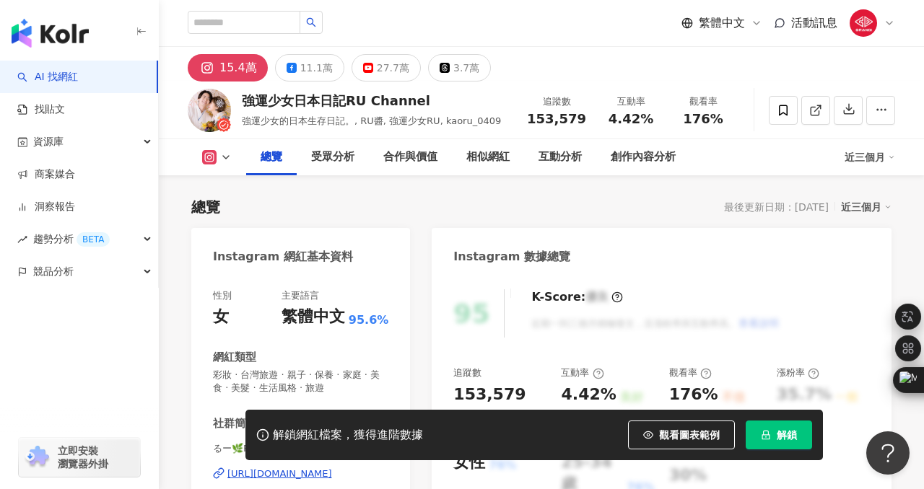
scroll to position [160, 0]
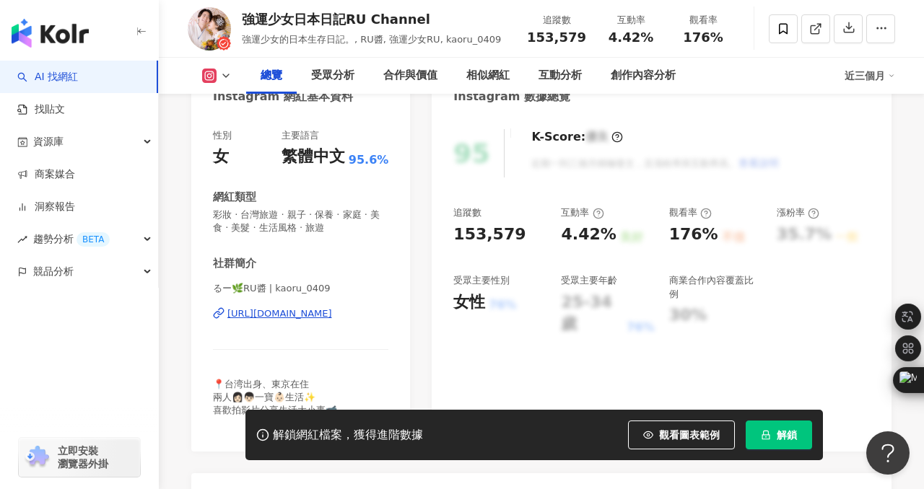
click at [323, 314] on div "https://www.instagram.com/kaoru_0409/" at bounding box center [279, 313] width 105 height 13
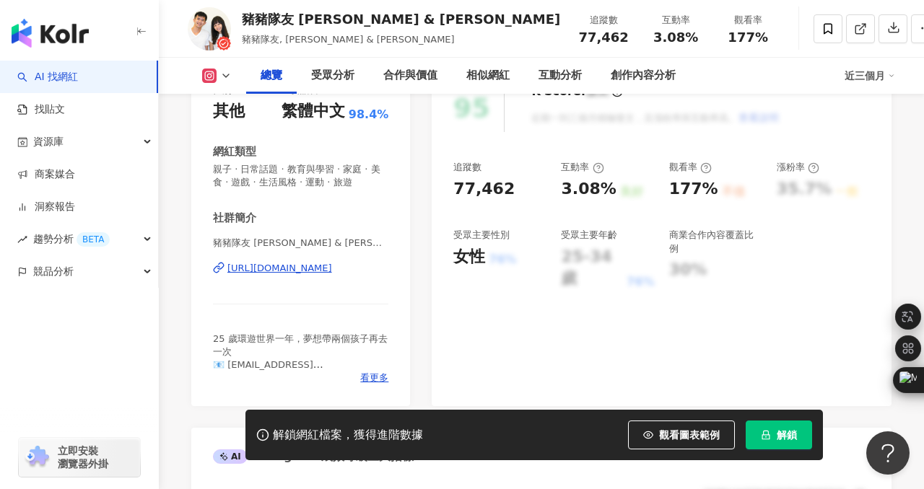
scroll to position [203, 0]
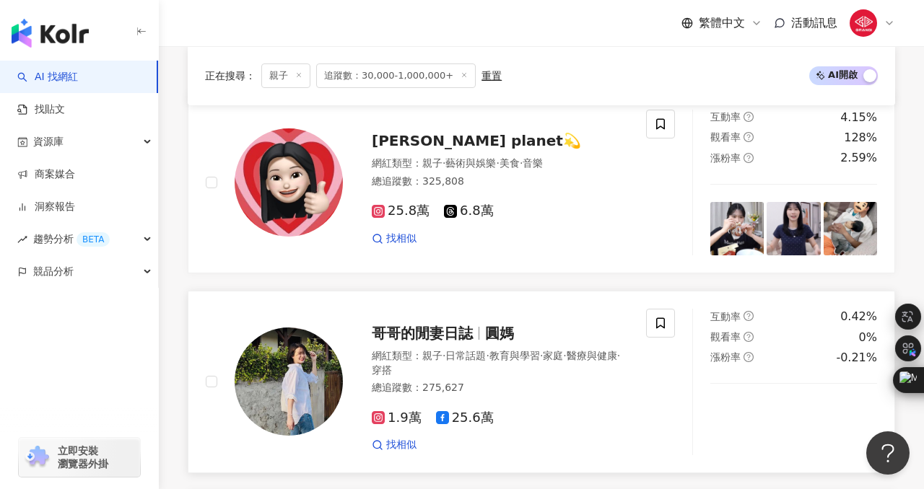
scroll to position [512, 0]
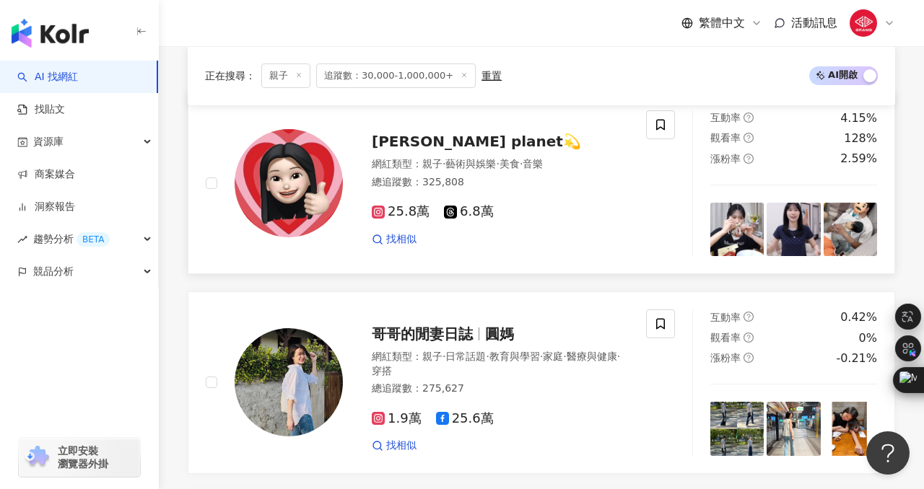
click at [442, 143] on span "[PERSON_NAME] planet💫" at bounding box center [476, 141] width 209 height 17
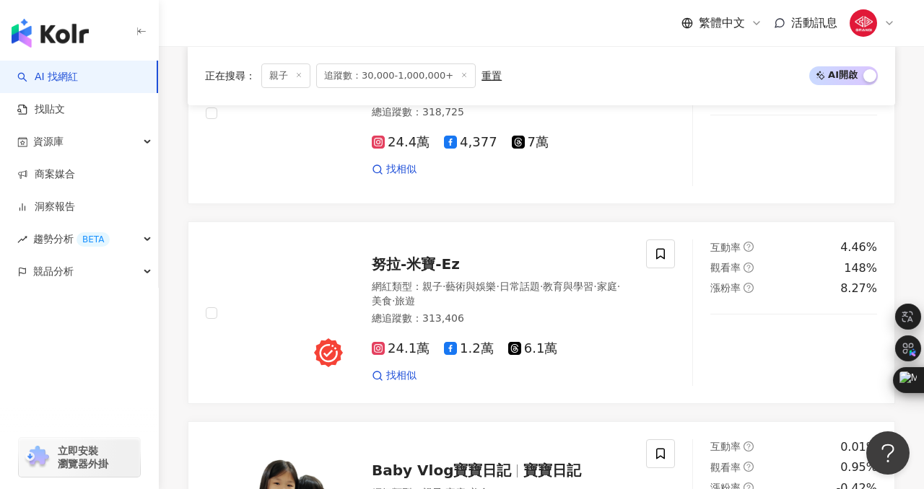
scroll to position [2293, 0]
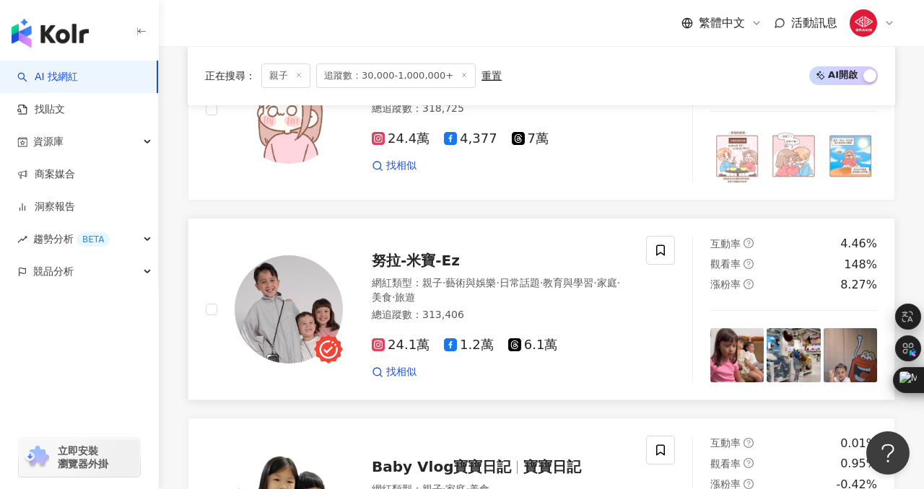
click at [437, 252] on span "努拉-米寶-Ez" at bounding box center [416, 260] width 88 height 17
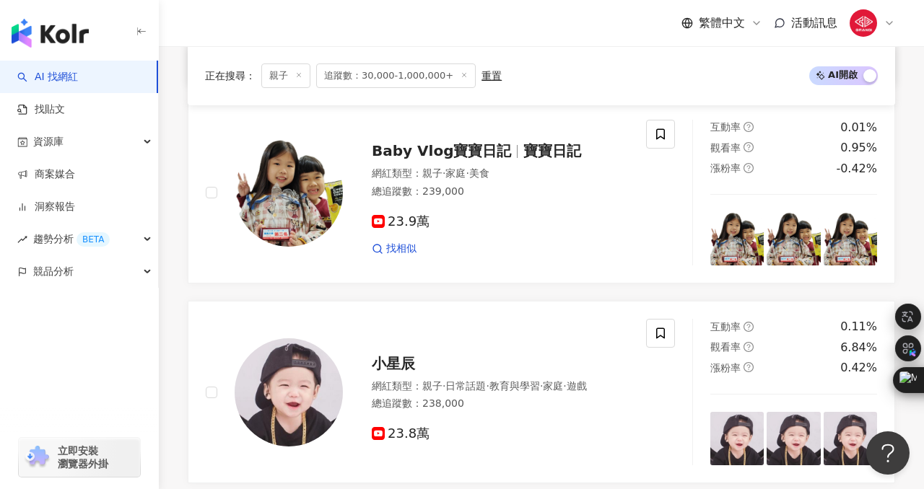
scroll to position [2678, 0]
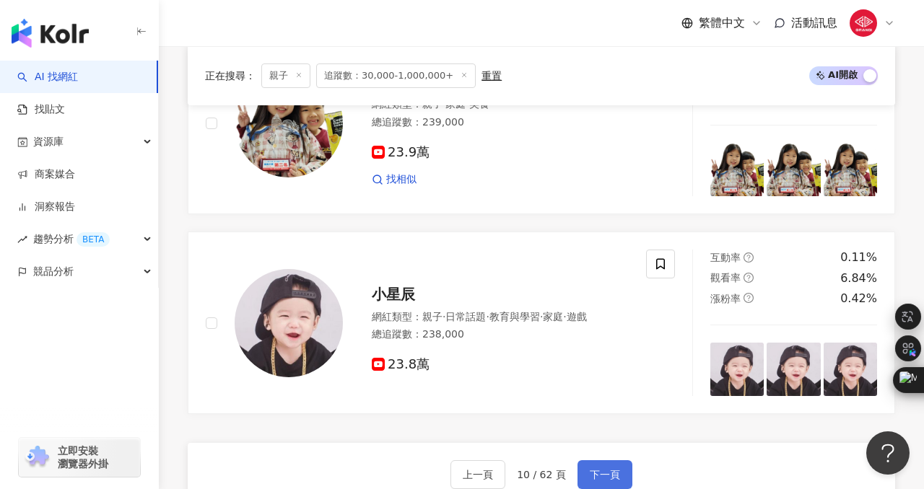
click at [598, 469] on span "下一頁" at bounding box center [604, 475] width 30 height 12
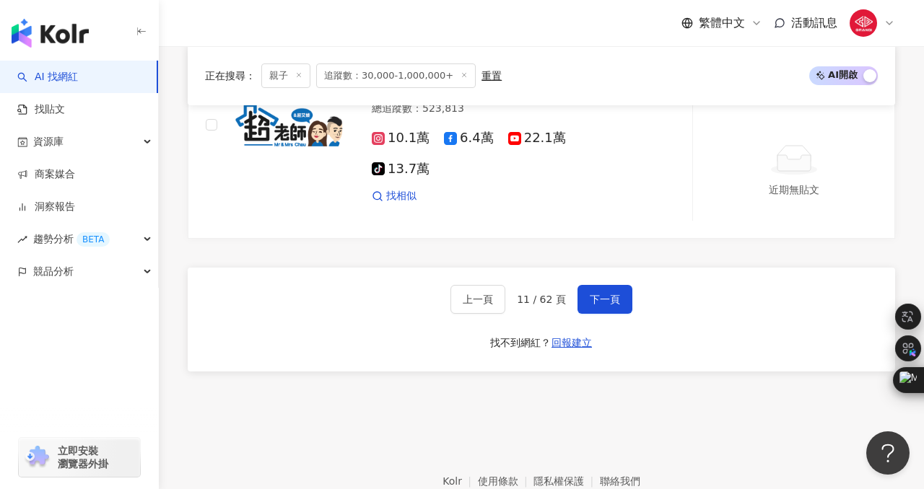
scroll to position [2958, 0]
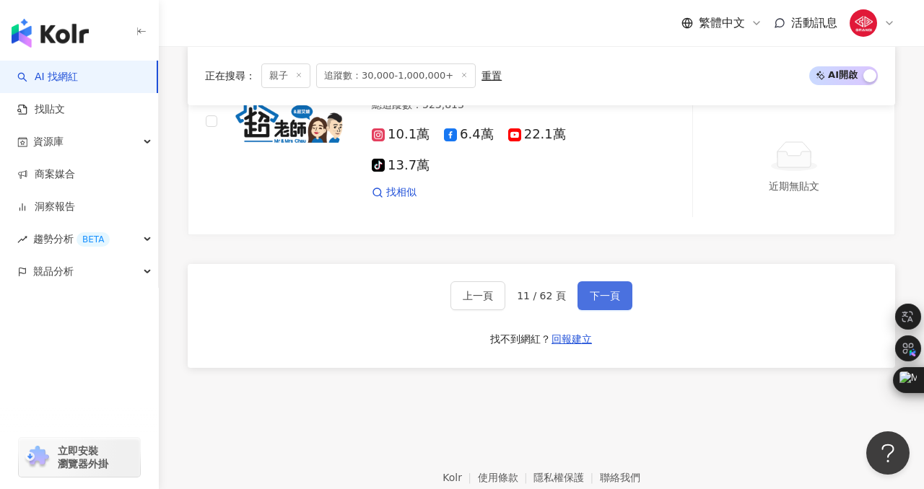
click at [589, 290] on span "下一頁" at bounding box center [604, 296] width 30 height 12
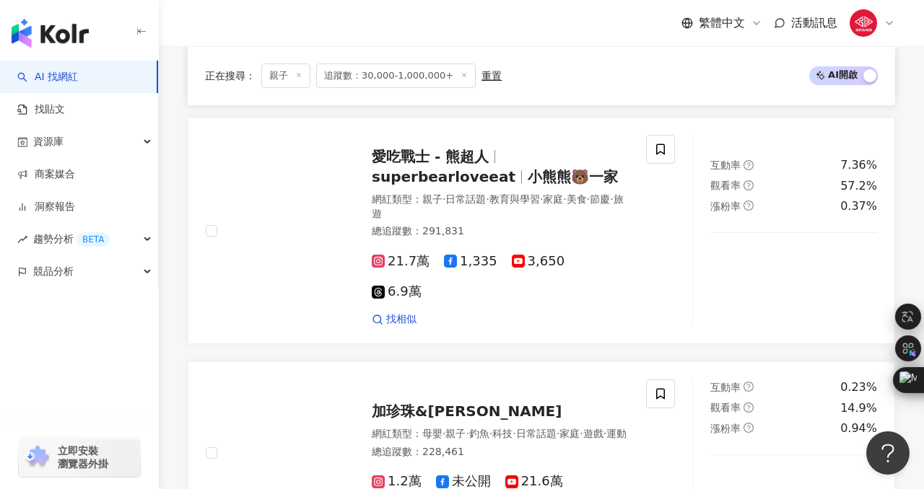
scroll to position [939, 0]
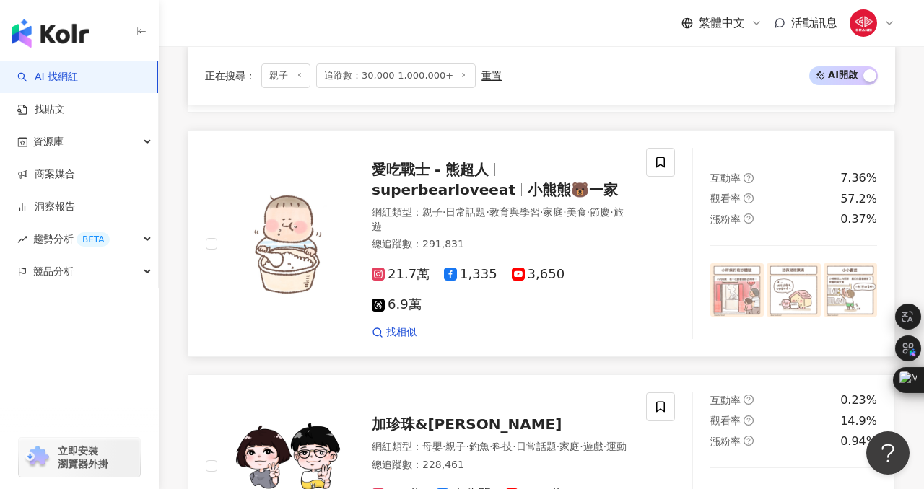
click at [527, 181] on span "小熊熊🐻一家" at bounding box center [572, 189] width 90 height 17
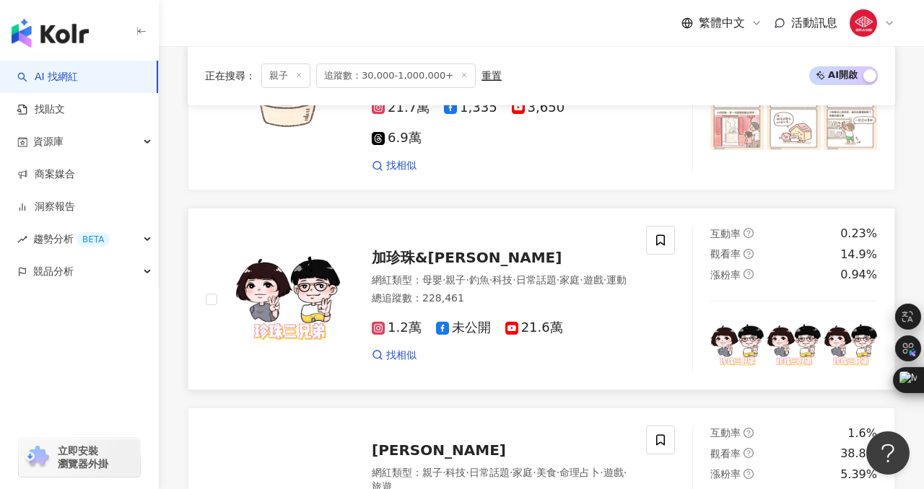
scroll to position [1107, 0]
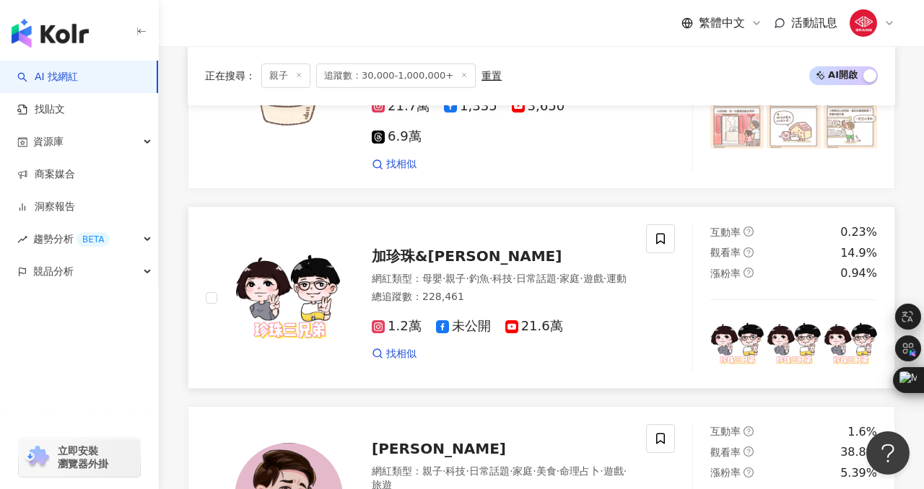
click at [415, 247] on span "加珍珠&甘那迪" at bounding box center [467, 255] width 190 height 17
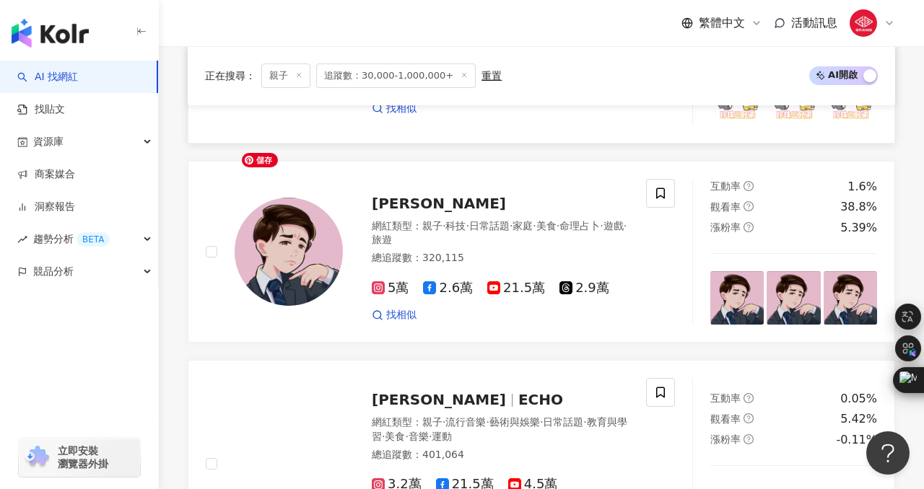
scroll to position [1355, 0]
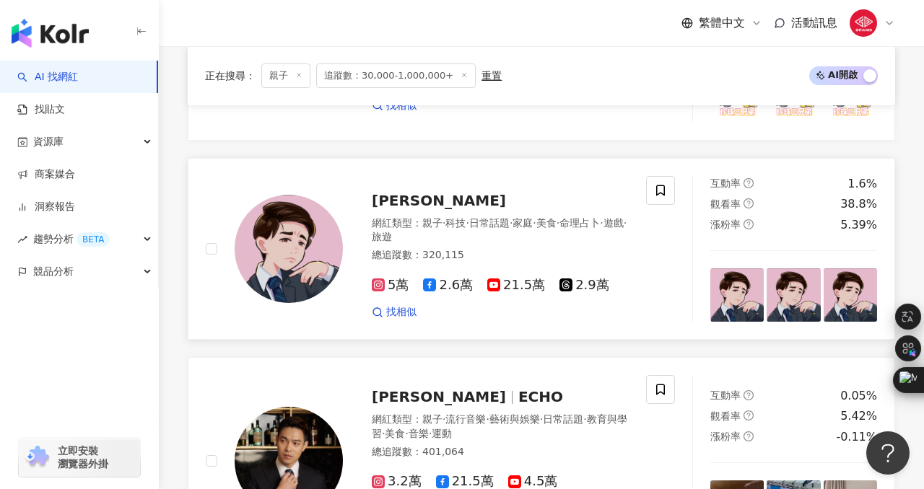
click at [426, 192] on span "多米多羅Domidolo" at bounding box center [439, 200] width 134 height 17
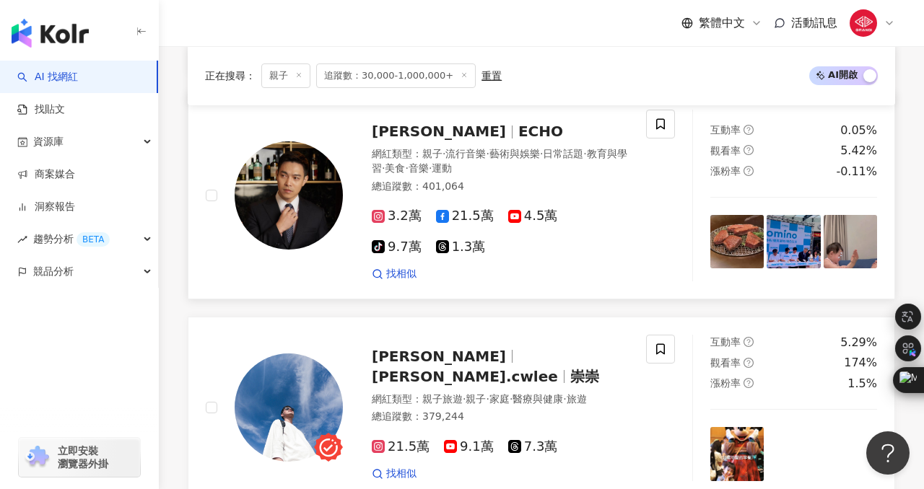
scroll to position [1614, 0]
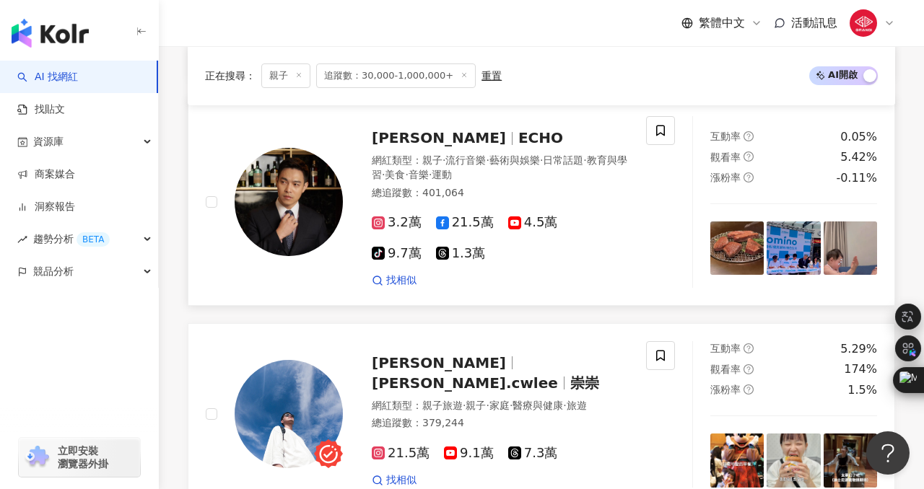
click at [406, 148] on div "李昶俊 ECHO" at bounding box center [500, 138] width 257 height 20
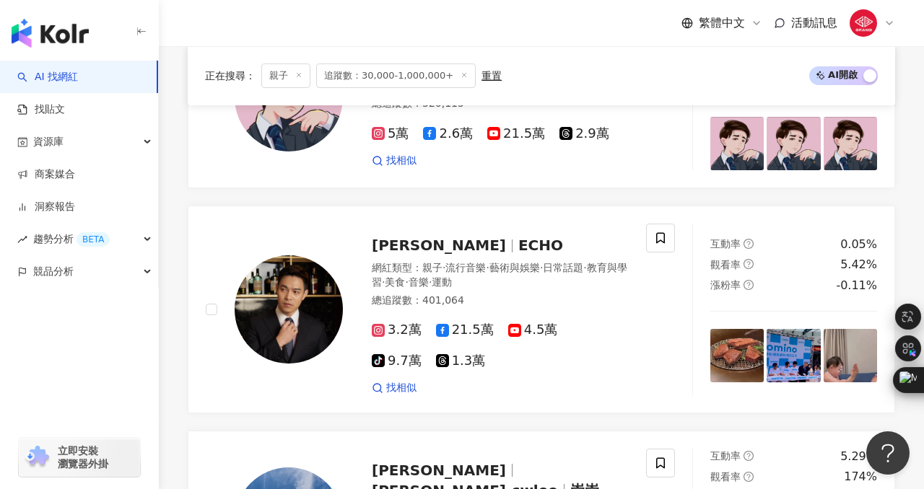
scroll to position [1706, 0]
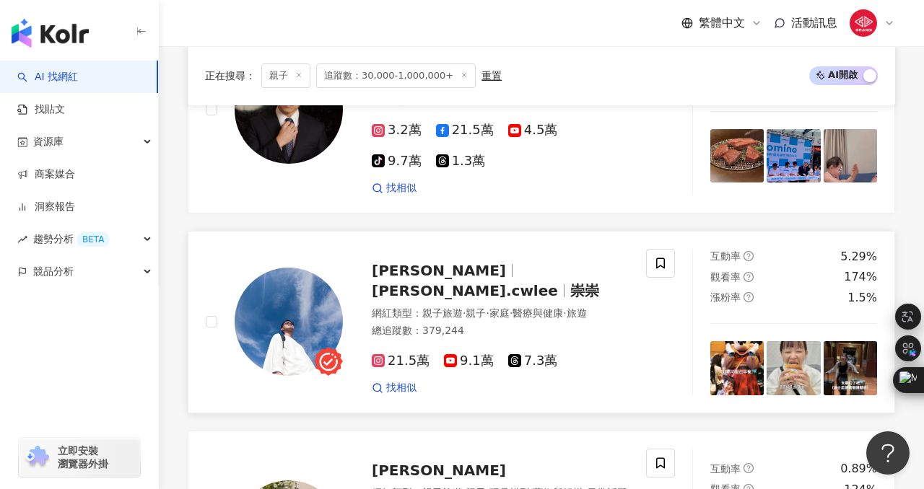
click at [477, 282] on span "daniel.cwlee" at bounding box center [465, 290] width 186 height 17
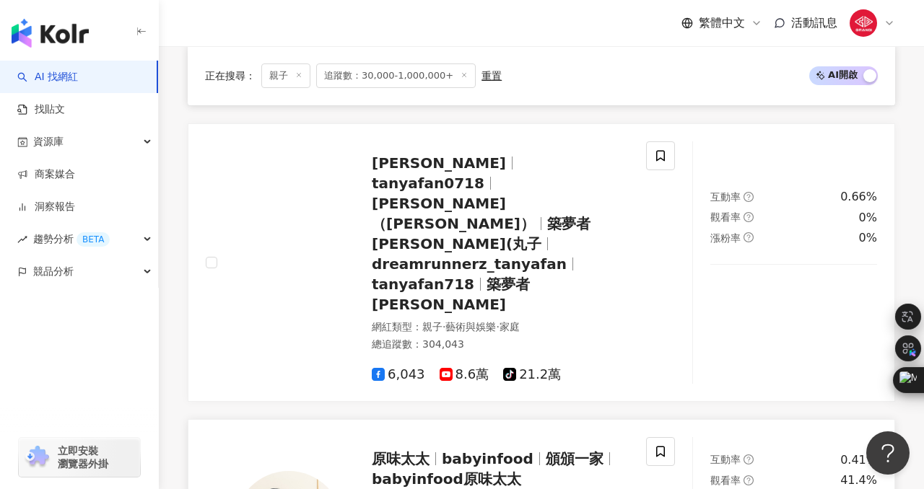
scroll to position [2663, 0]
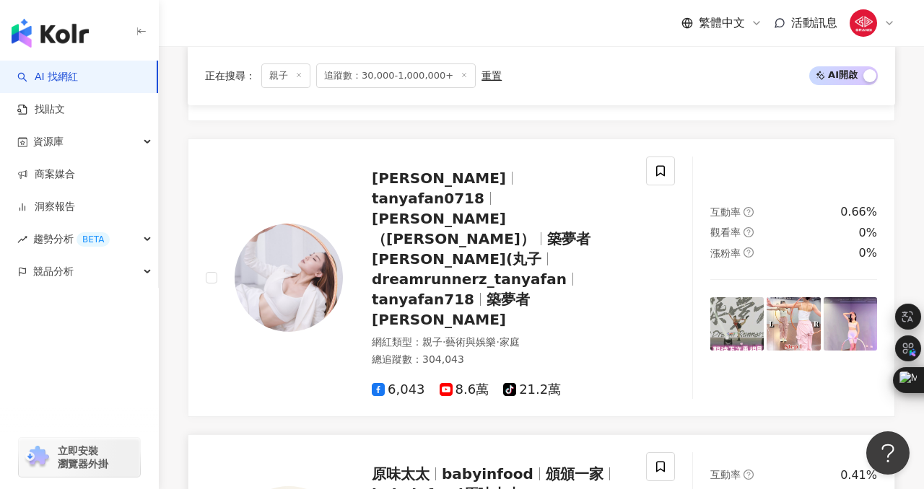
click at [423, 465] on span "原味太太" at bounding box center [401, 473] width 58 height 17
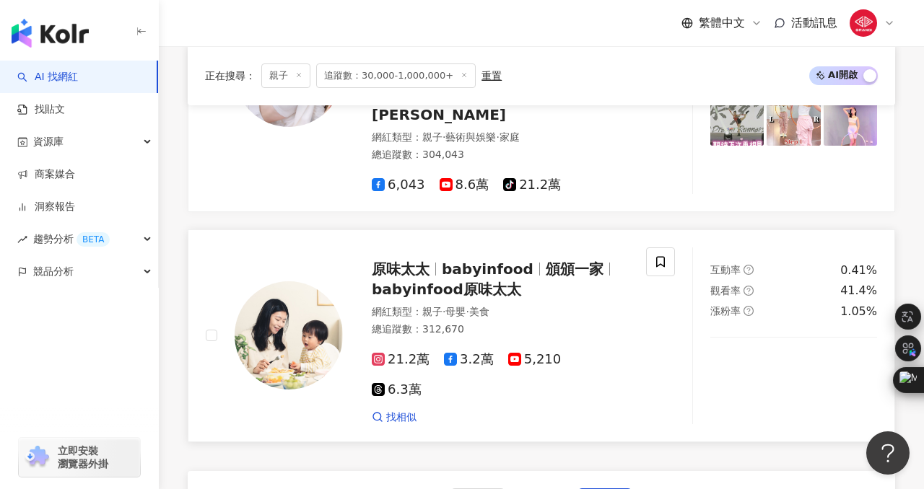
scroll to position [2869, 0]
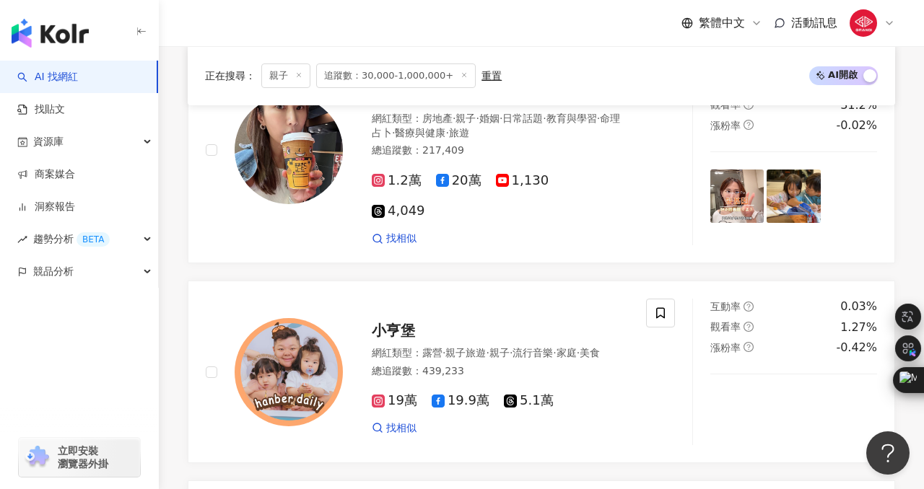
scroll to position [2031, 0]
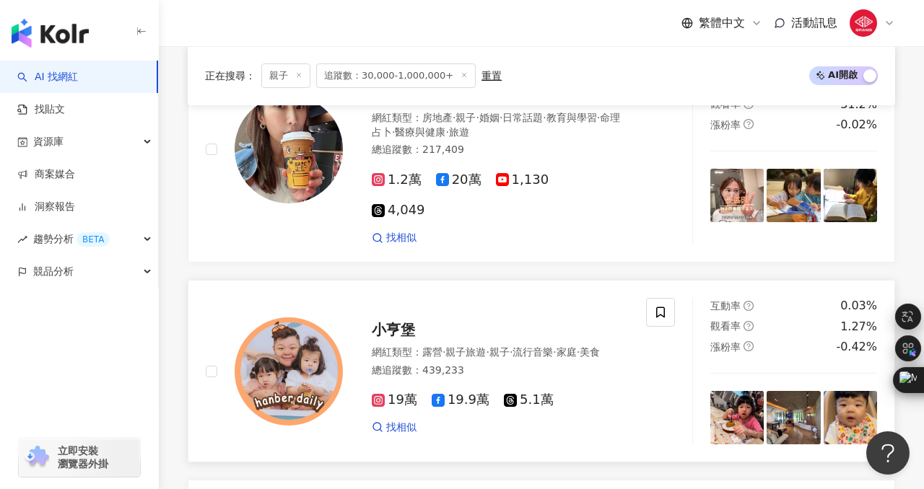
click at [400, 321] on span "小亨堡" at bounding box center [393, 329] width 43 height 17
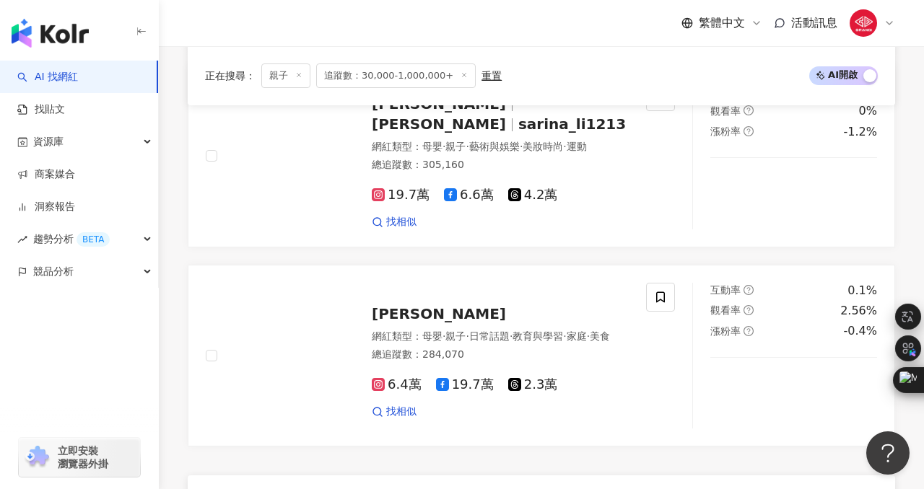
scroll to position [2722, 0]
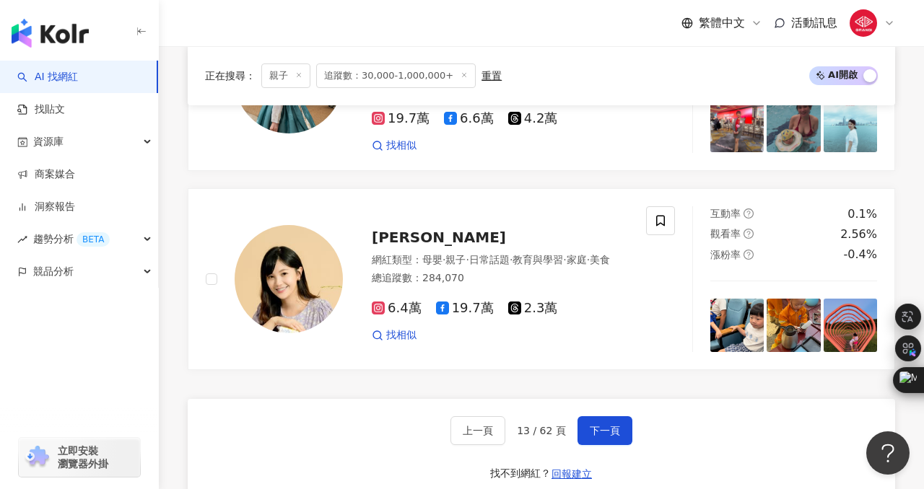
click at [606, 425] on span "下一頁" at bounding box center [604, 431] width 30 height 12
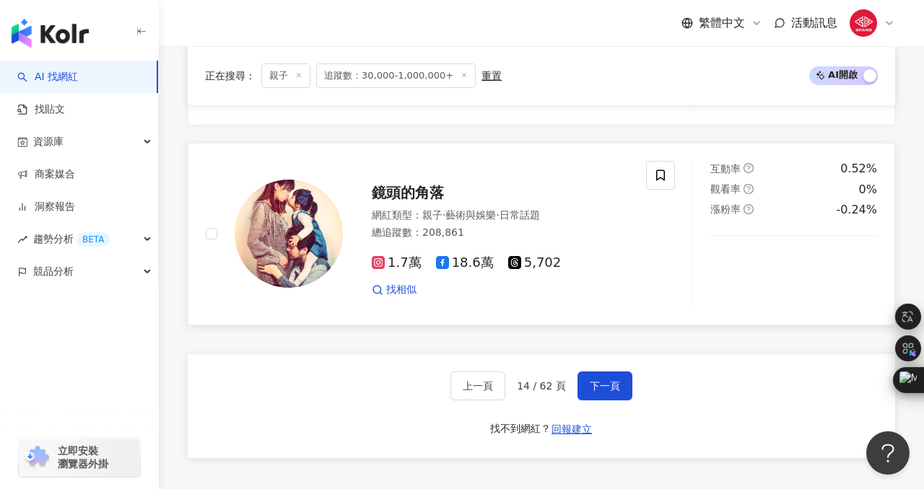
scroll to position [2731, 0]
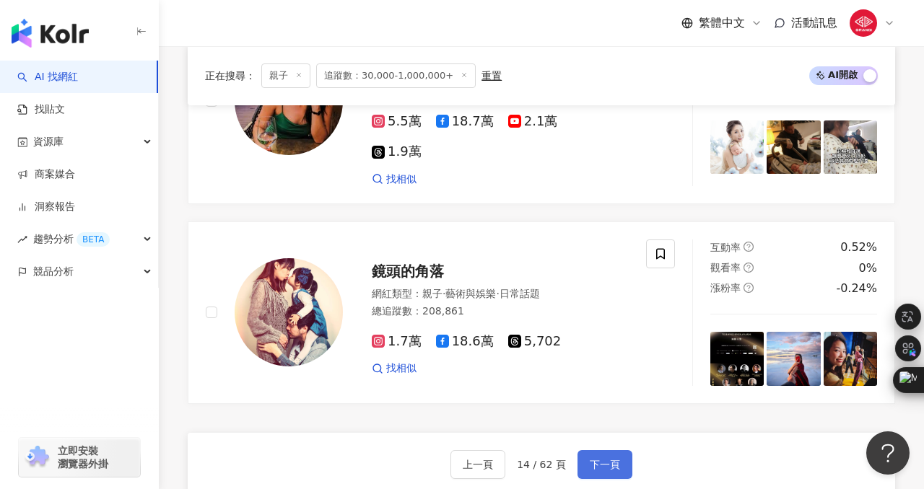
click at [621, 450] on button "下一頁" at bounding box center [604, 464] width 55 height 29
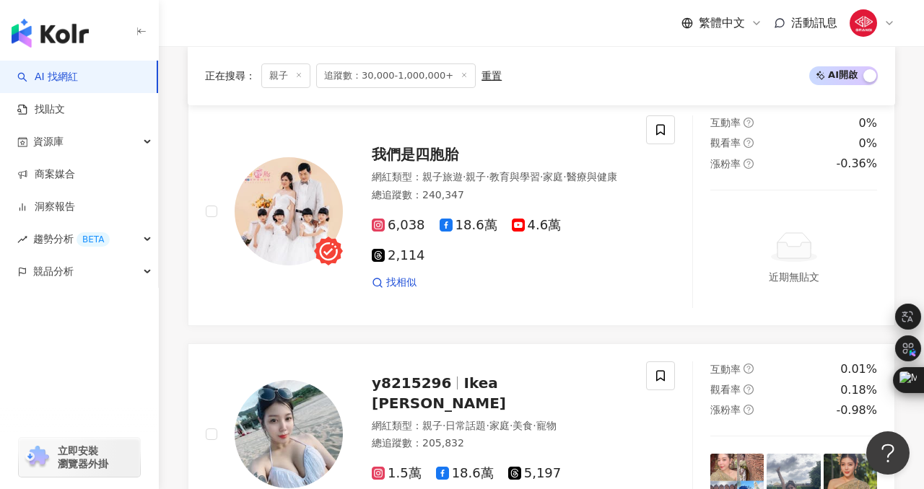
scroll to position [508, 0]
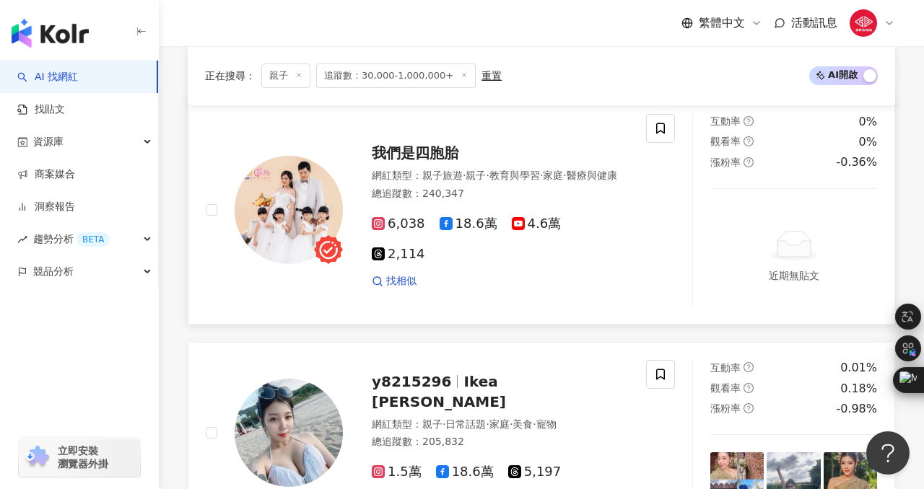
click at [413, 162] on span "我們是四胞胎" at bounding box center [415, 152] width 87 height 17
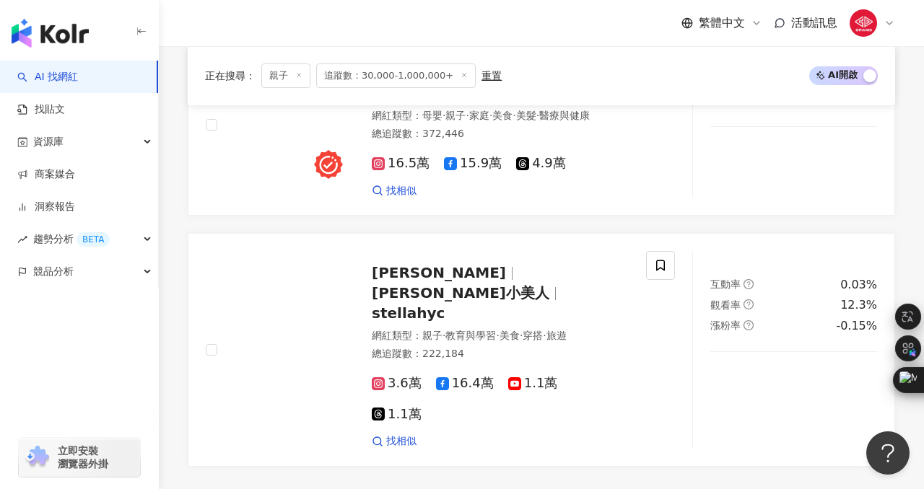
scroll to position [2781, 0]
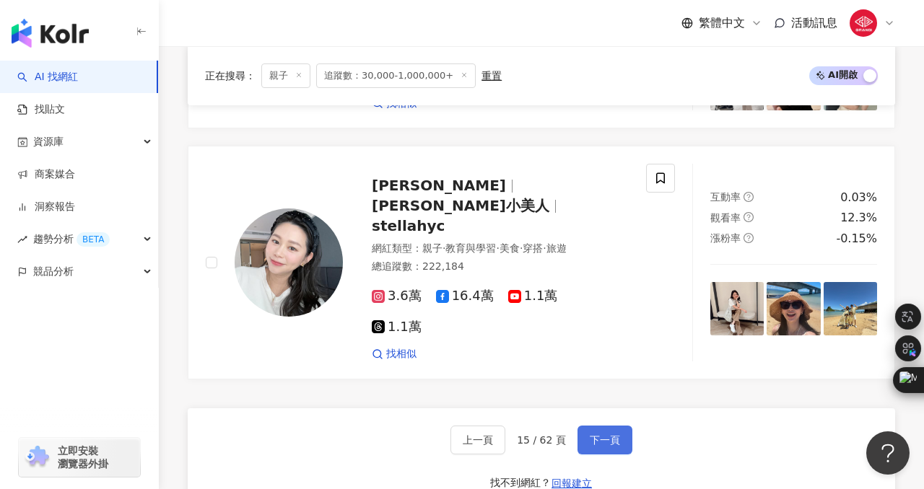
click at [589, 426] on button "下一頁" at bounding box center [604, 440] width 55 height 29
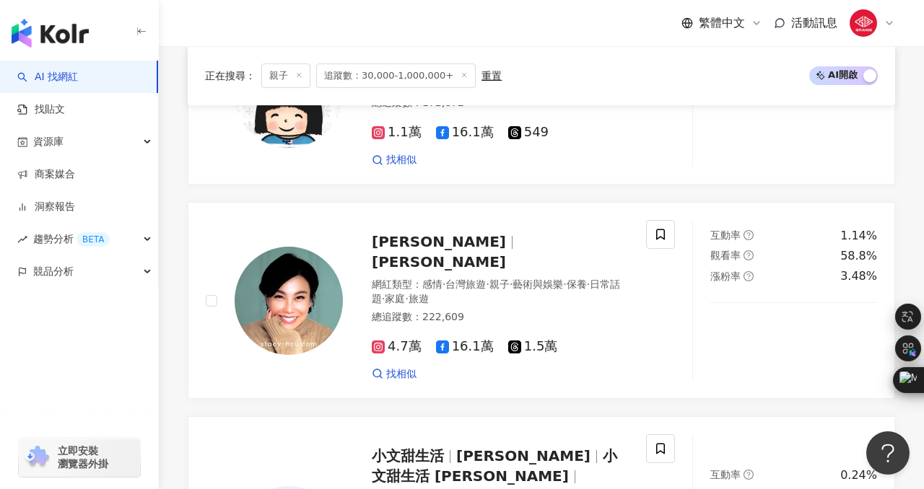
scroll to position [2793, 0]
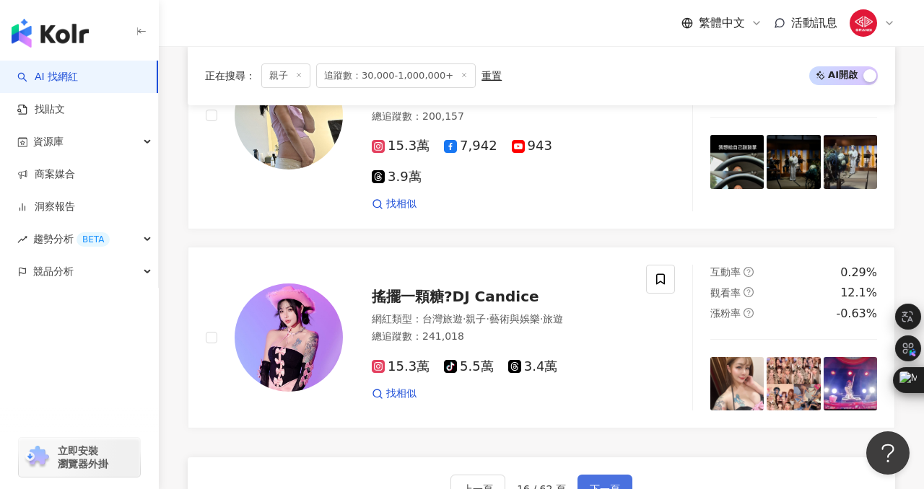
click at [595, 483] on span "下一頁" at bounding box center [604, 489] width 30 height 12
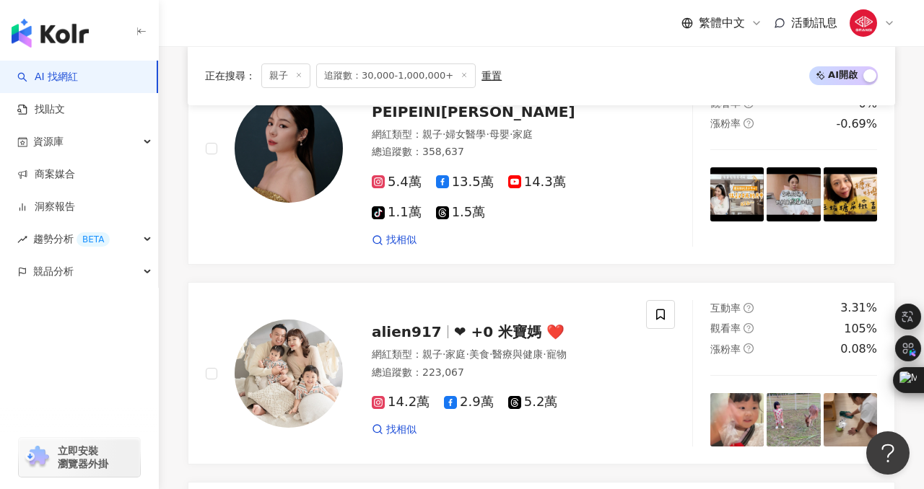
scroll to position [2278, 0]
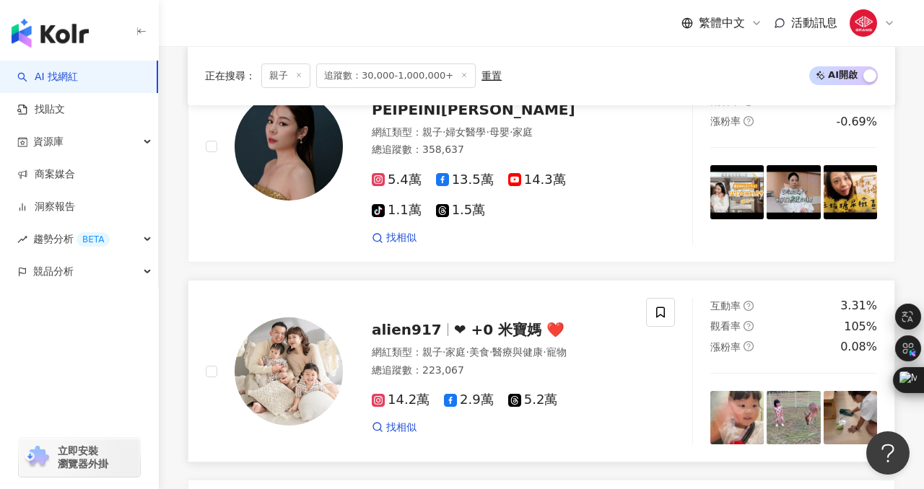
click at [419, 321] on span "alien917" at bounding box center [407, 329] width 70 height 17
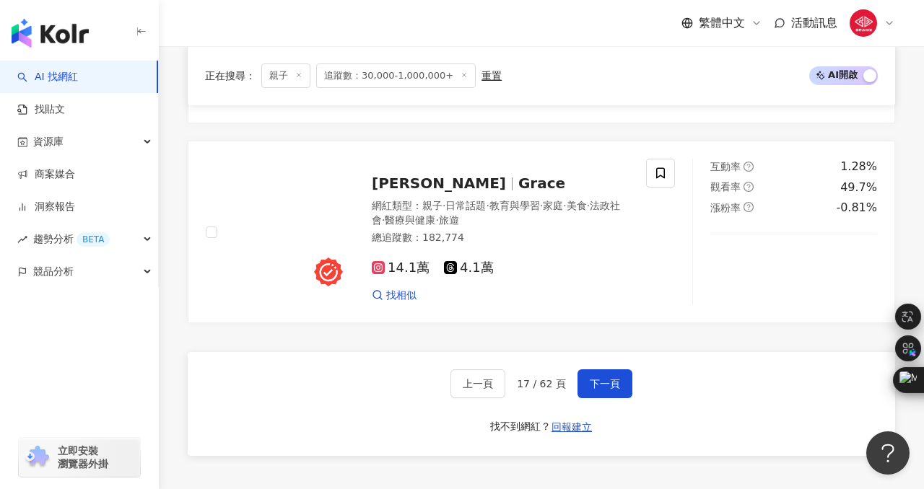
scroll to position [2848, 0]
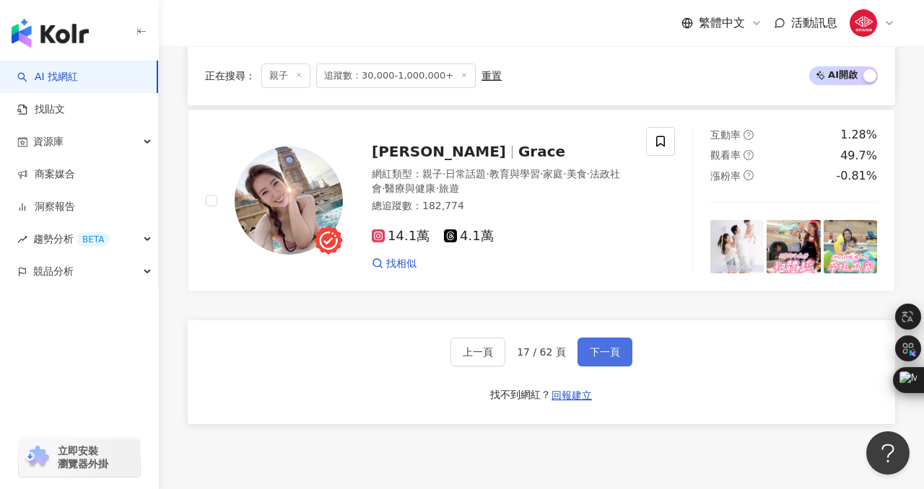
click at [589, 346] on span "下一頁" at bounding box center [604, 352] width 30 height 12
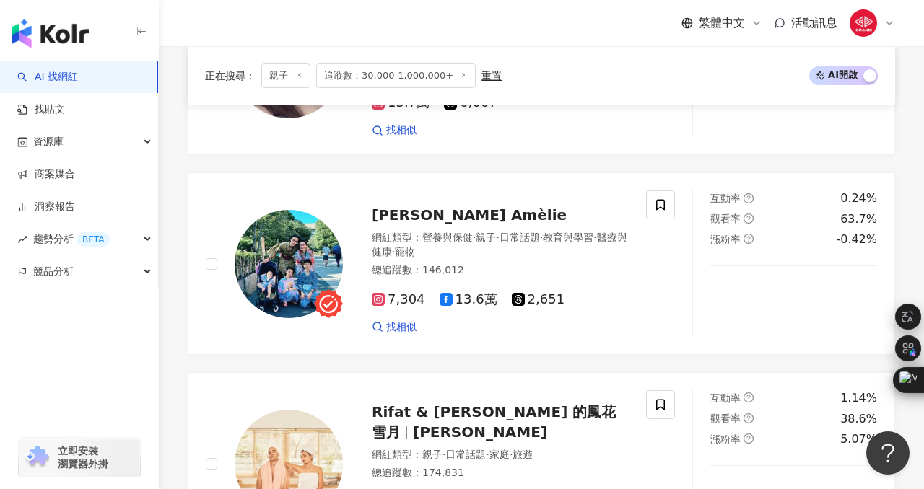
scroll to position [2594, 0]
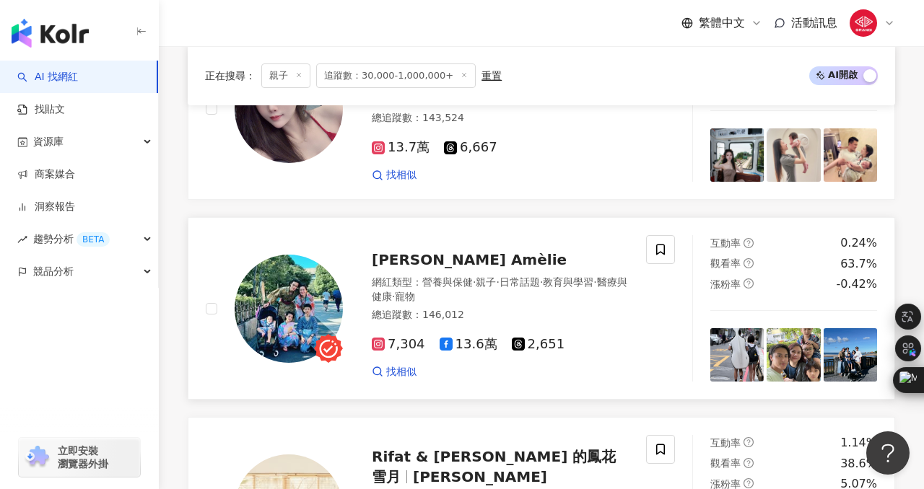
click at [439, 251] on span "Emily X Amèlie" at bounding box center [469, 259] width 195 height 17
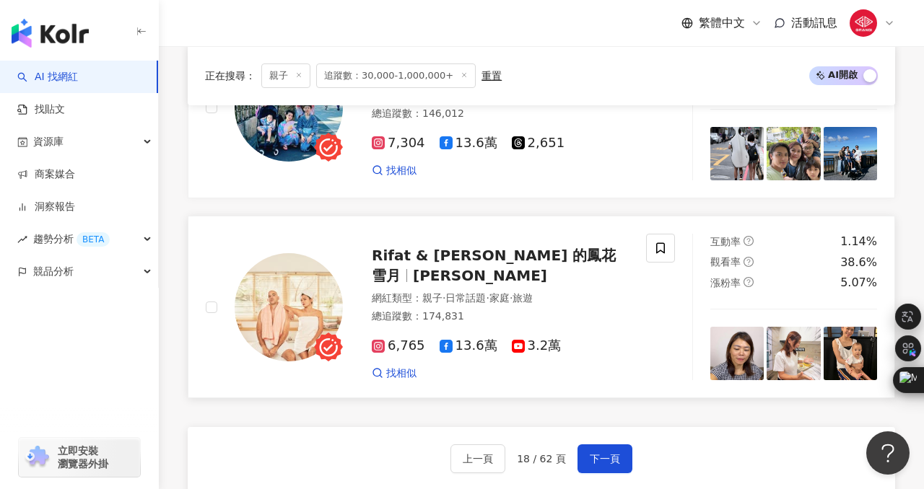
scroll to position [2796, 0]
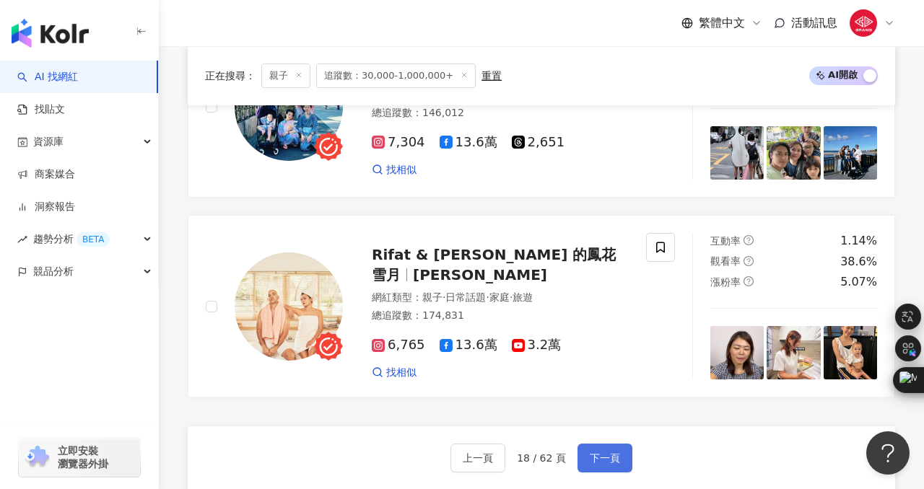
click at [605, 452] on span "下一頁" at bounding box center [604, 458] width 30 height 12
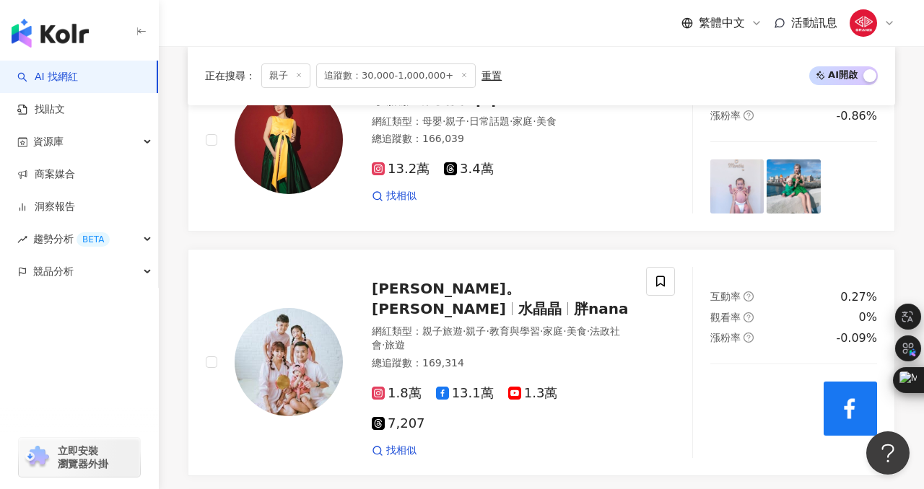
scroll to position [1193, 0]
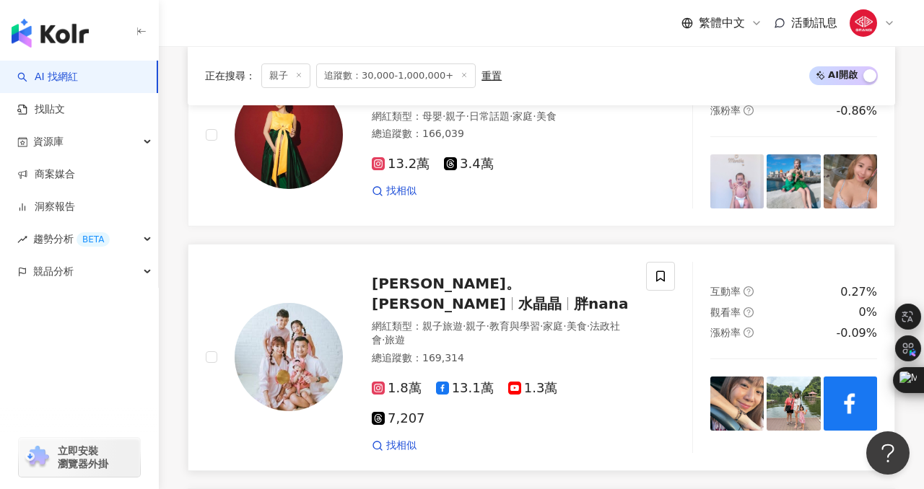
click at [426, 273] on div "盧小蜜。emily 水晶晶 胖nana" at bounding box center [500, 293] width 257 height 40
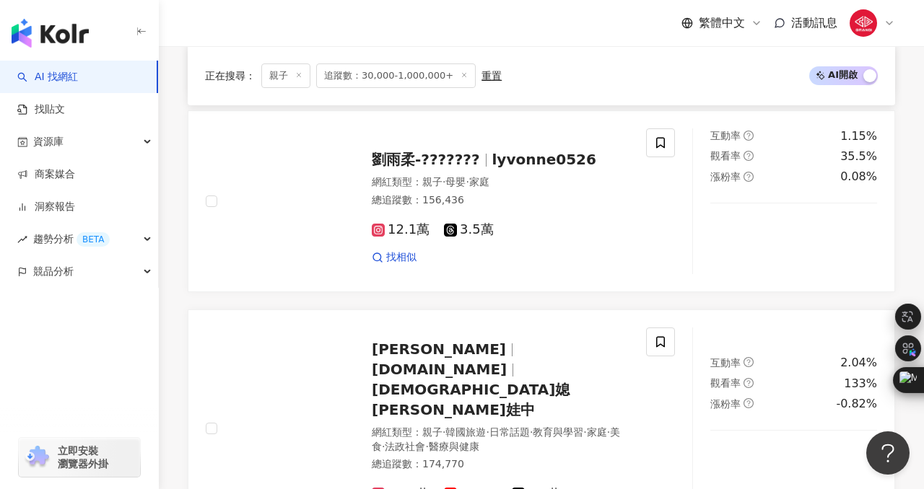
scroll to position [2835, 0]
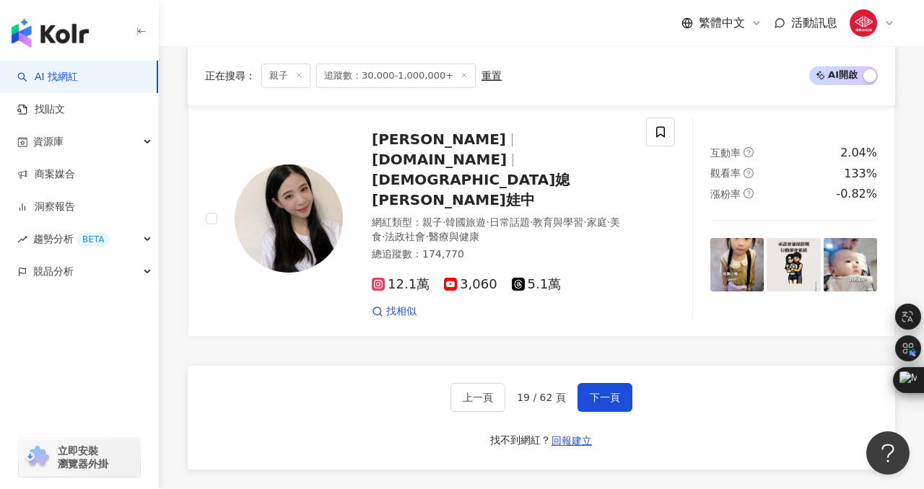
click at [574, 383] on div "上一頁 19 / 62 頁 下一頁" at bounding box center [541, 397] width 182 height 29
click at [589, 392] on span "下一頁" at bounding box center [604, 398] width 30 height 12
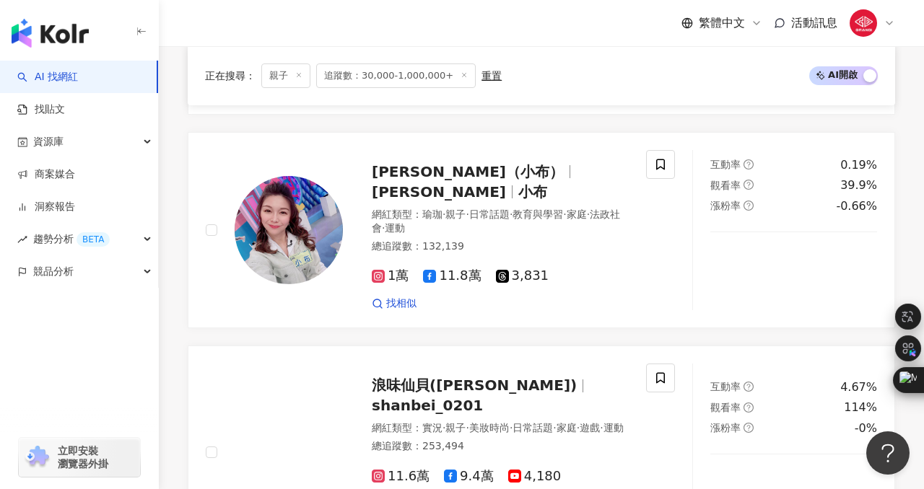
scroll to position [2701, 0]
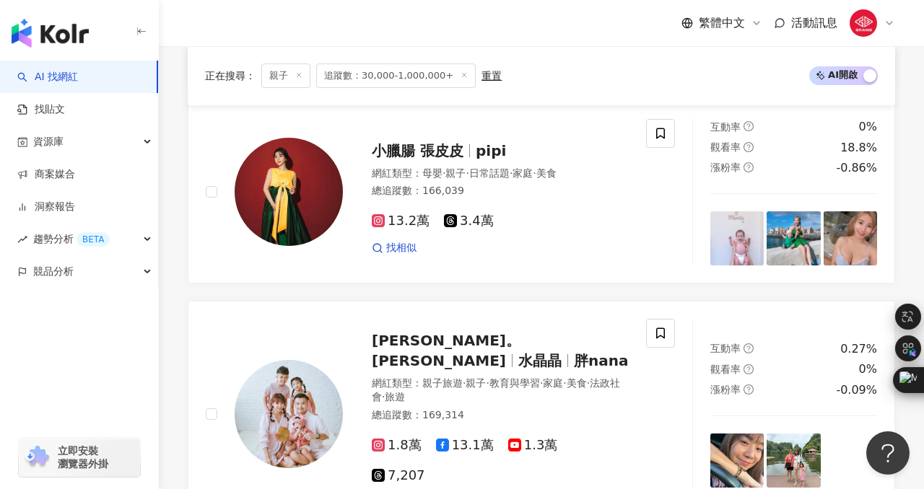
scroll to position [2671, 0]
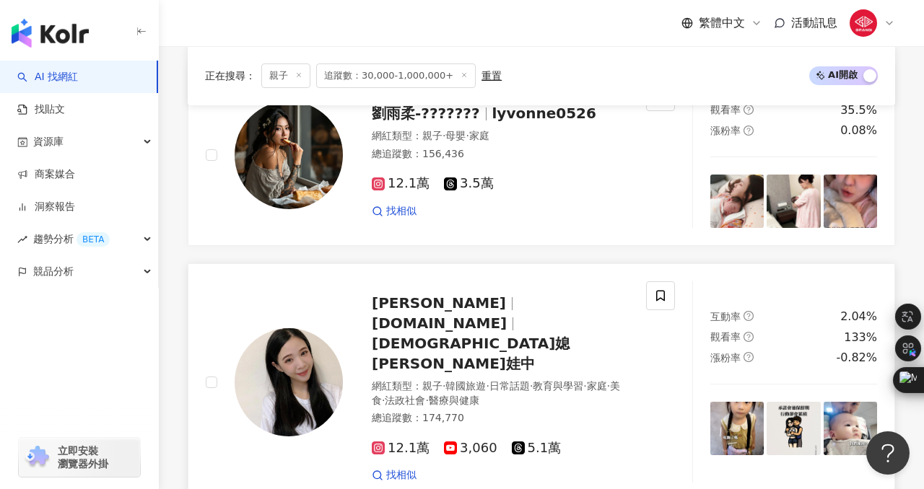
click at [430, 335] on span "韓媳 Melody帶娃中" at bounding box center [471, 354] width 198 height 38
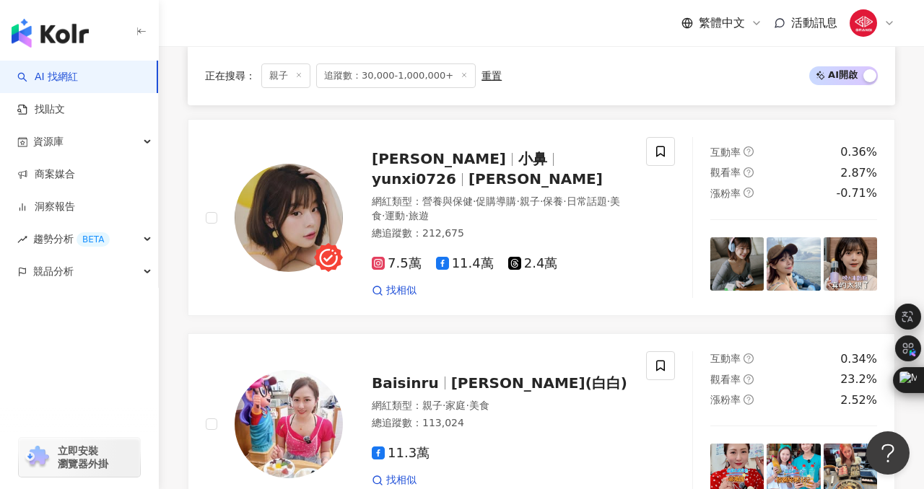
scroll to position [2701, 0]
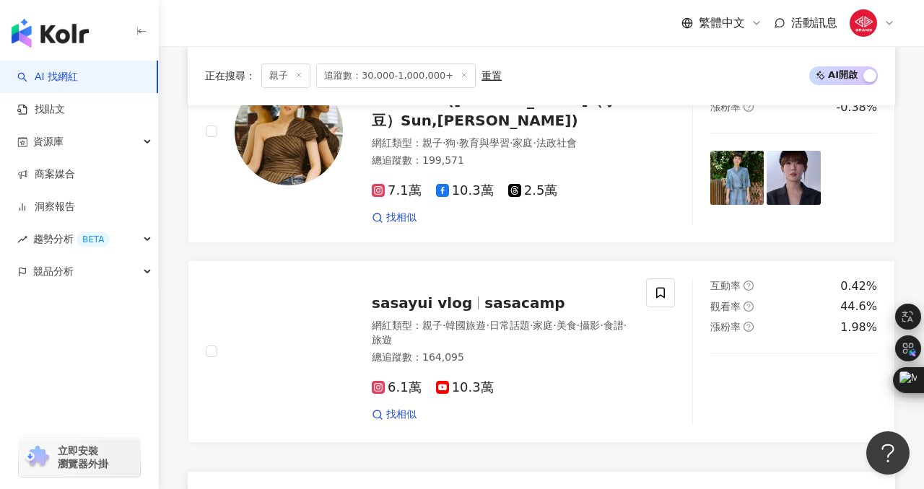
scroll to position [2740, 0]
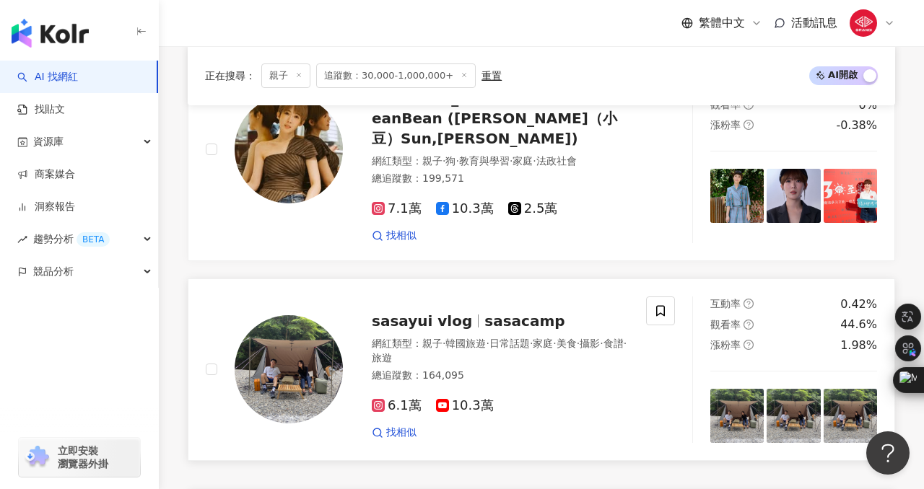
click at [413, 312] on span "sasayui vlog" at bounding box center [422, 320] width 100 height 17
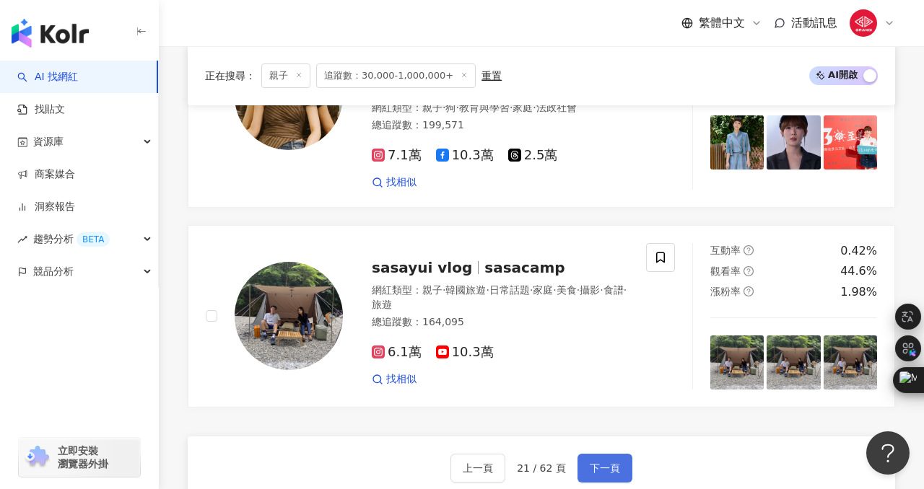
click at [615, 454] on button "下一頁" at bounding box center [604, 468] width 55 height 29
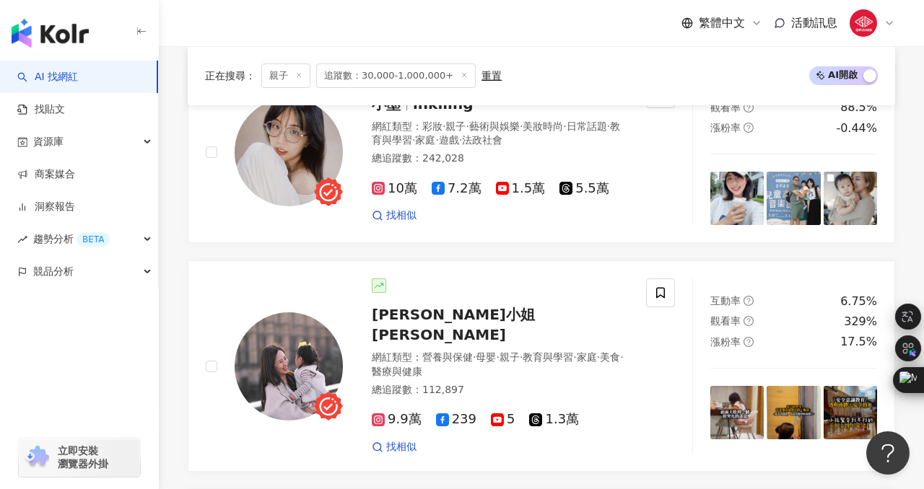
scroll to position [2904, 0]
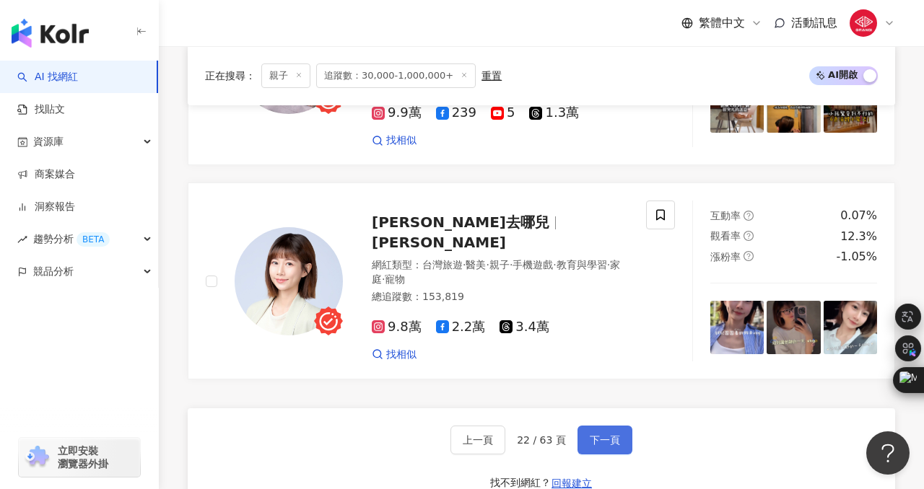
click at [614, 434] on span "下一頁" at bounding box center [604, 440] width 30 height 12
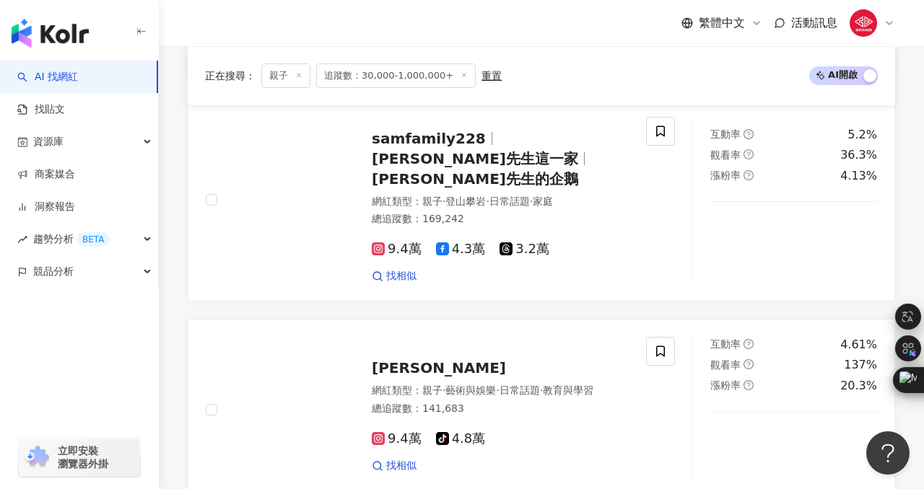
scroll to position [2727, 0]
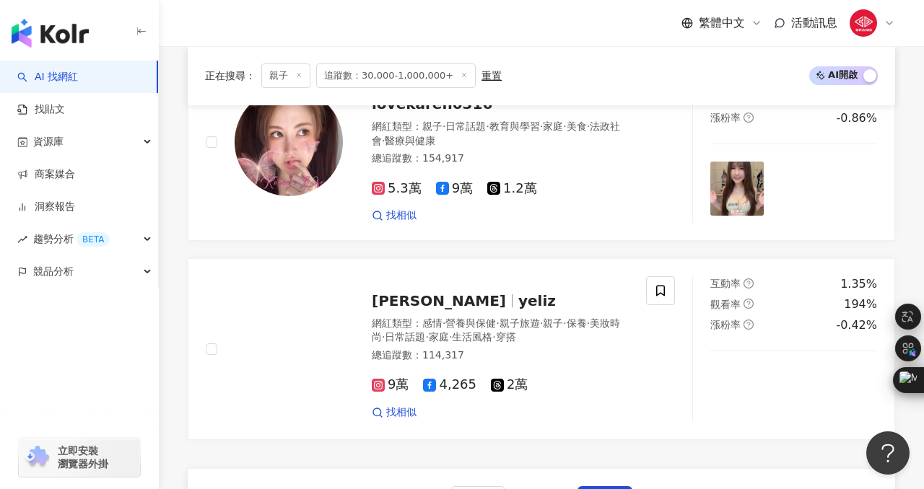
scroll to position [2867, 0]
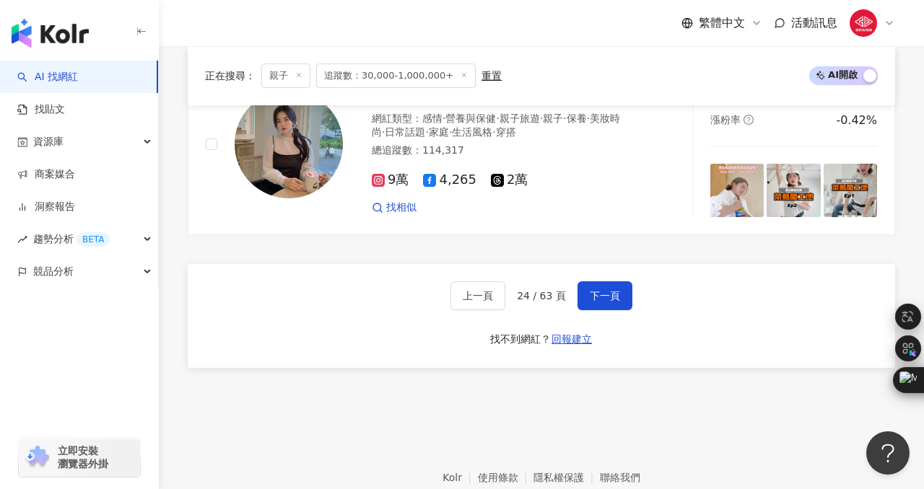
click at [600, 264] on div "上一頁 24 / 63 頁 下一頁 找不到網紅？ 回報建立" at bounding box center [541, 316] width 707 height 104
click at [600, 281] on button "下一頁" at bounding box center [604, 295] width 55 height 29
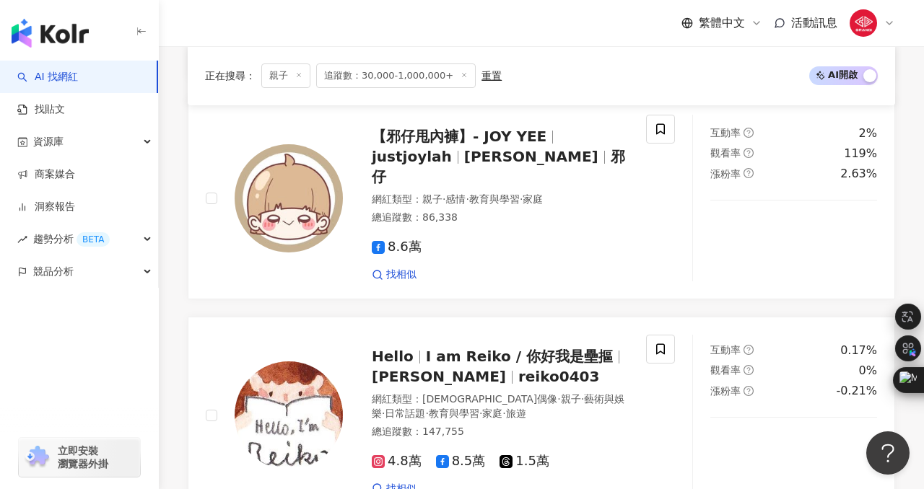
scroll to position [2892, 0]
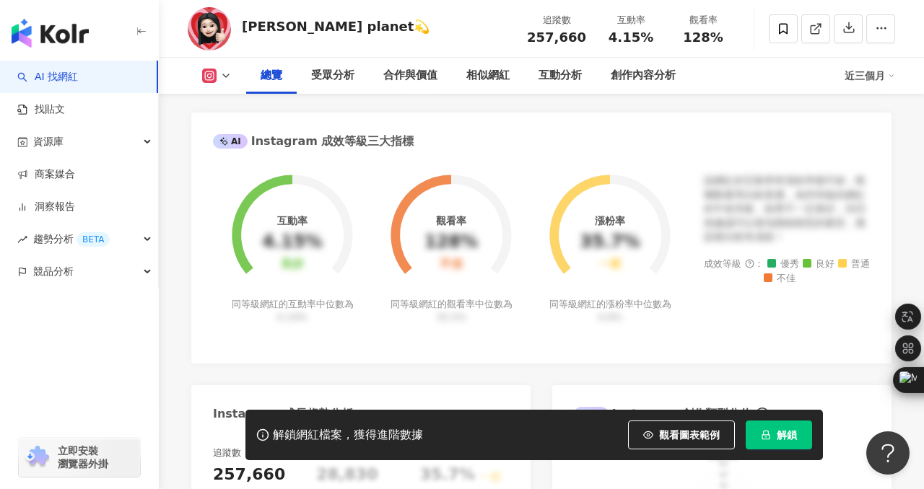
scroll to position [981, 0]
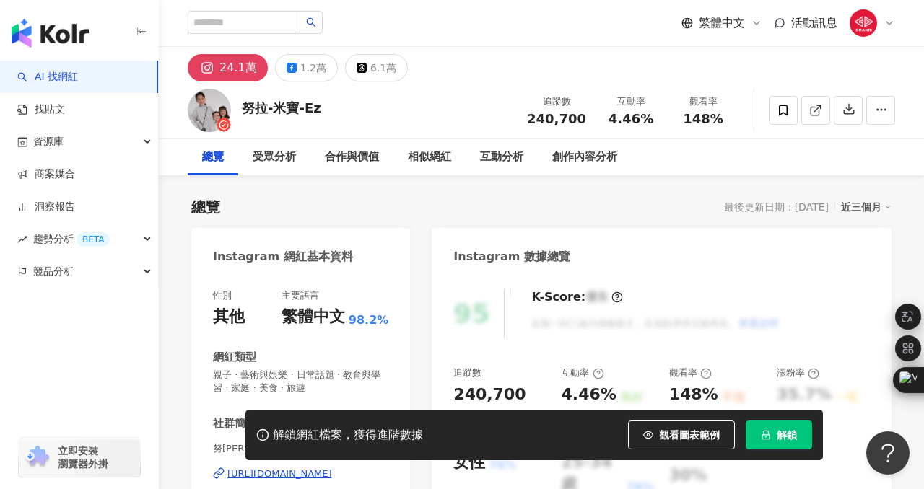
scroll to position [155, 0]
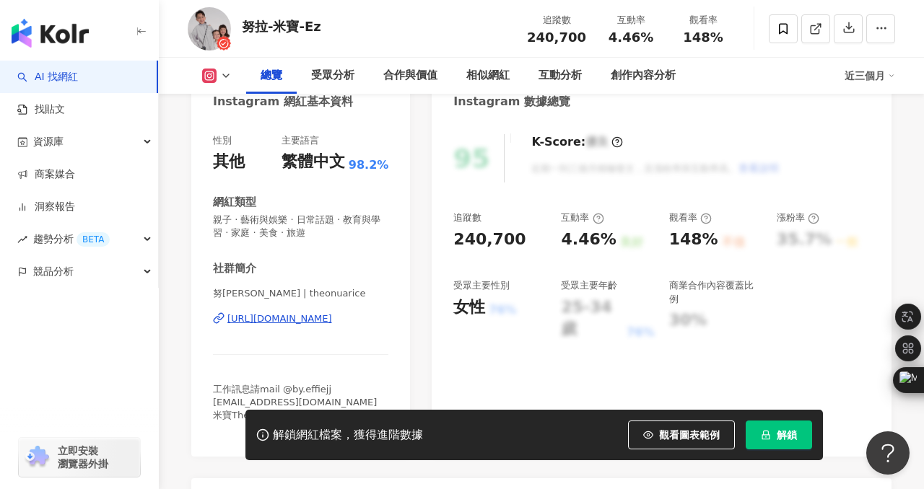
click at [332, 316] on div "[URL][DOMAIN_NAME]" at bounding box center [279, 318] width 105 height 13
drag, startPoint x: 245, startPoint y: 27, endPoint x: 319, endPoint y: 28, distance: 74.3
click at [320, 28] on div "努[PERSON_NAME]寶-Ez 追蹤數 240,700 互動率 4.46% 觀看率 148%" at bounding box center [541, 28] width 765 height 57
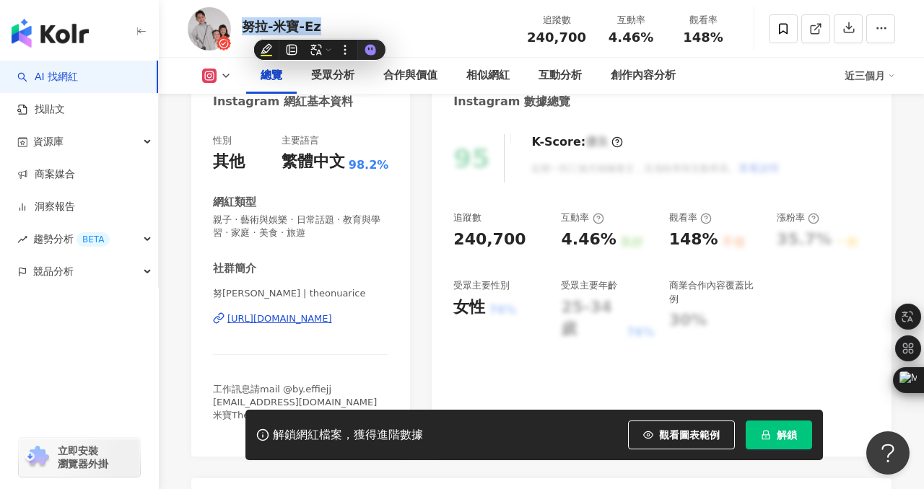
copy div "努拉-米寶-Ez"
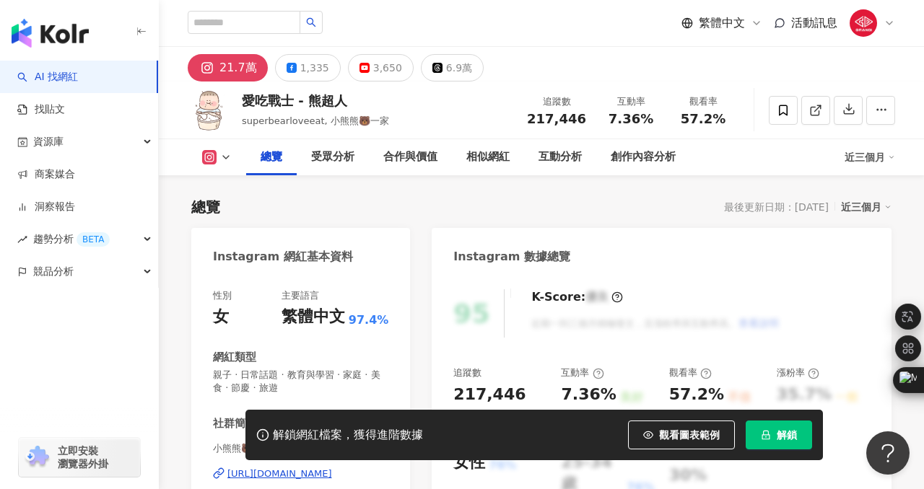
scroll to position [206, 0]
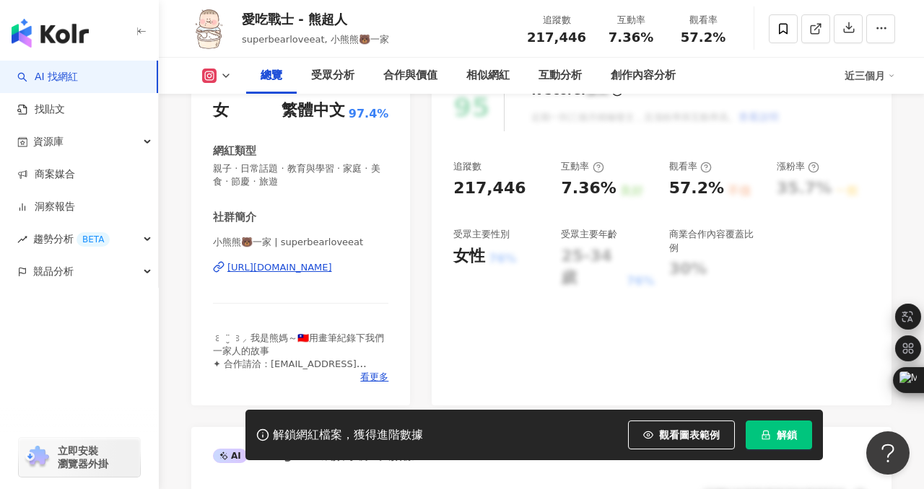
click at [316, 273] on div "https://www.instagram.com/superbearloveeat/" at bounding box center [279, 267] width 105 height 13
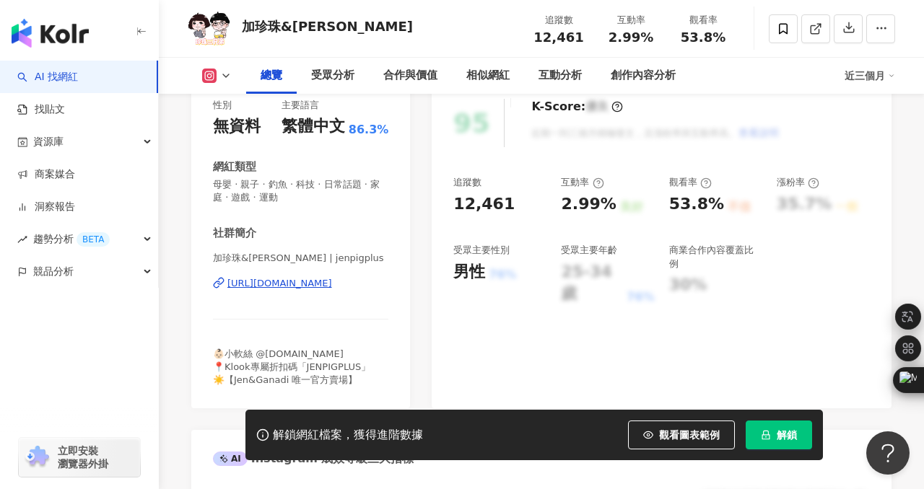
click at [325, 289] on div "[URL][DOMAIN_NAME]" at bounding box center [279, 283] width 105 height 13
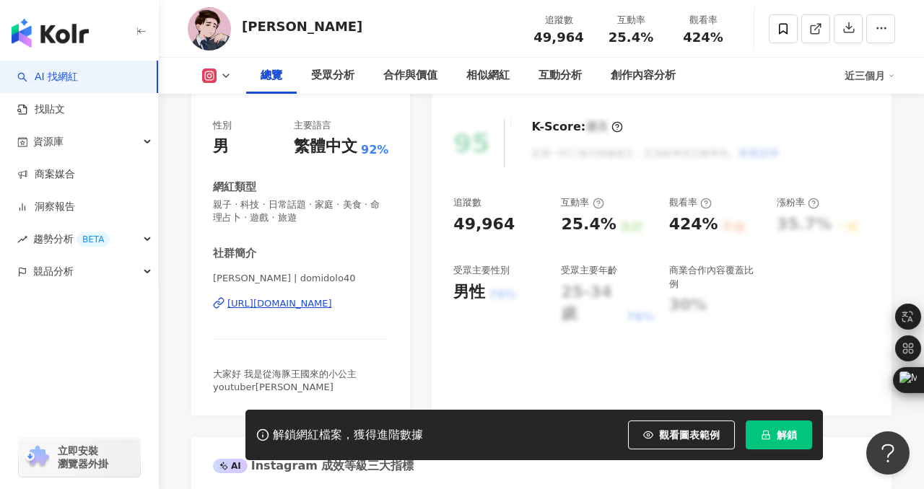
scroll to position [169, 0]
click at [265, 299] on div "https://www.instagram.com/domidolo40/" at bounding box center [279, 305] width 105 height 13
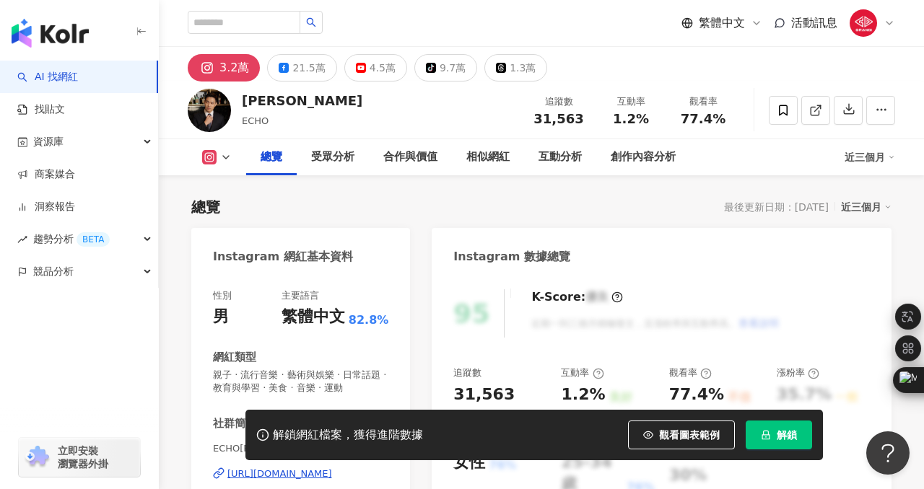
click at [252, 468] on div "https://www.instagram.com/echobbox/" at bounding box center [279, 474] width 105 height 13
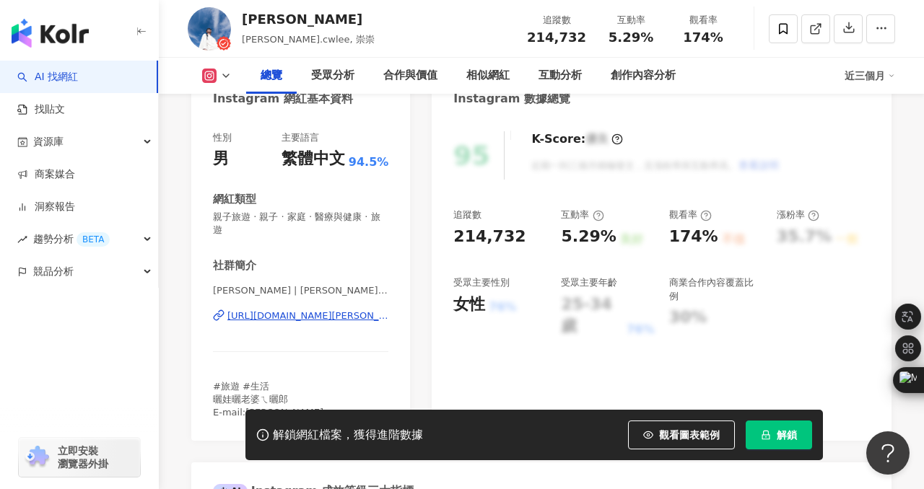
scroll to position [159, 0]
click at [311, 309] on div "https://www.instagram.com/daniel.cwlee/" at bounding box center [307, 315] width 161 height 13
drag, startPoint x: 214, startPoint y: 278, endPoint x: 266, endPoint y: 278, distance: 51.9
click at [266, 284] on span "崇崇 Daniel | daniel.cwlee" at bounding box center [300, 290] width 175 height 13
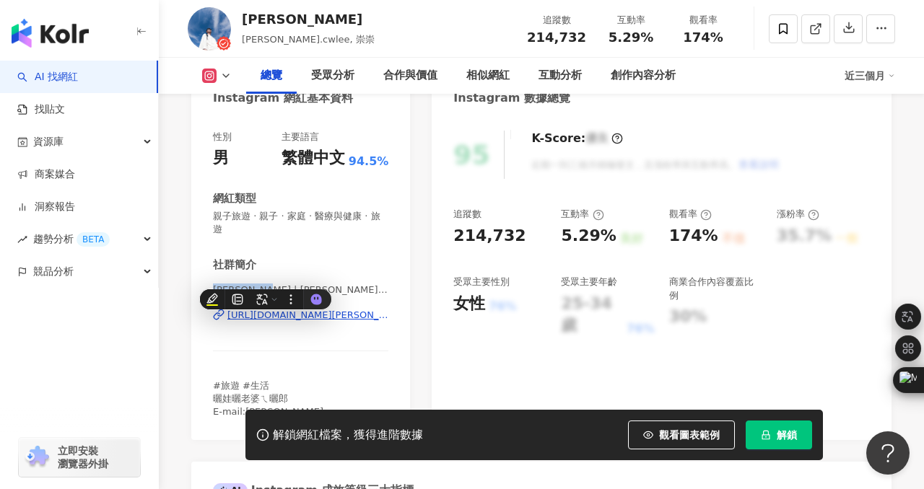
copy span "崇崇 Daniel"
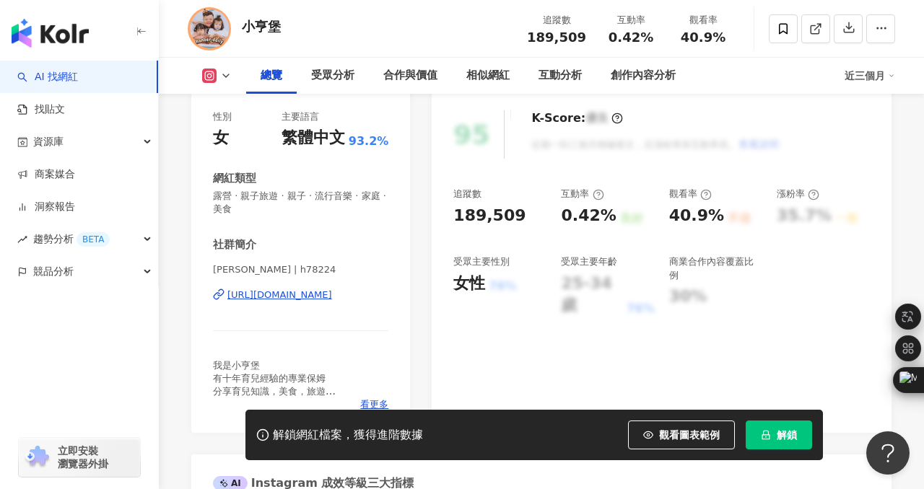
click at [276, 290] on div "[URL][DOMAIN_NAME]" at bounding box center [279, 295] width 105 height 13
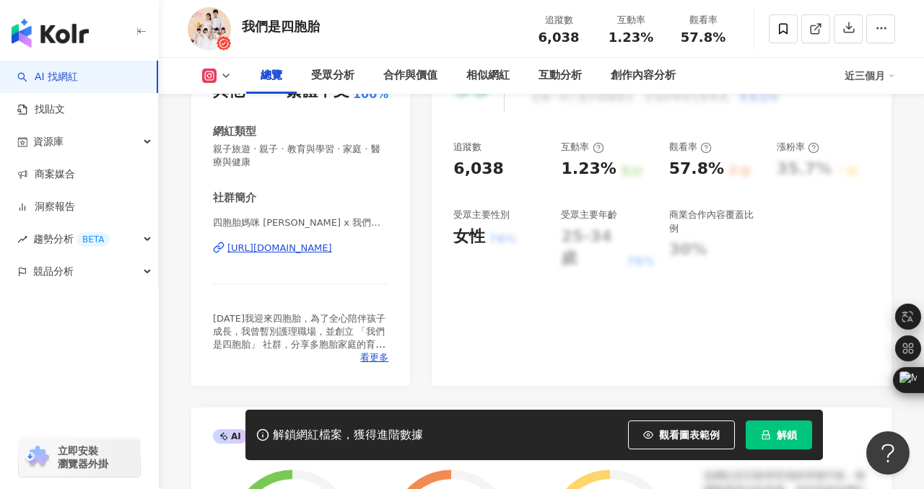
scroll to position [190, 0]
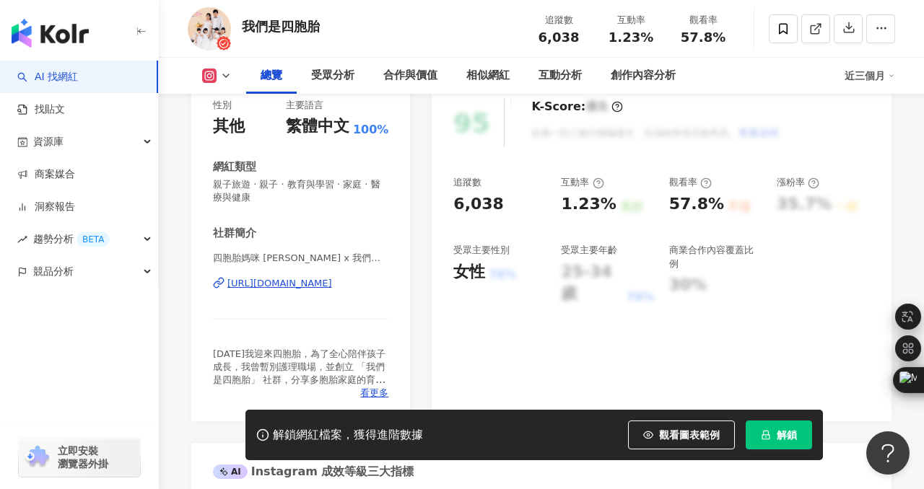
click at [267, 288] on div "https://www.instagram.com/quadruplets20171204/" at bounding box center [279, 283] width 105 height 13
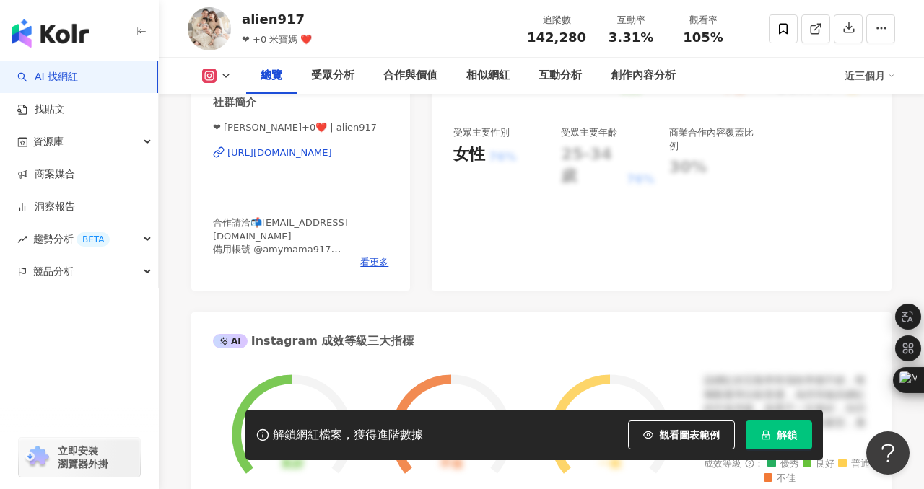
scroll to position [307, 0]
click at [298, 151] on div "https://www.instagram.com/alien917/" at bounding box center [279, 153] width 105 height 13
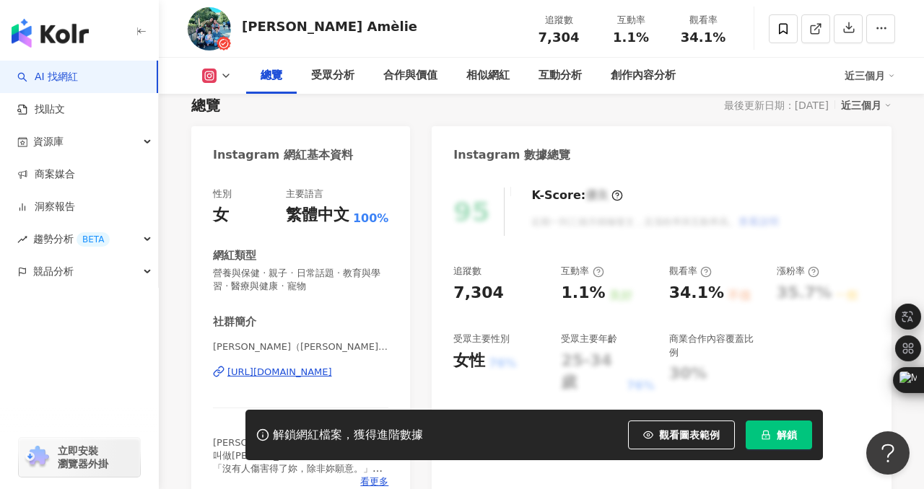
scroll to position [255, 0]
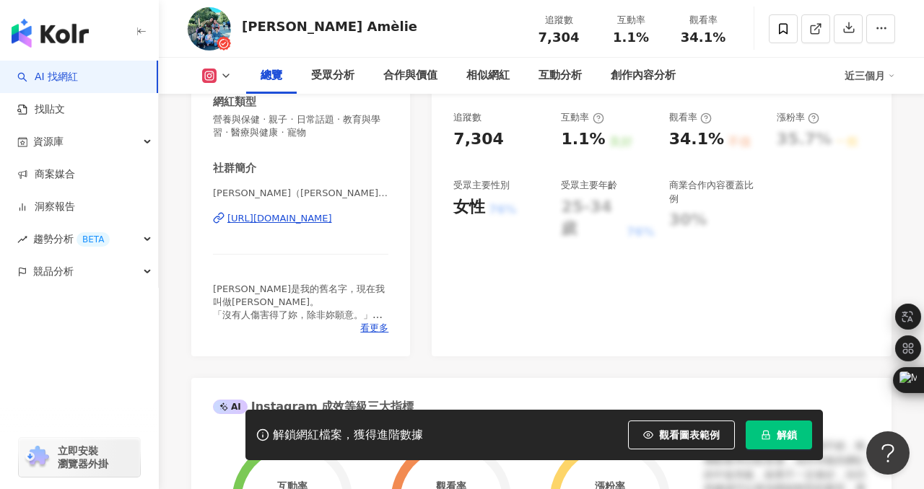
click at [275, 220] on div "https://www.instagram.com/emilychu_31/" at bounding box center [279, 218] width 105 height 13
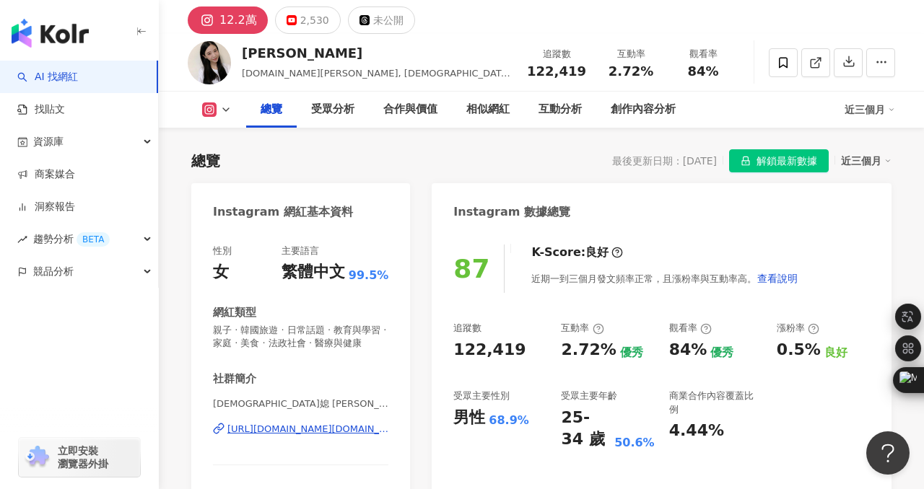
scroll to position [172, 0]
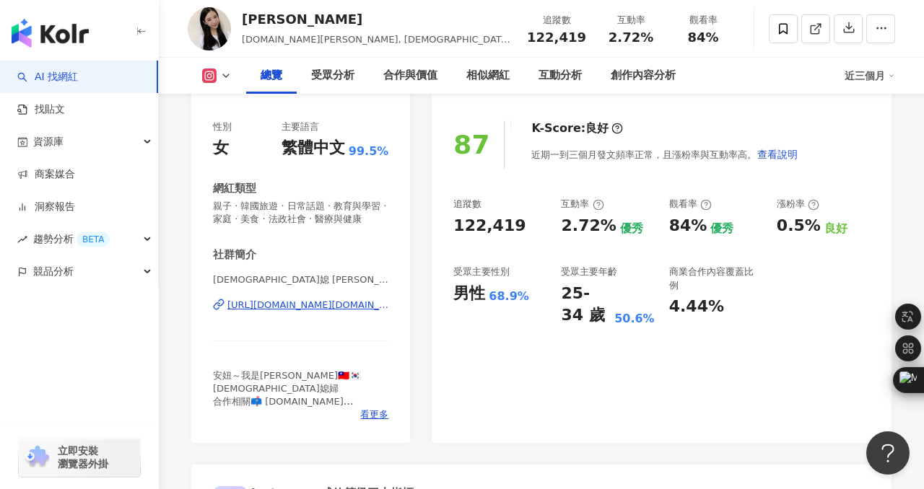
click at [322, 305] on div "[URL][DOMAIN_NAME][DOMAIN_NAME]" at bounding box center [307, 305] width 161 height 13
drag, startPoint x: 215, startPoint y: 281, endPoint x: 288, endPoint y: 282, distance: 72.9
click at [290, 283] on span "韓媳 Melody帶娃中 ✈️ 𝐂𝐡𝐢𝐡𝐘𝐮𝐧 | melody.c.yun" at bounding box center [300, 279] width 175 height 13
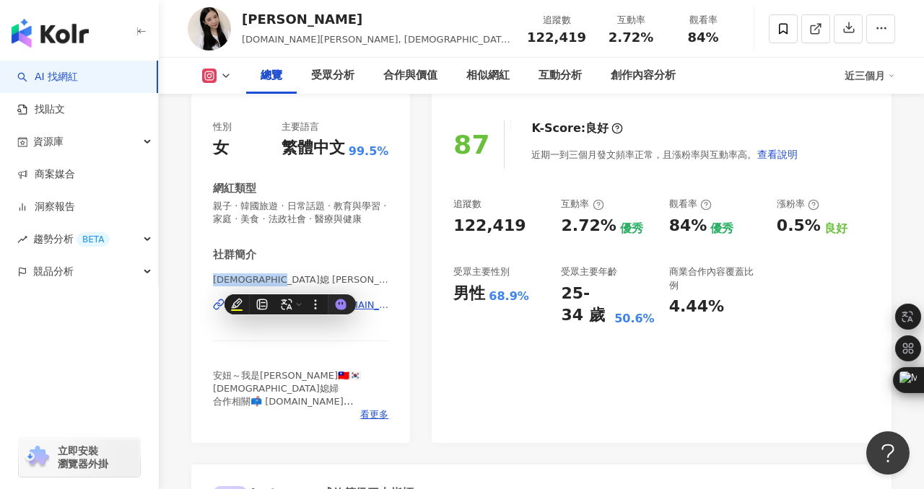
copy span "韓媳 Melody帶娃中"
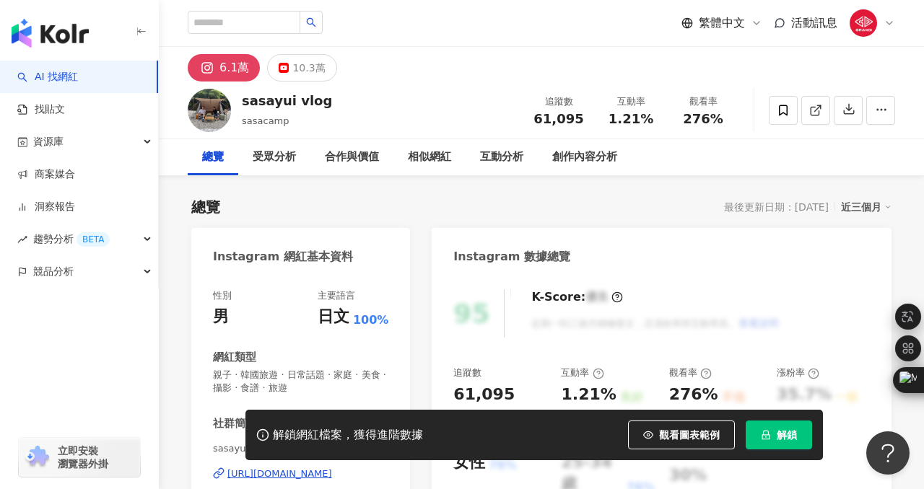
scroll to position [206, 0]
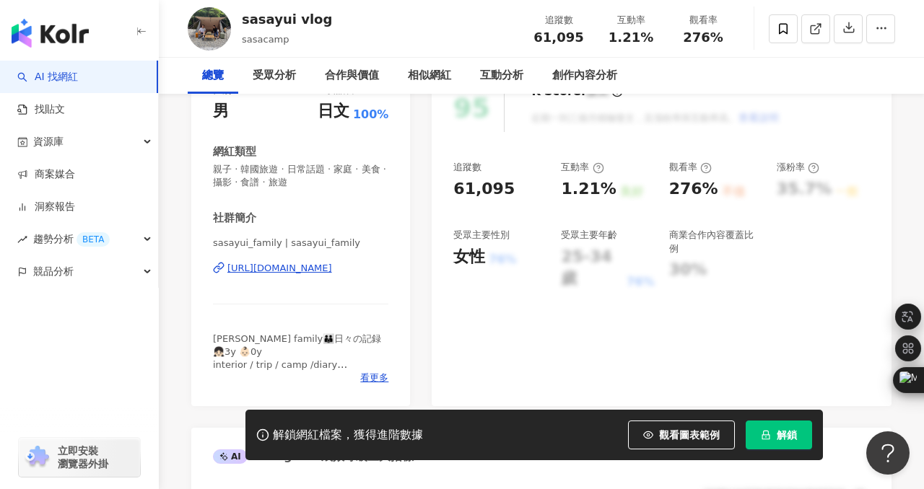
click at [317, 273] on div "[URL][DOMAIN_NAME]" at bounding box center [279, 268] width 105 height 13
